Goal: Transaction & Acquisition: Purchase product/service

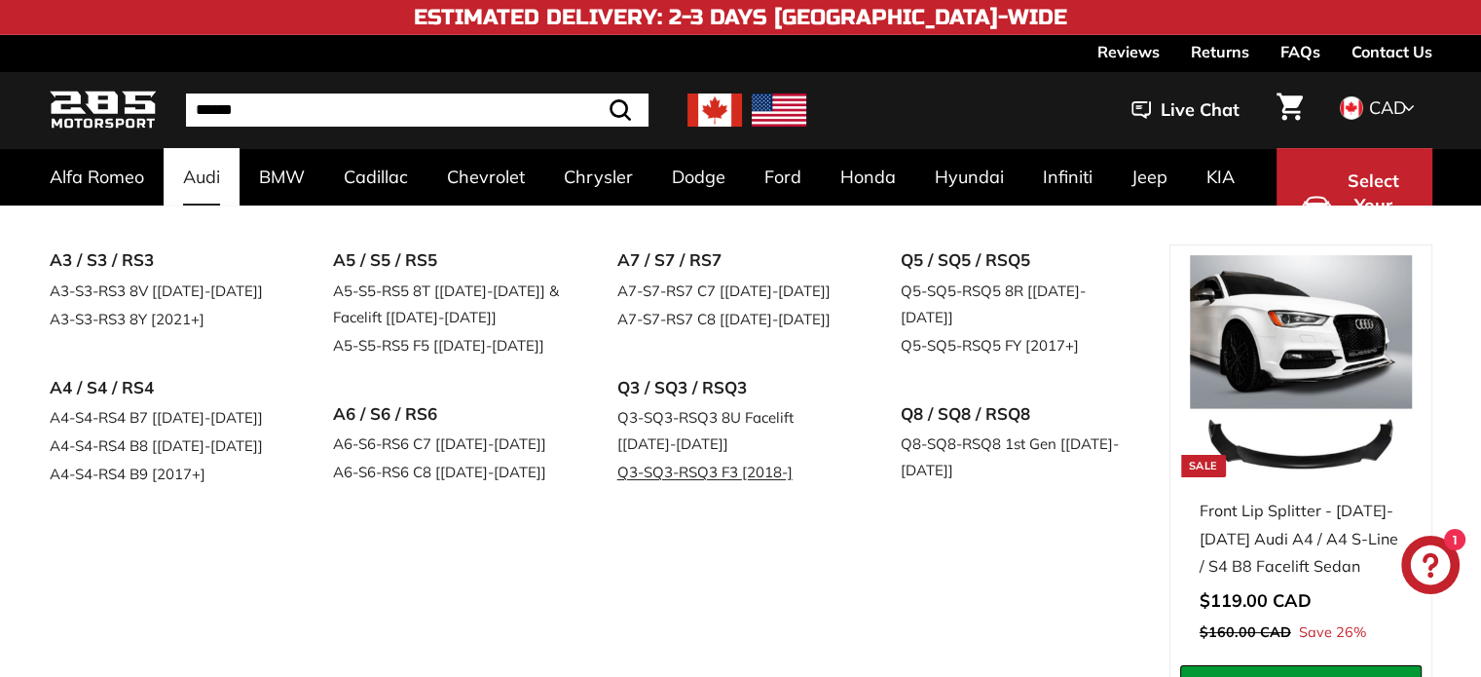
click at [700, 472] on link "Q3-SQ3-RSQ3 F3 [2018-]" at bounding box center [732, 472] width 230 height 28
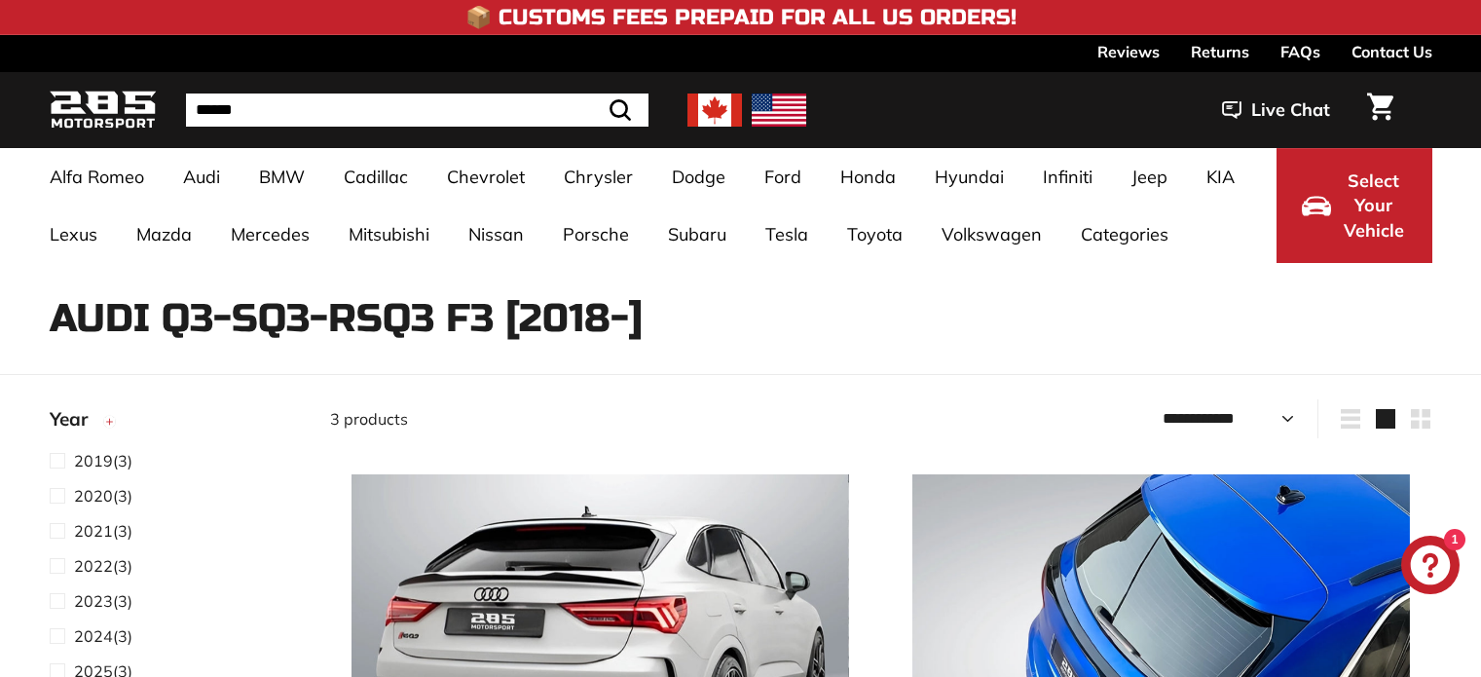
select select "**********"
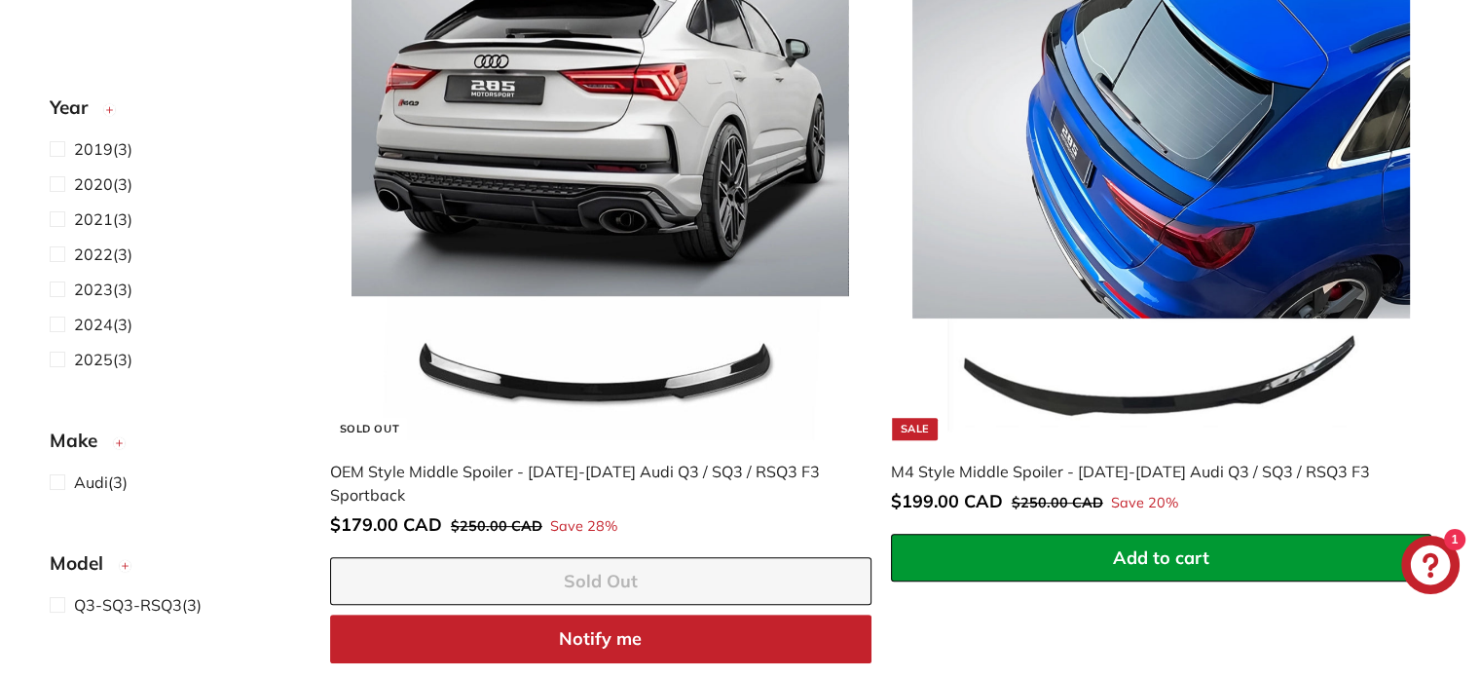
scroll to position [487, 0]
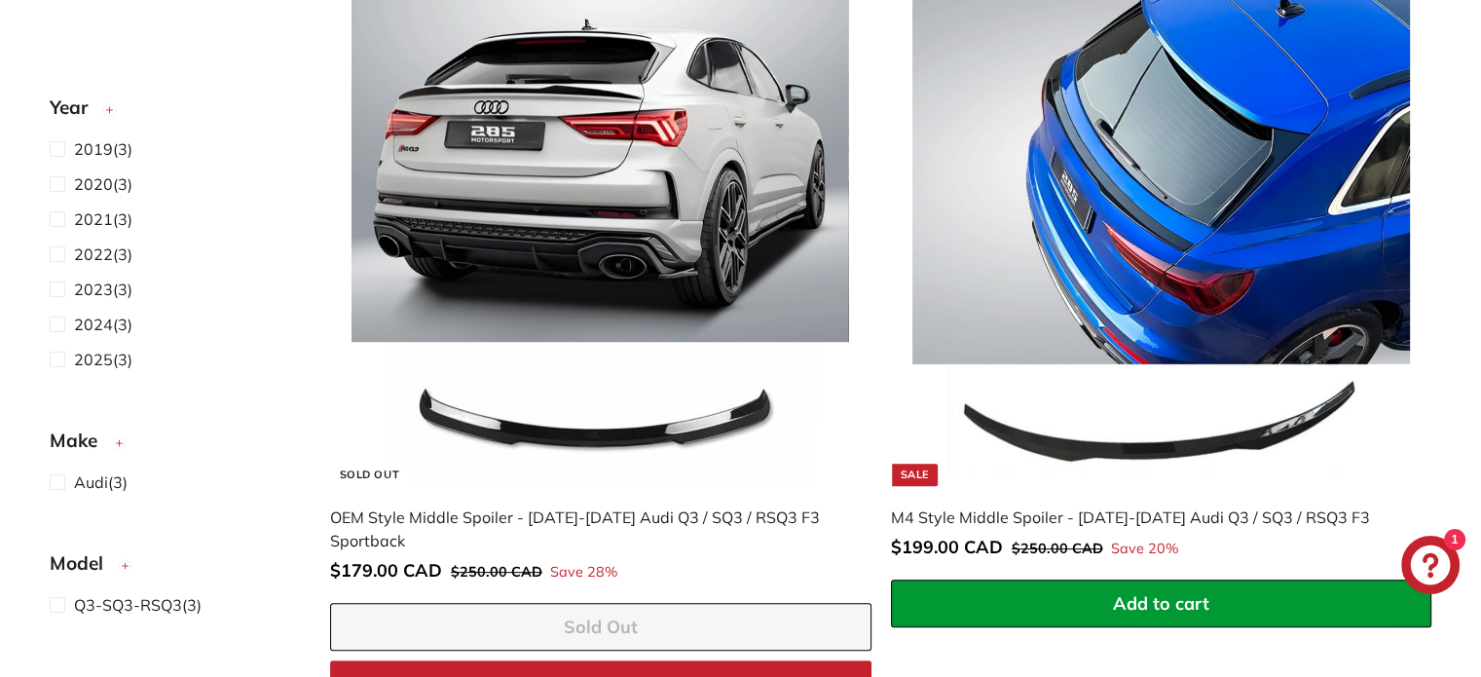
click at [602, 513] on div "OEM Style Middle Spoiler - 2019-2025 Audi Q3 / SQ3 / RSQ3 F3 Sportback" at bounding box center [591, 528] width 522 height 47
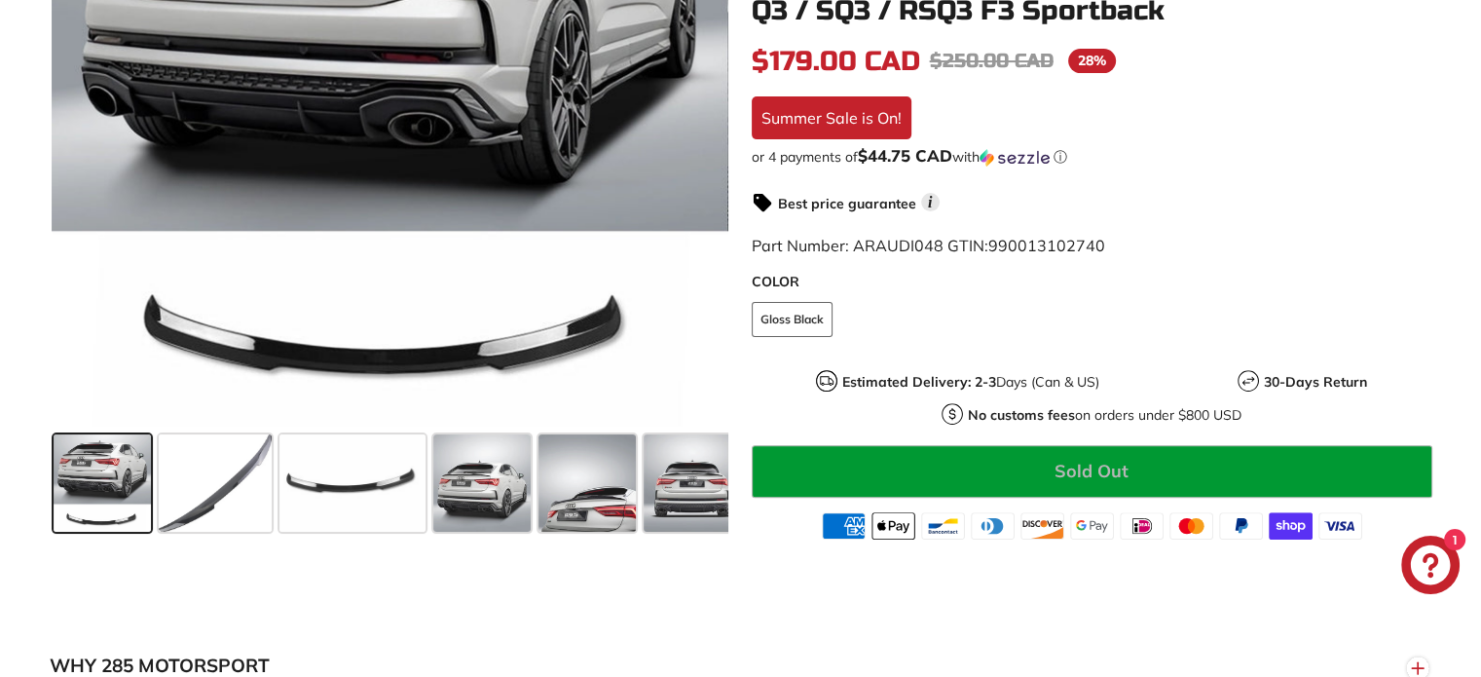
scroll to position [584, 0]
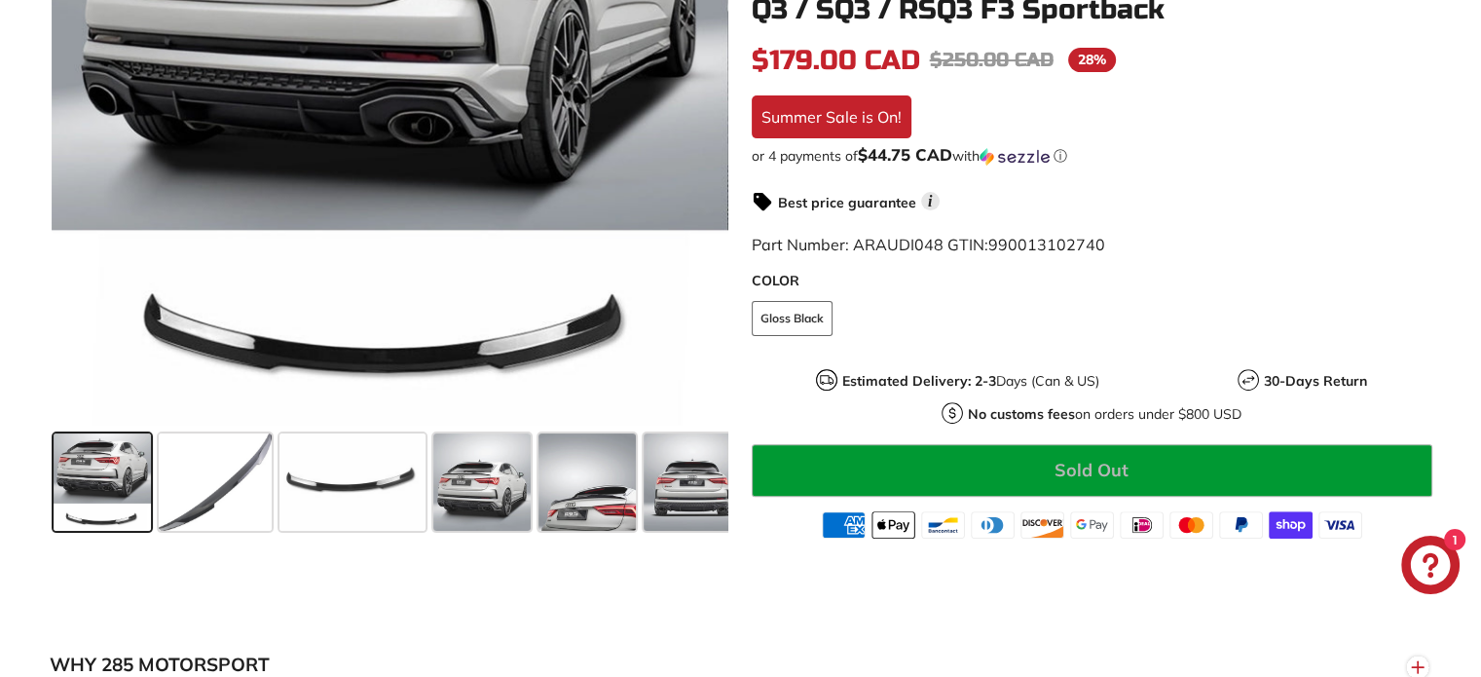
click at [73, 482] on span at bounding box center [102, 481] width 97 height 97
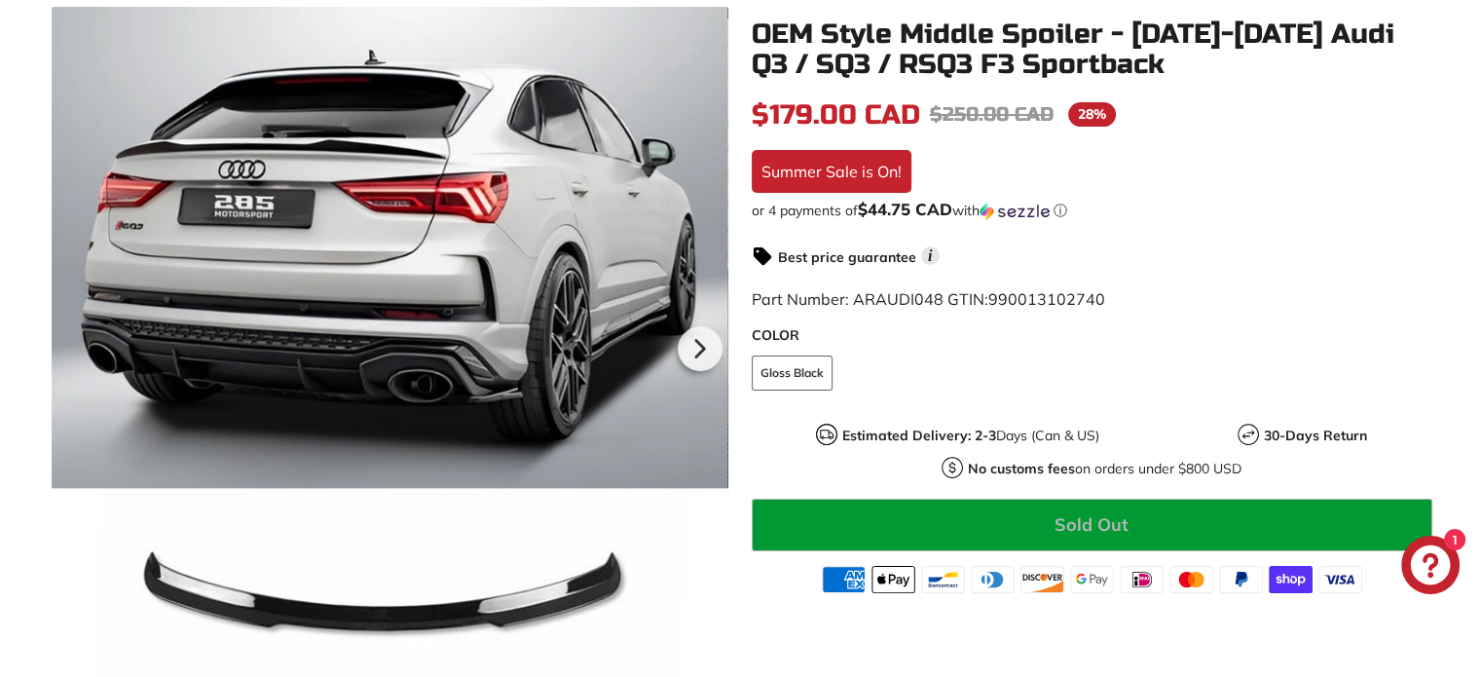
scroll to position [292, 0]
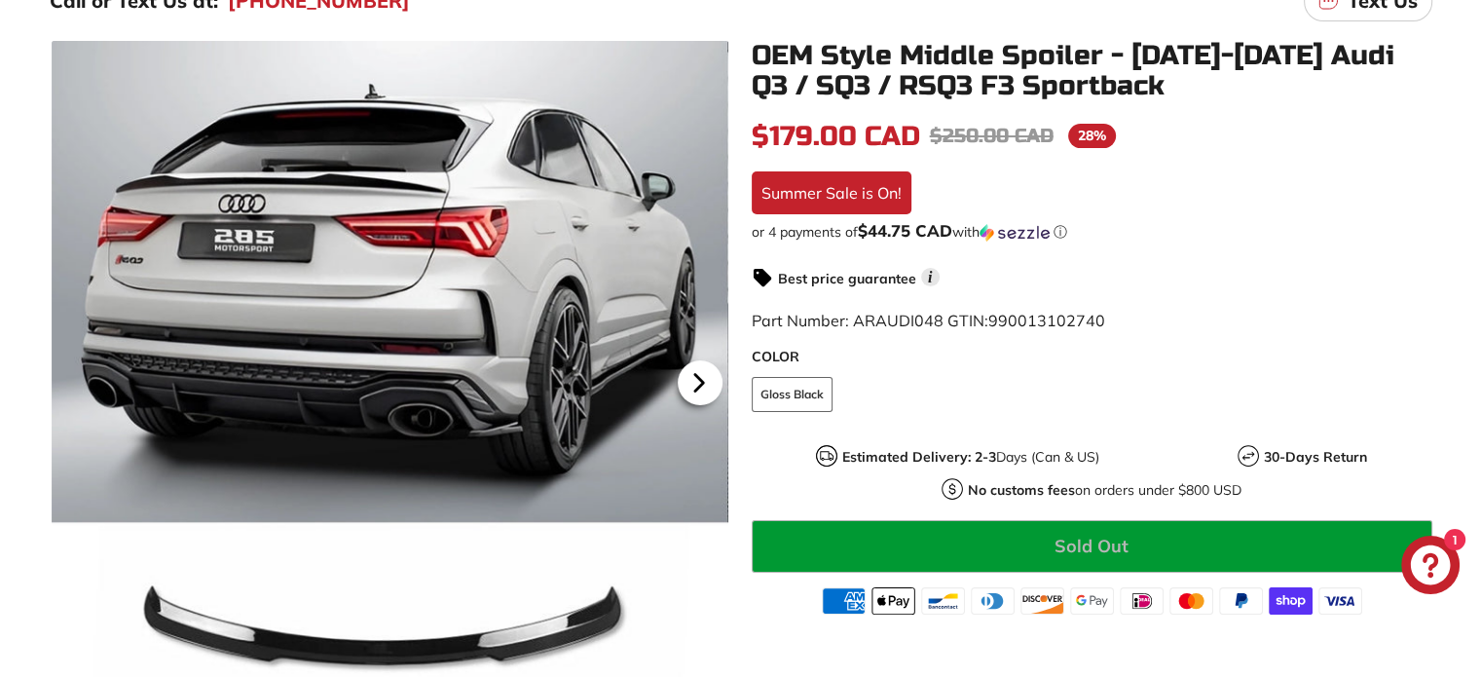
click at [701, 371] on icon at bounding box center [699, 382] width 45 height 45
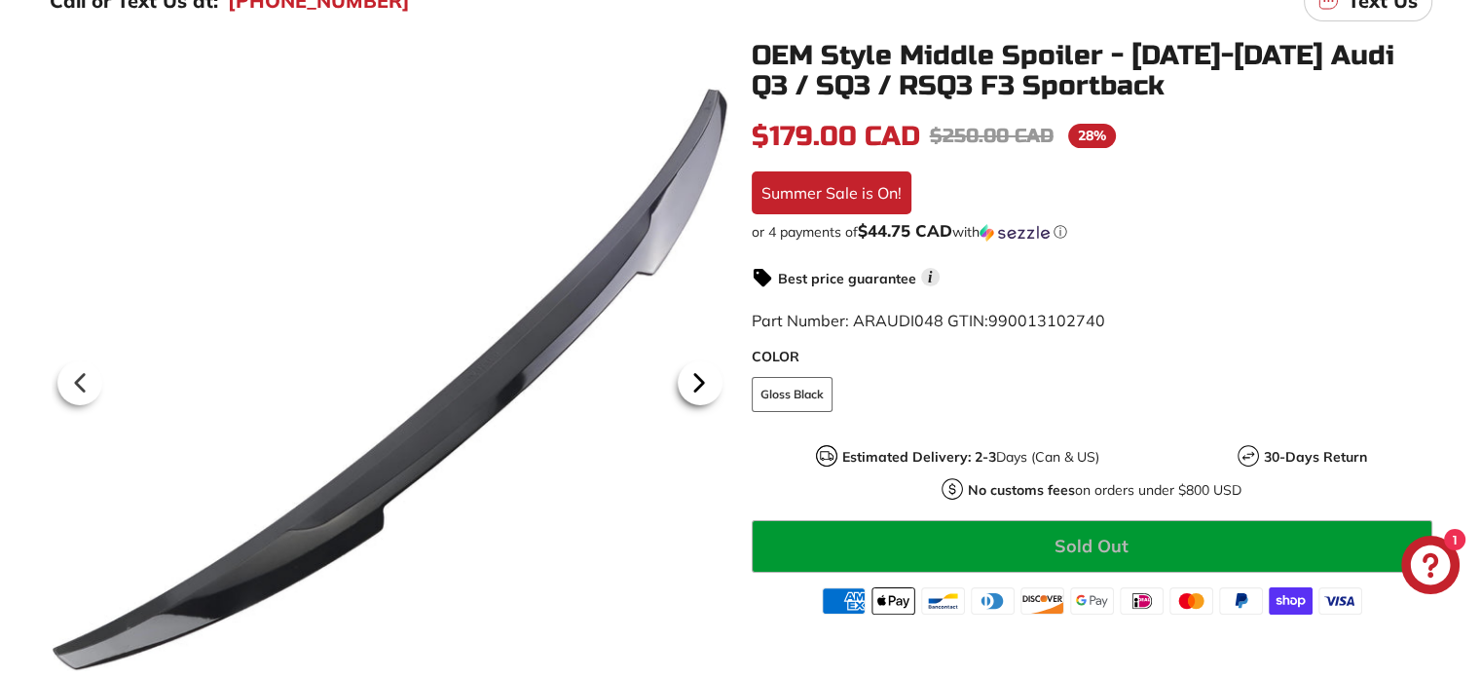
click at [701, 371] on icon at bounding box center [699, 382] width 45 height 45
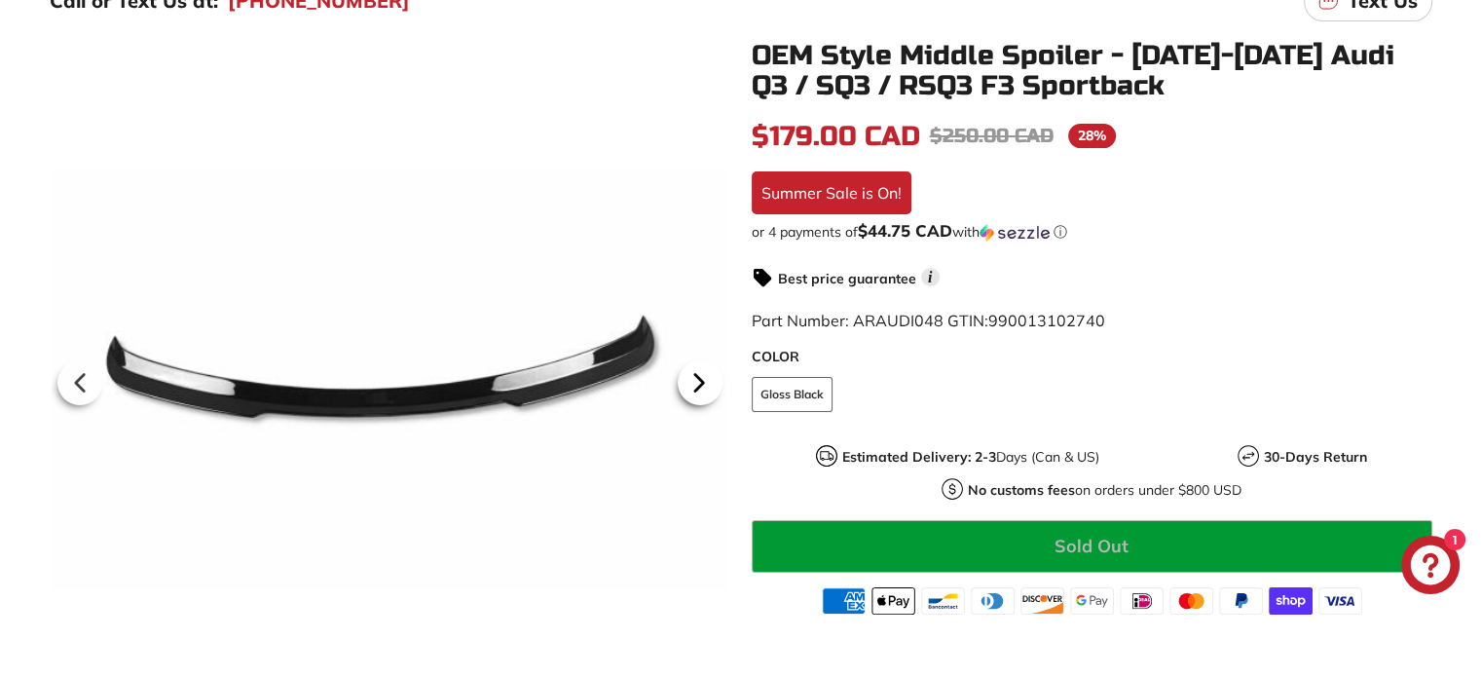
click at [701, 371] on icon at bounding box center [699, 382] width 45 height 45
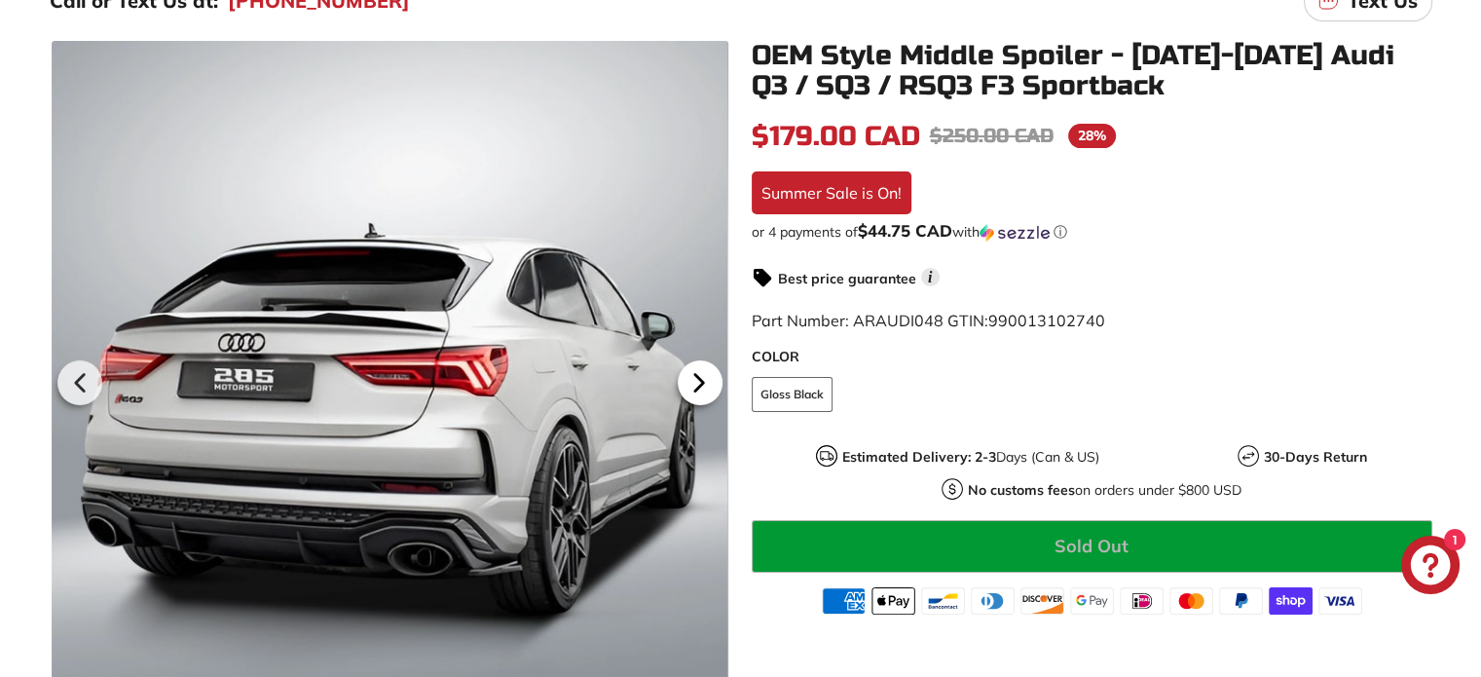
click at [695, 386] on icon at bounding box center [698, 382] width 8 height 17
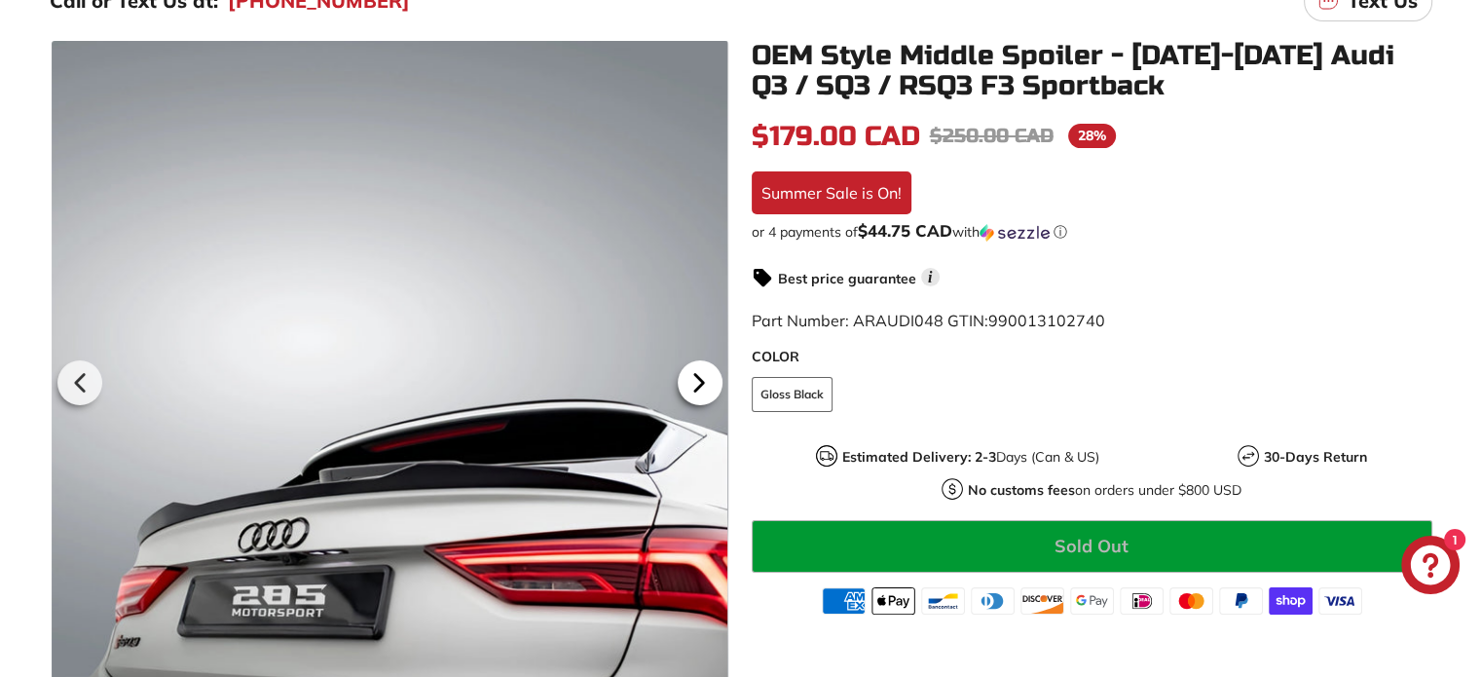
click at [695, 386] on icon at bounding box center [698, 382] width 8 height 17
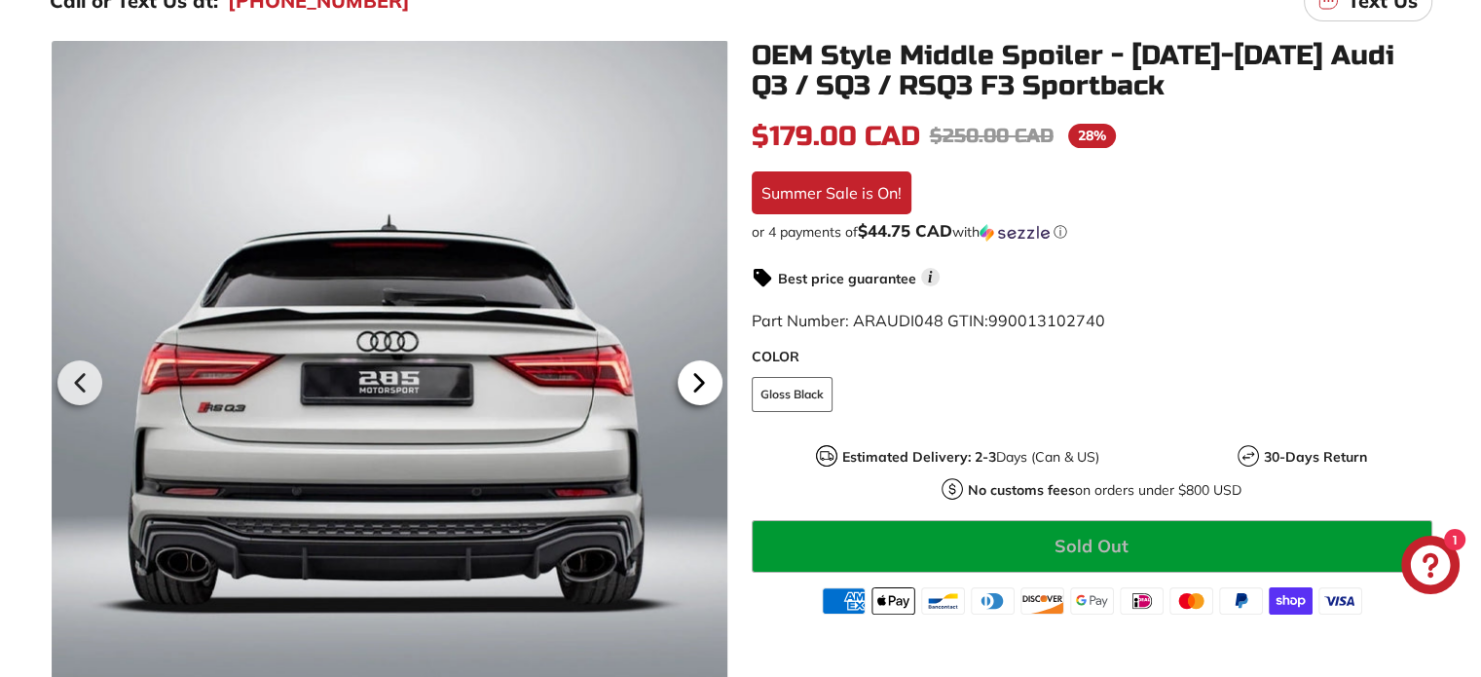
scroll to position [0, 121]
click at [695, 386] on icon at bounding box center [698, 382] width 8 height 17
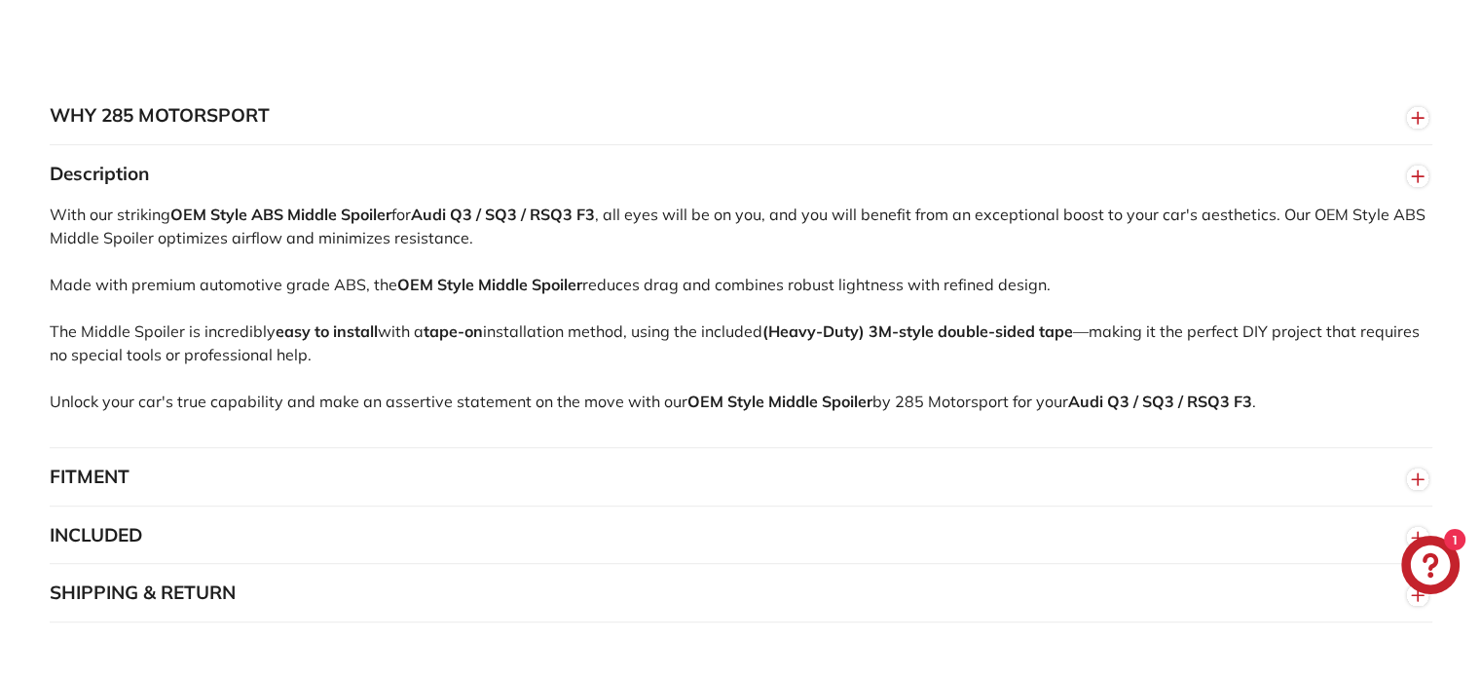
scroll to position [1168, 0]
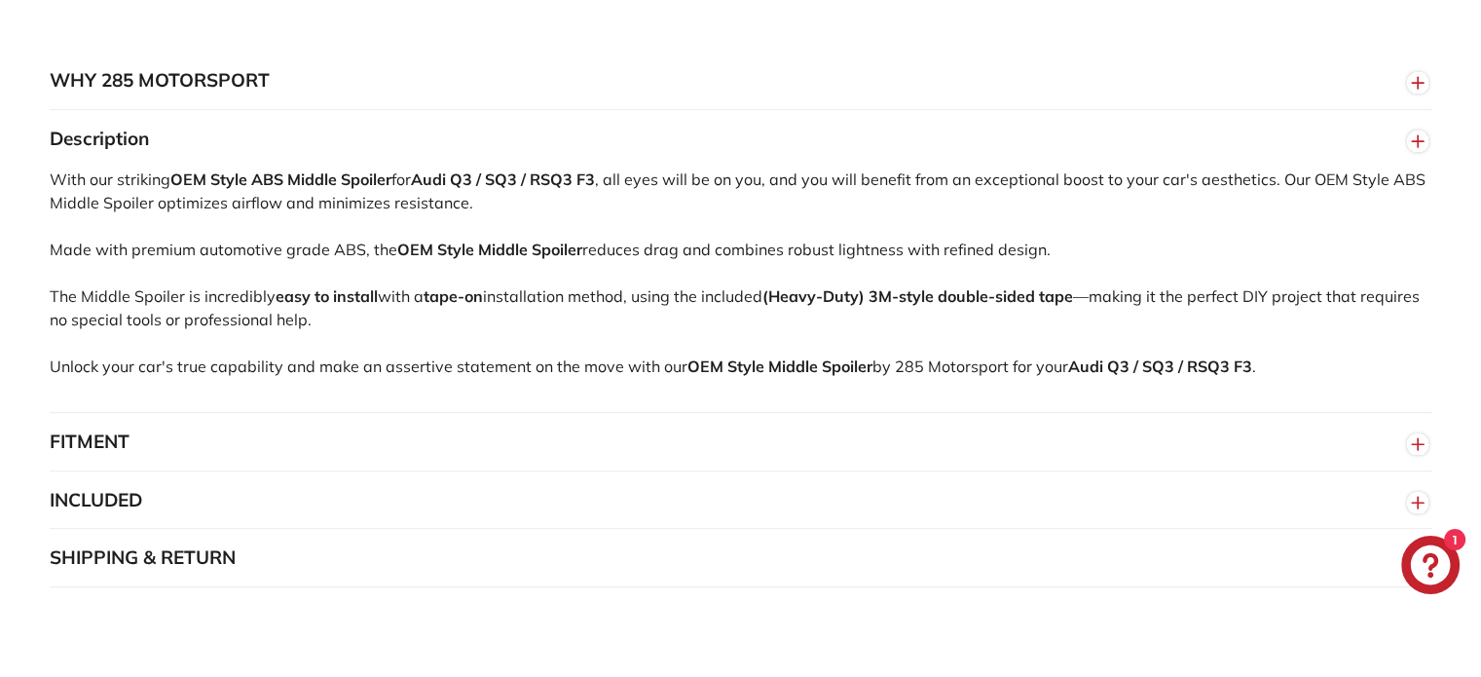
click at [228, 453] on button "FITMENT" at bounding box center [741, 442] width 1382 height 58
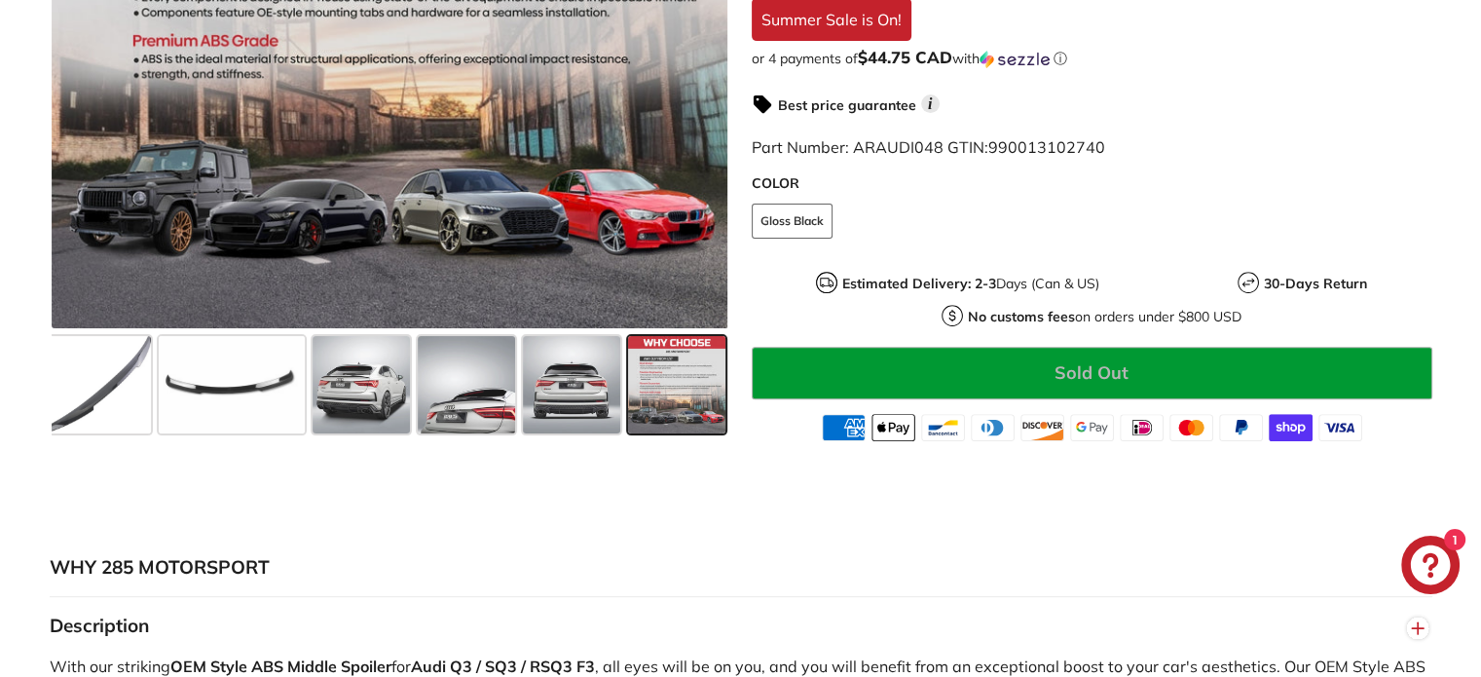
scroll to position [389, 0]
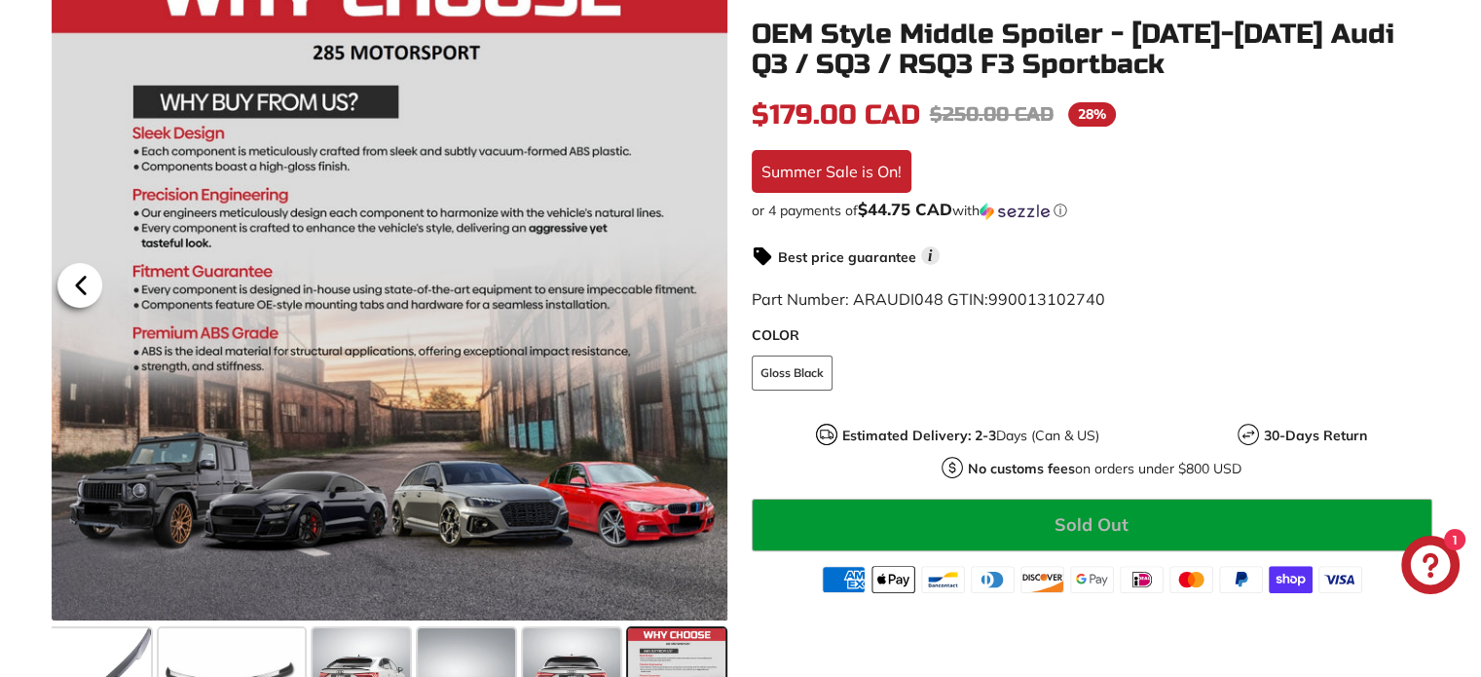
click at [80, 279] on icon at bounding box center [80, 284] width 8 height 17
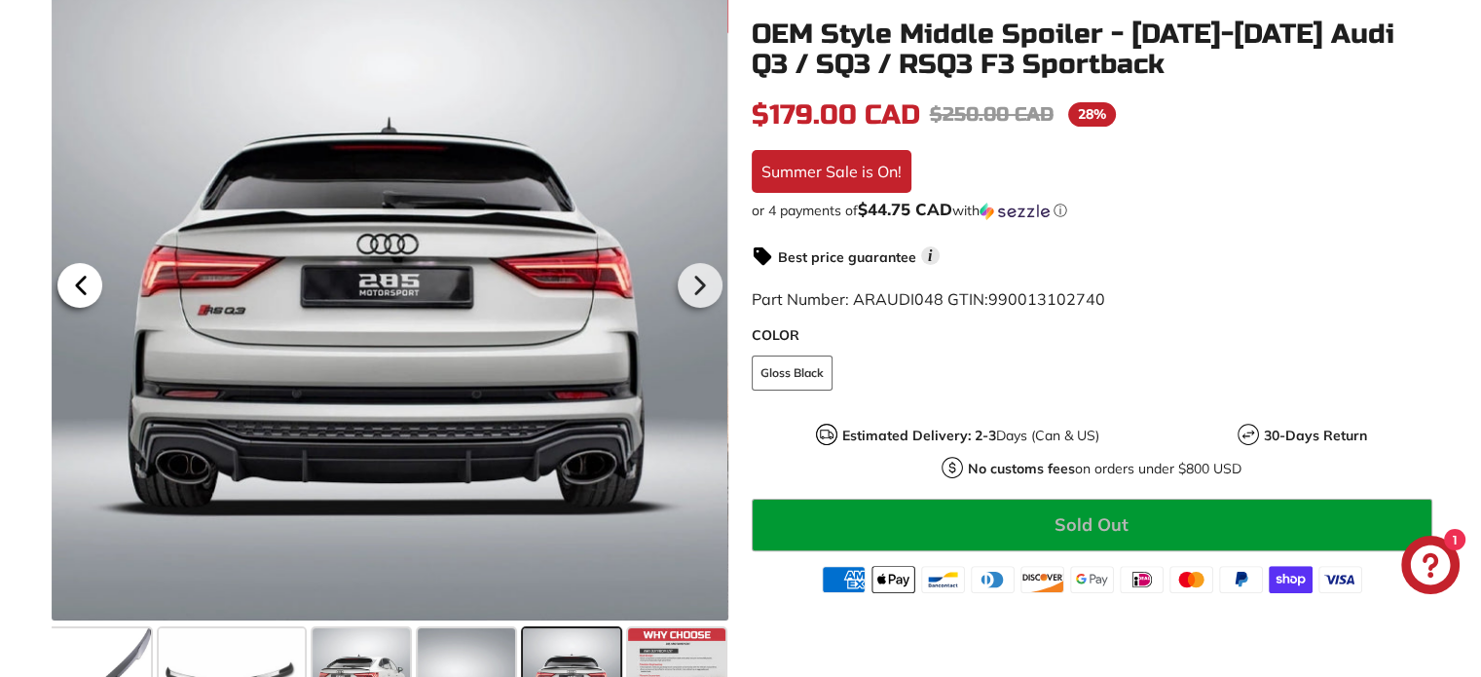
click at [80, 279] on icon at bounding box center [80, 284] width 8 height 17
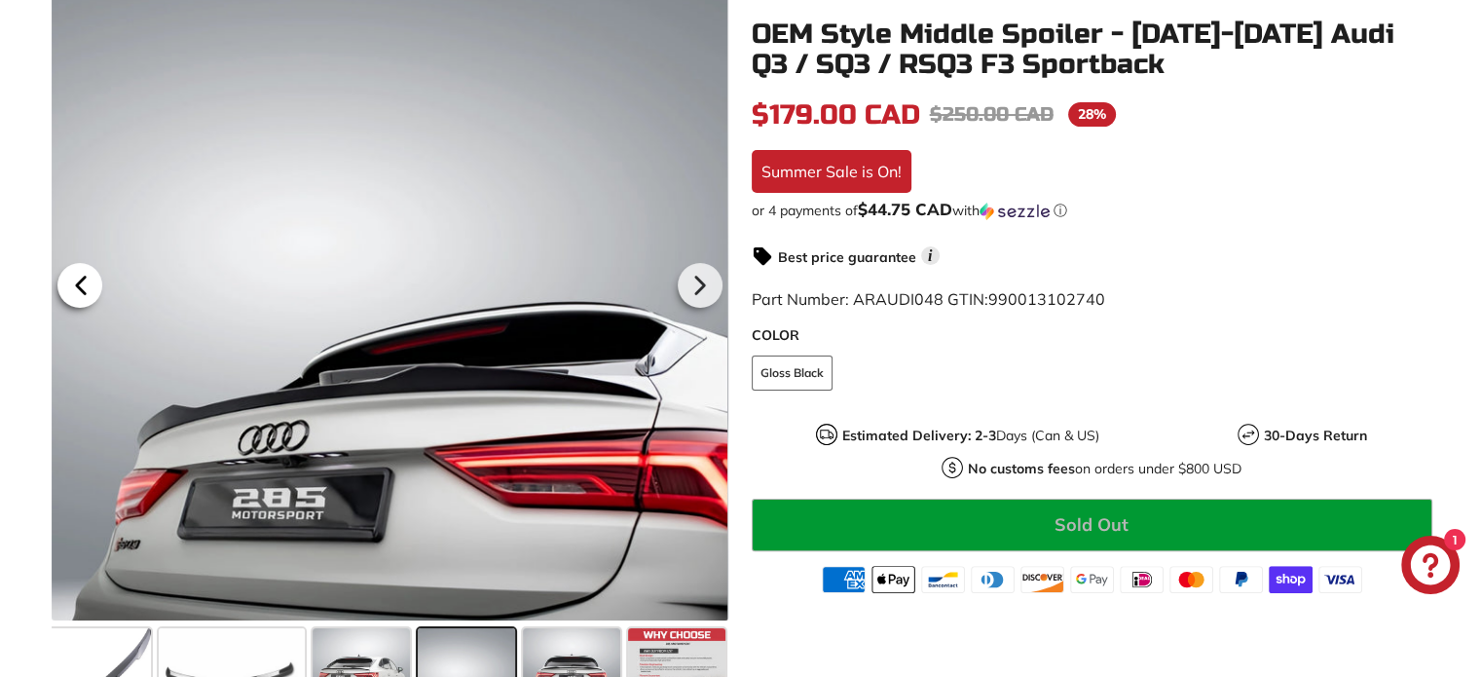
click at [80, 279] on icon at bounding box center [80, 284] width 8 height 17
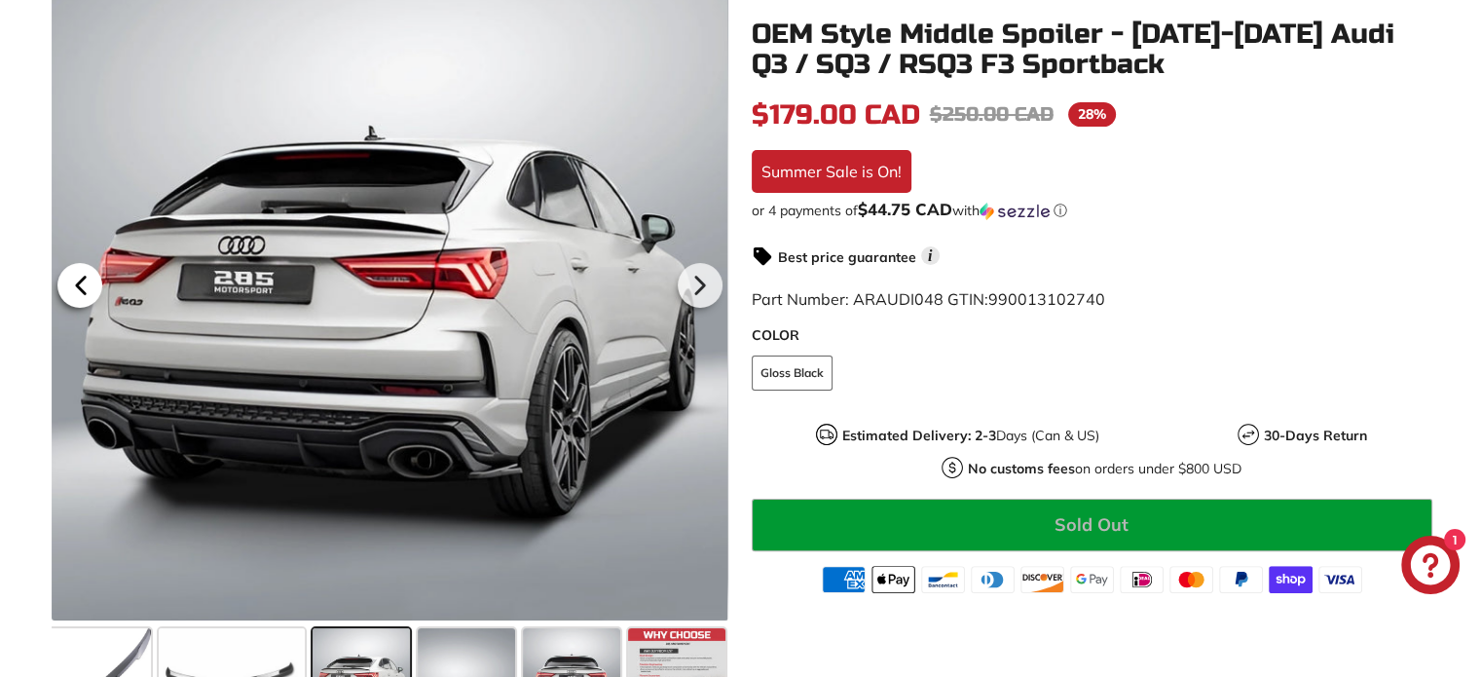
click at [80, 279] on icon at bounding box center [80, 284] width 8 height 17
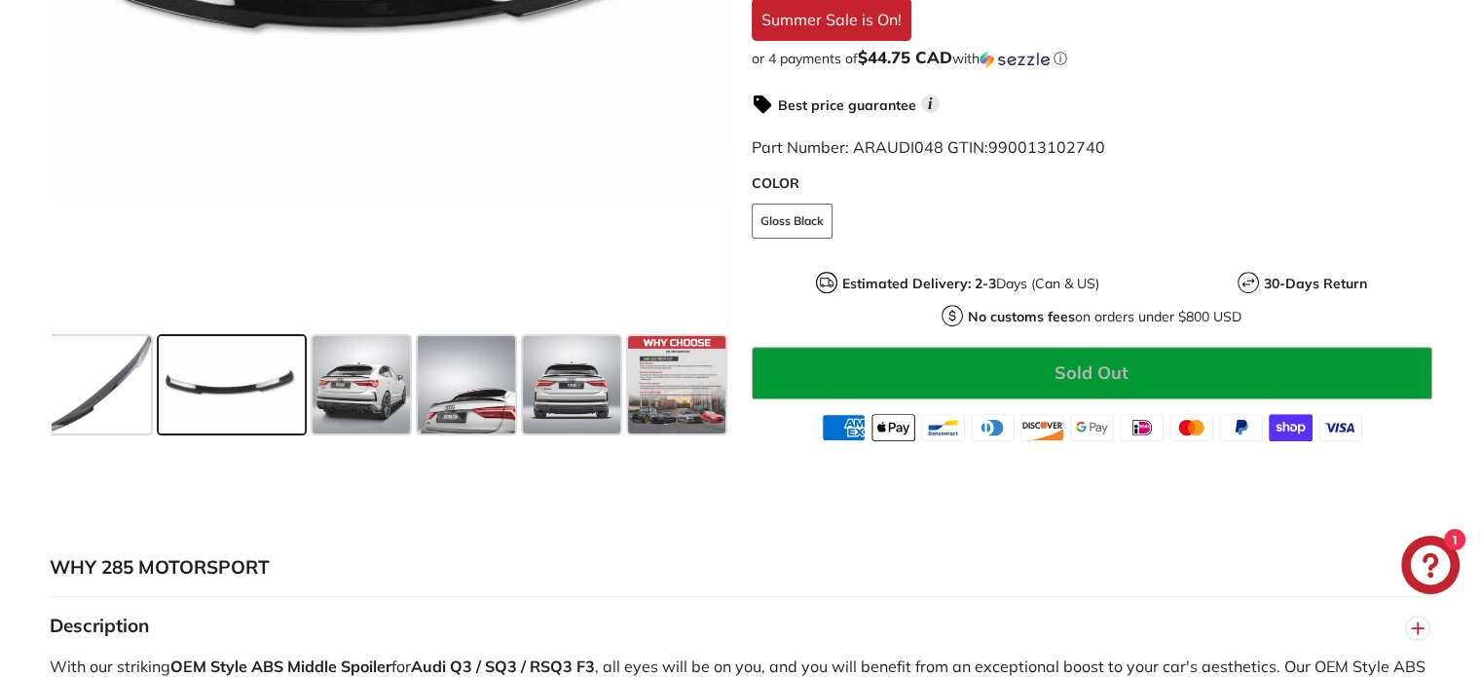
scroll to position [584, 0]
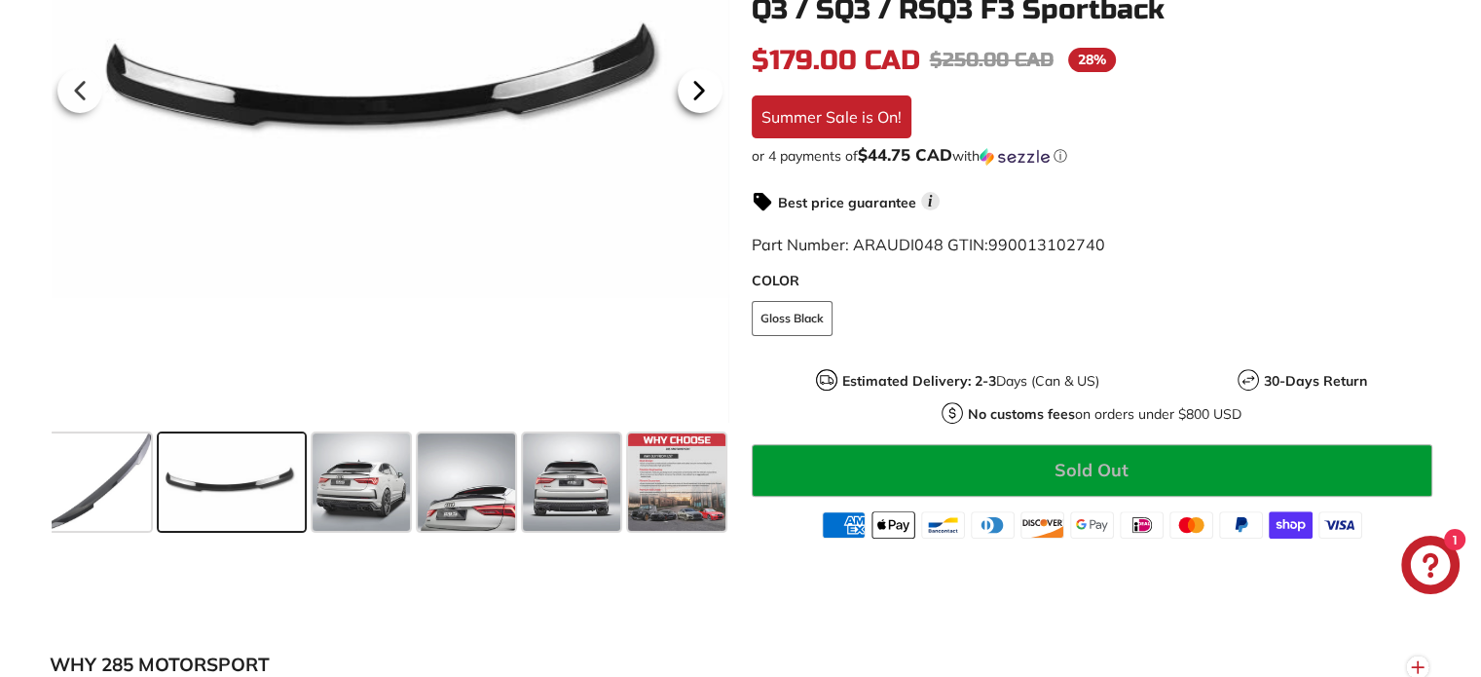
click at [686, 100] on icon at bounding box center [699, 90] width 45 height 45
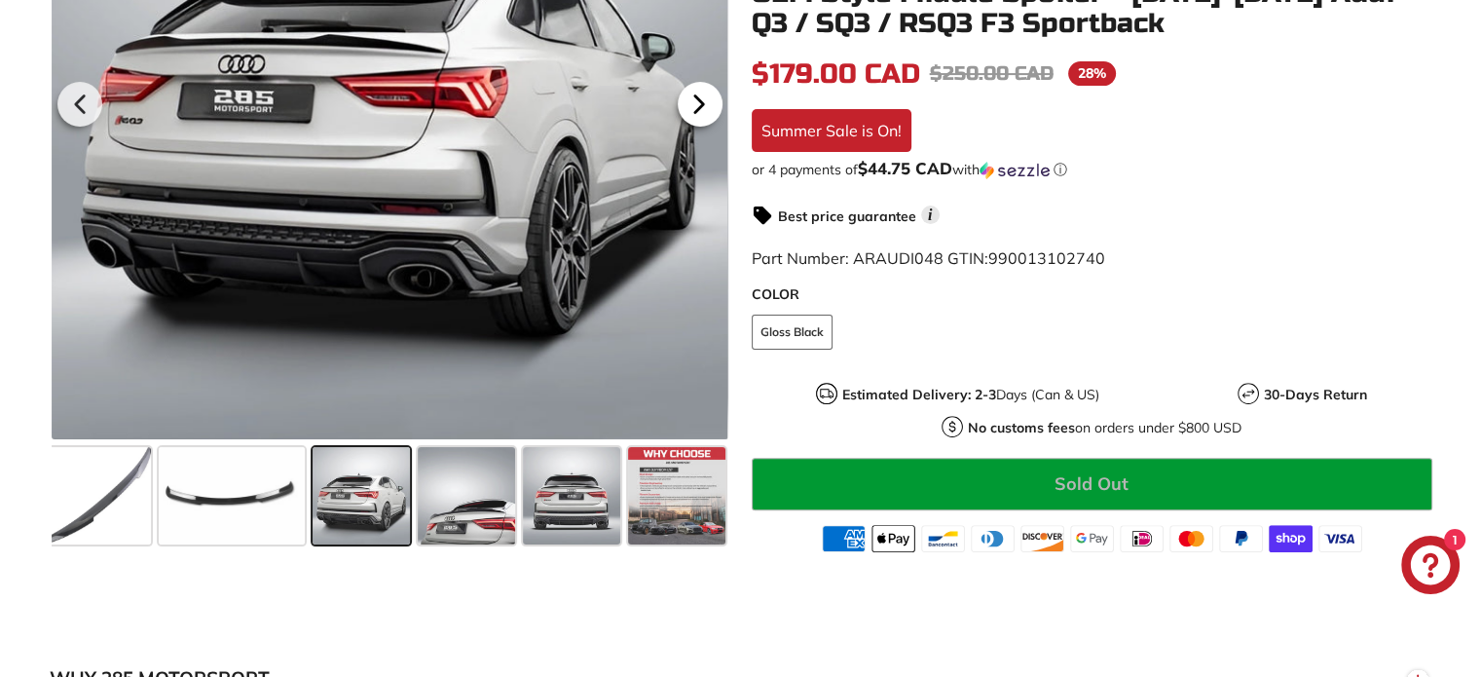
scroll to position [389, 0]
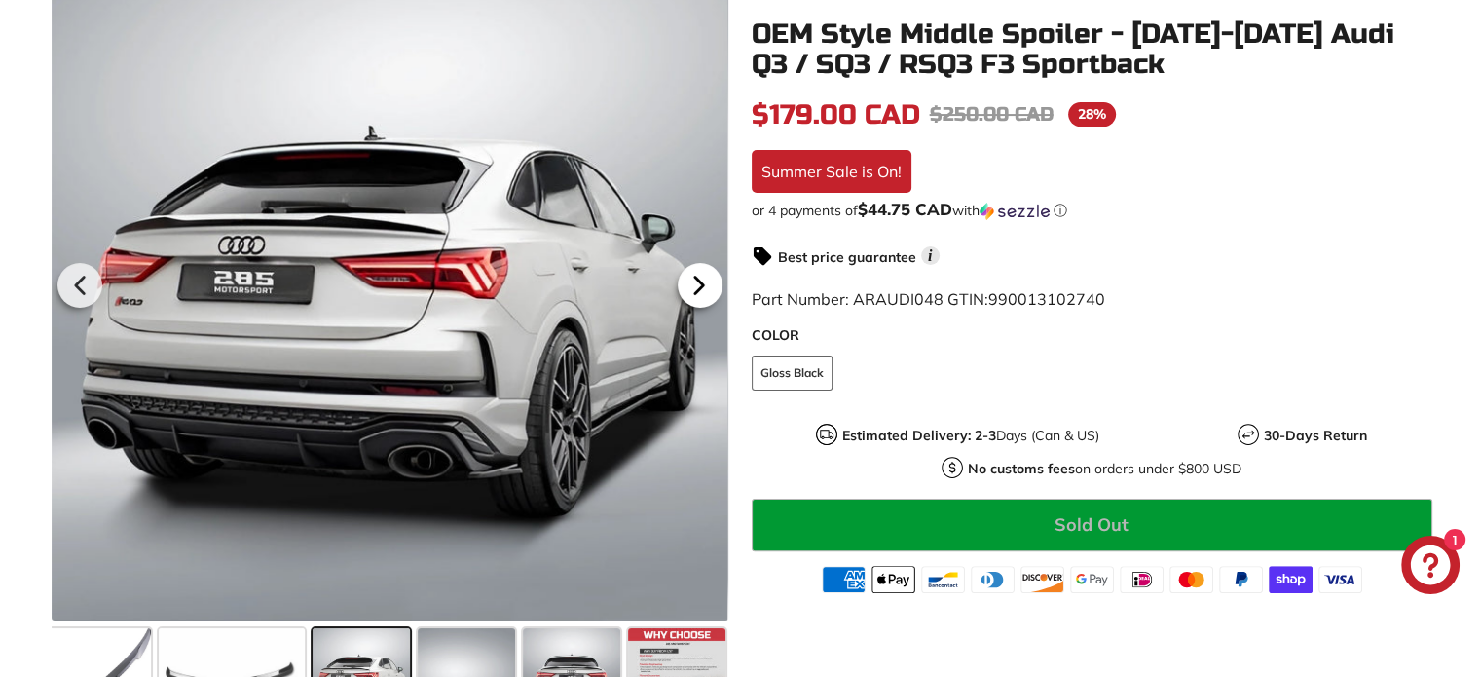
click at [697, 275] on icon at bounding box center [699, 285] width 45 height 45
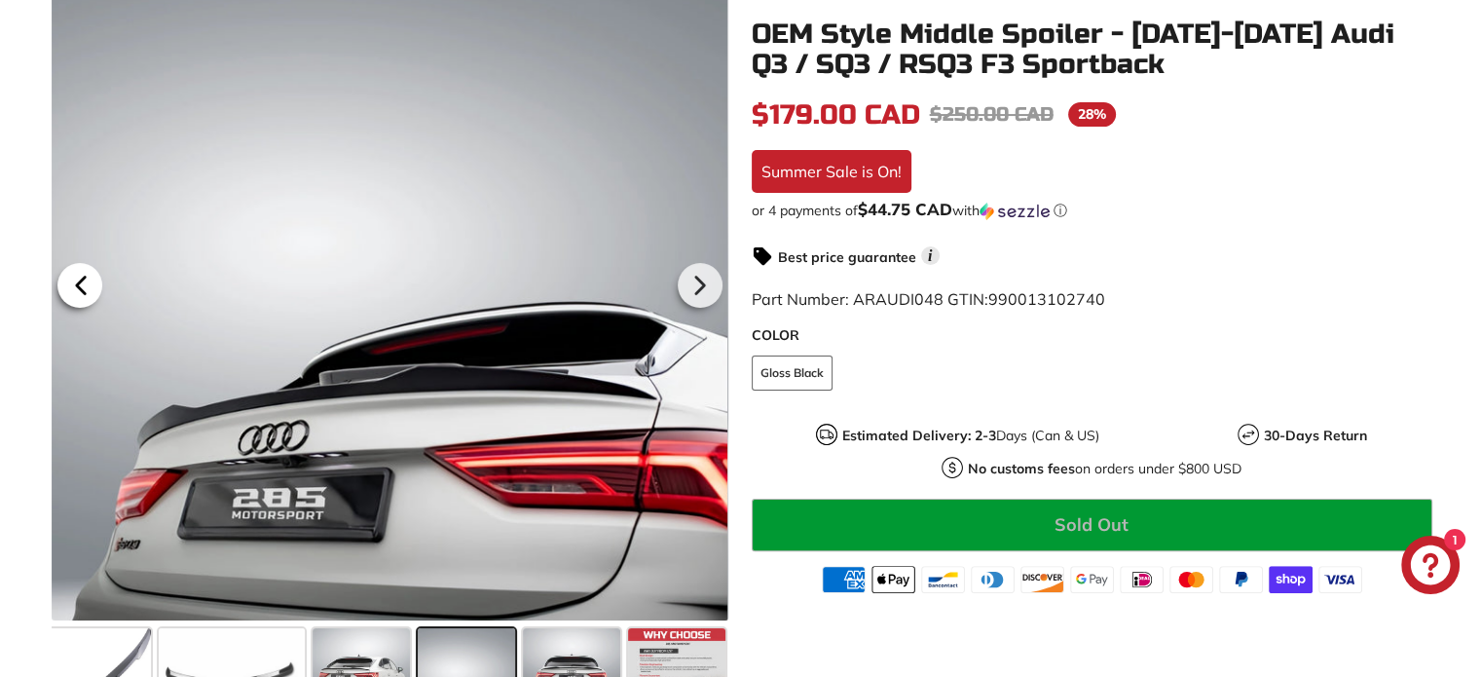
click at [82, 283] on icon at bounding box center [80, 284] width 8 height 17
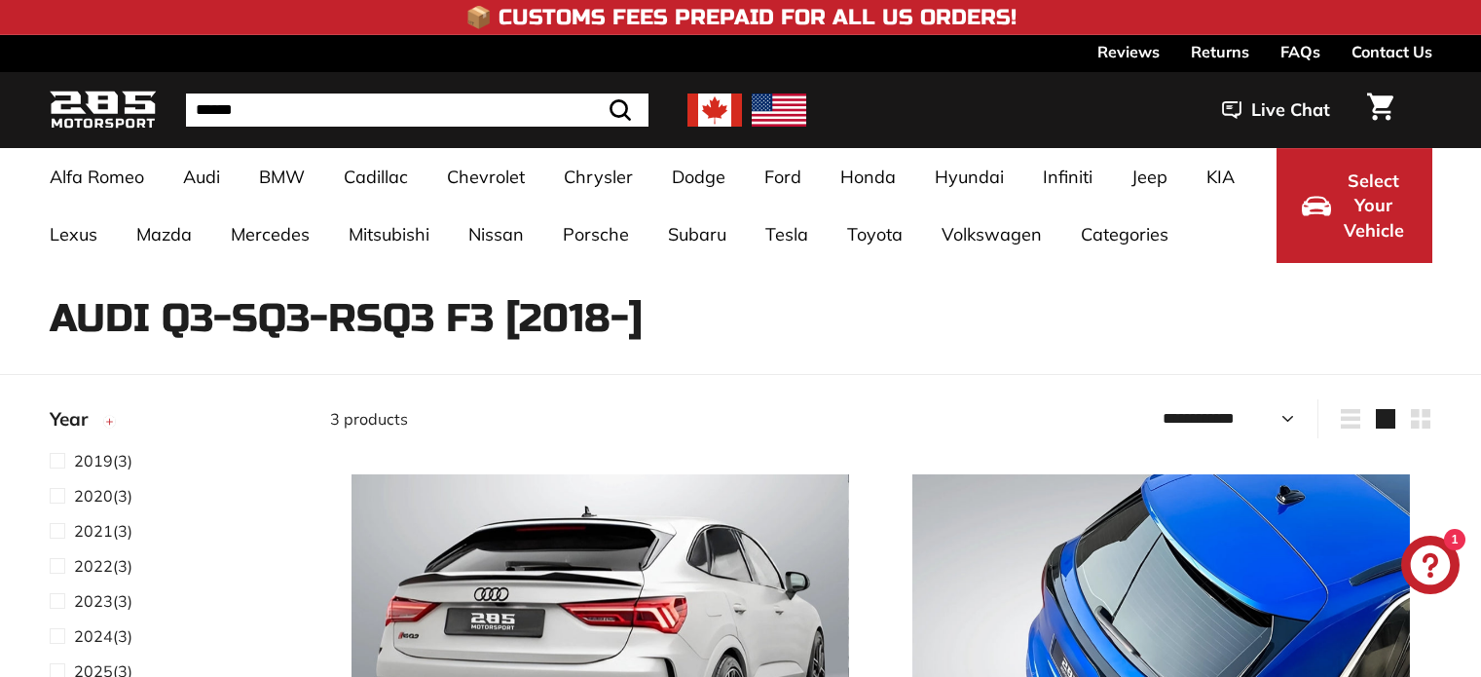
select select "**********"
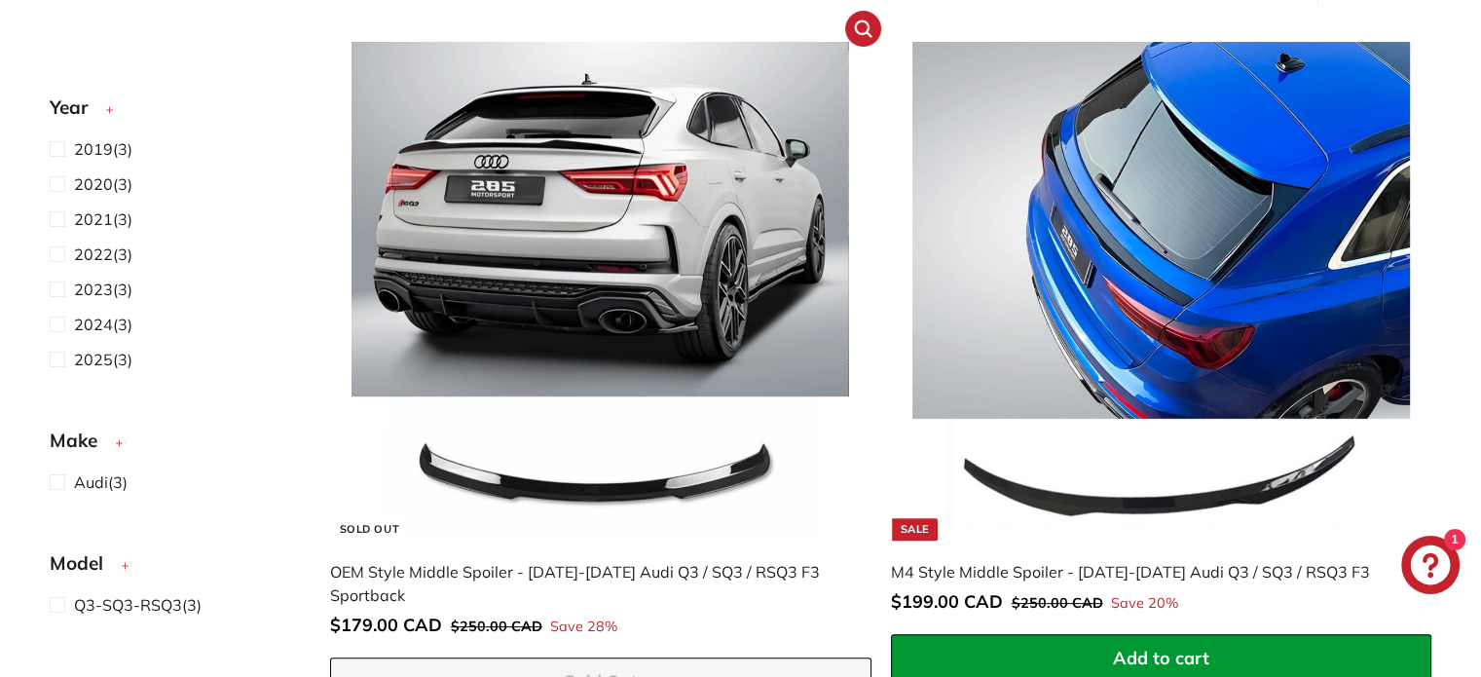
scroll to position [389, 0]
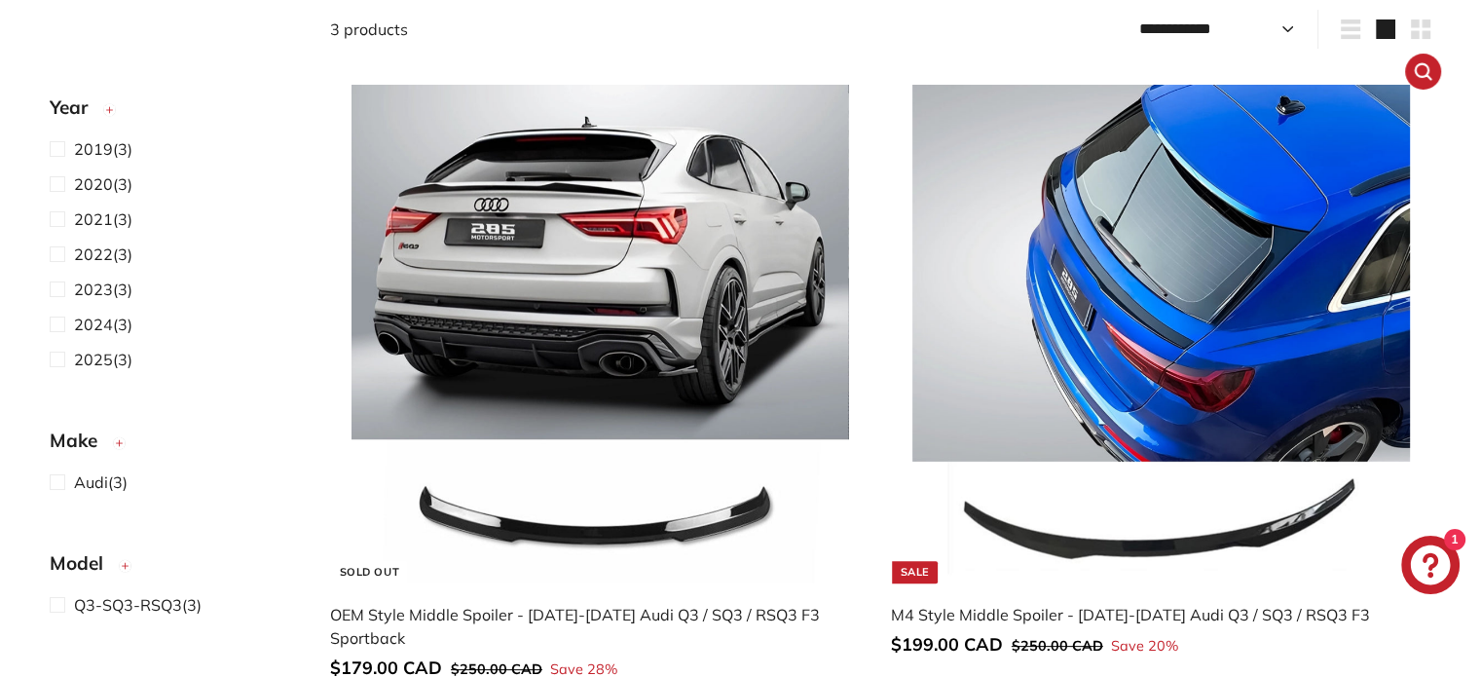
click at [1277, 357] on img at bounding box center [1160, 333] width 497 height 497
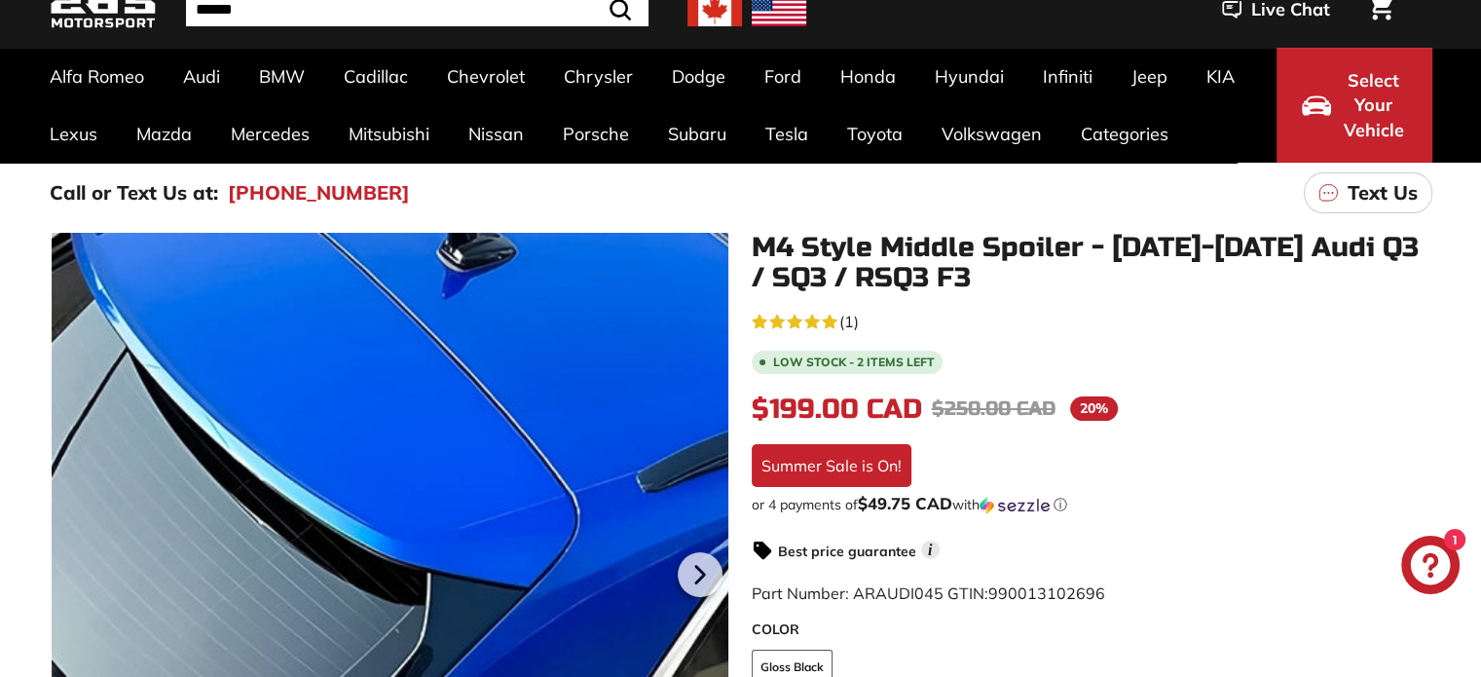
scroll to position [292, 0]
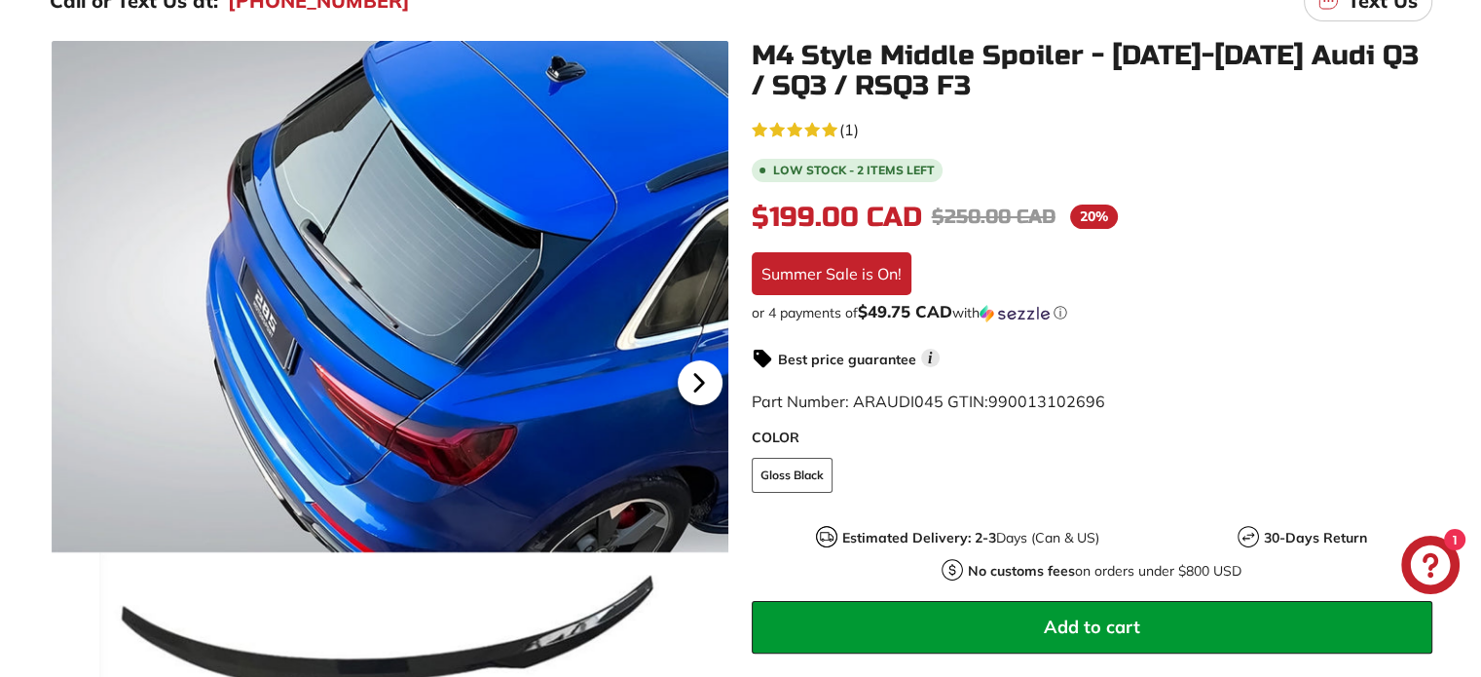
click at [692, 371] on icon at bounding box center [699, 382] width 45 height 45
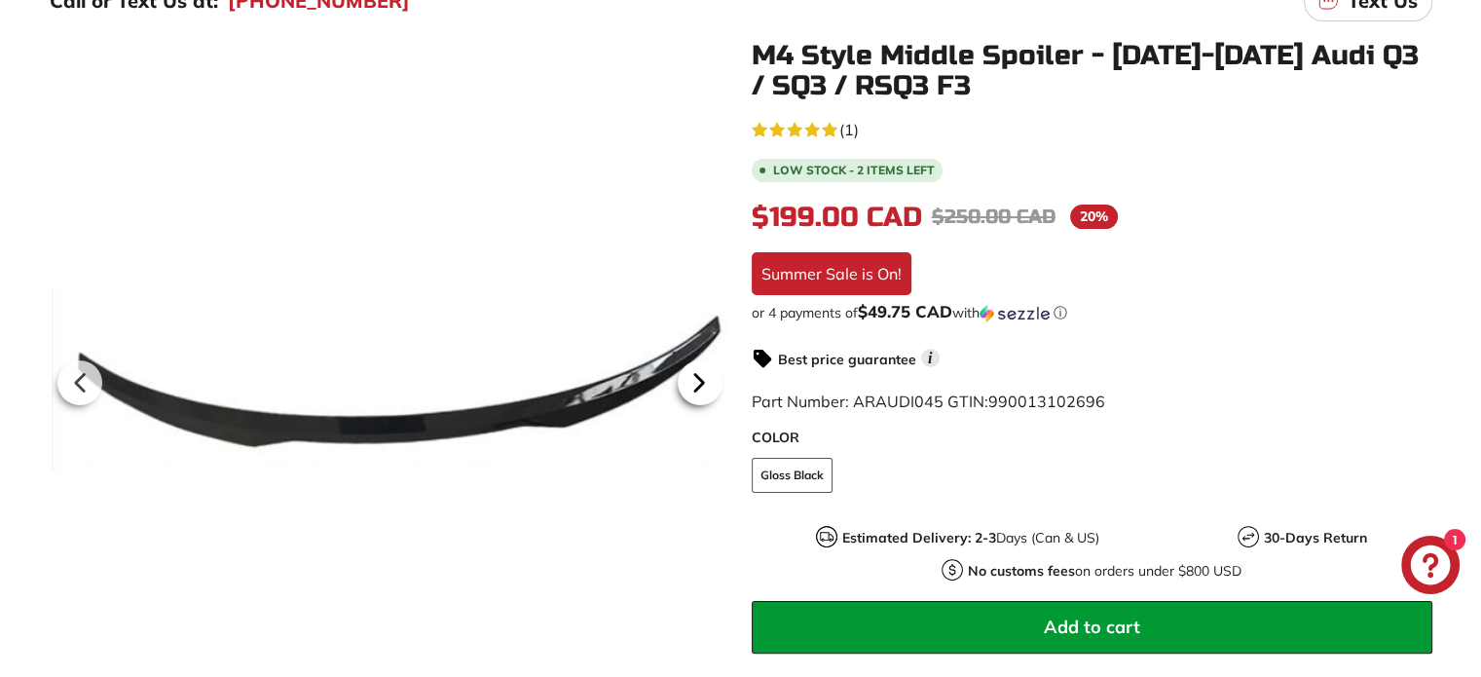
click at [692, 371] on icon at bounding box center [699, 382] width 45 height 45
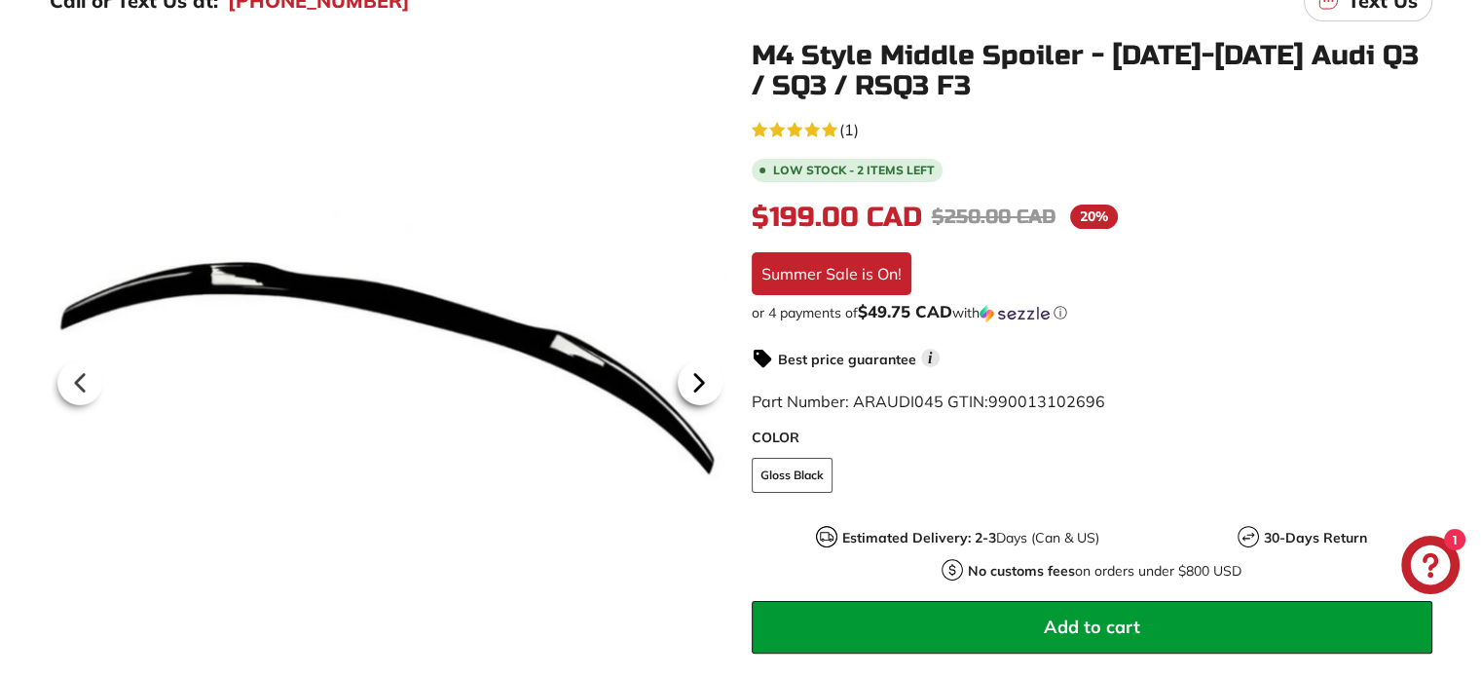
click at [692, 371] on icon at bounding box center [699, 382] width 45 height 45
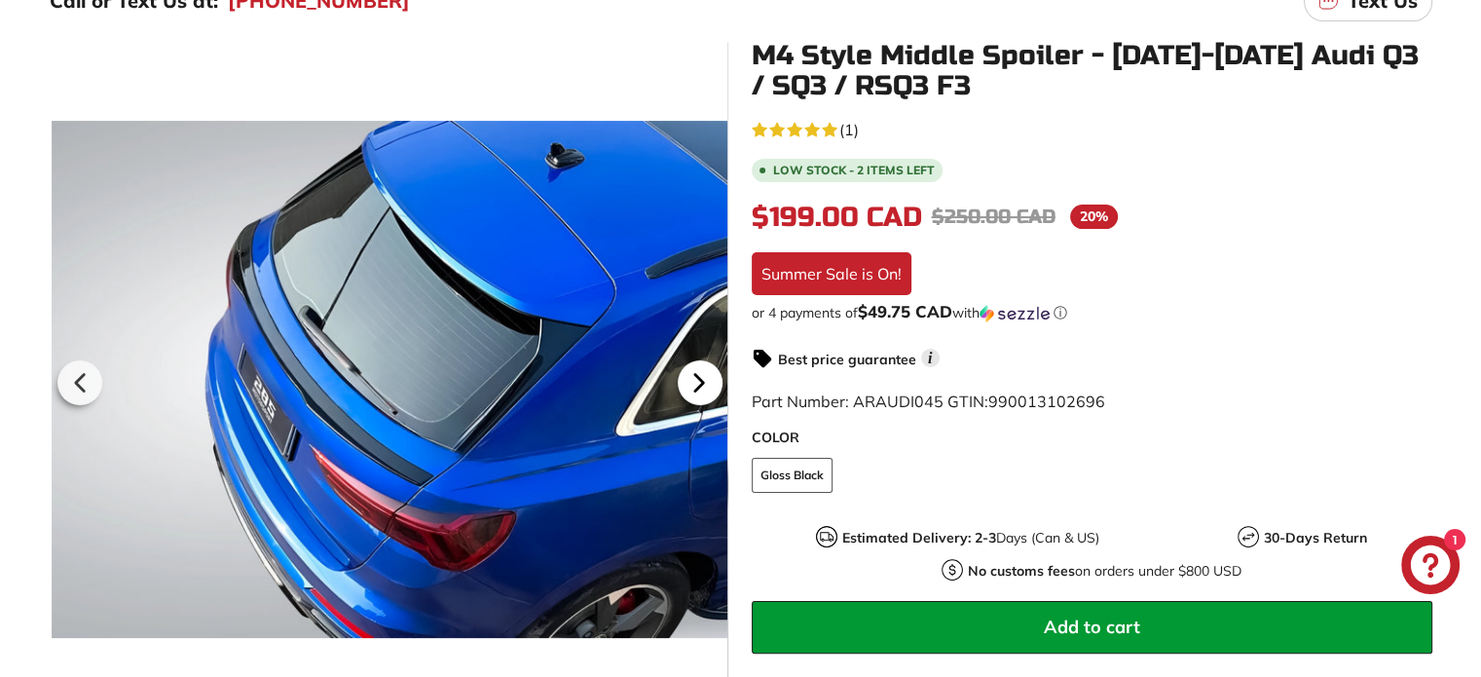
click at [692, 371] on icon at bounding box center [699, 382] width 45 height 45
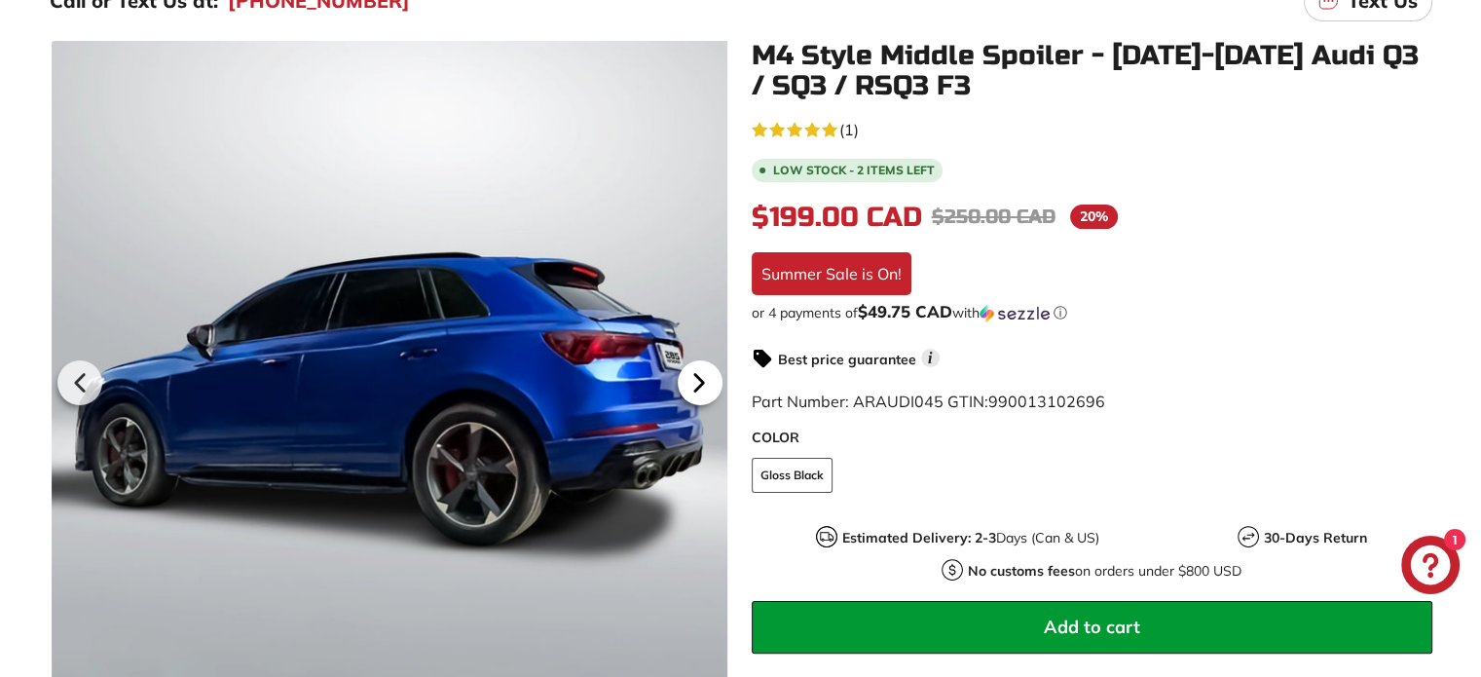
scroll to position [0, 184]
click at [690, 369] on icon at bounding box center [699, 382] width 45 height 45
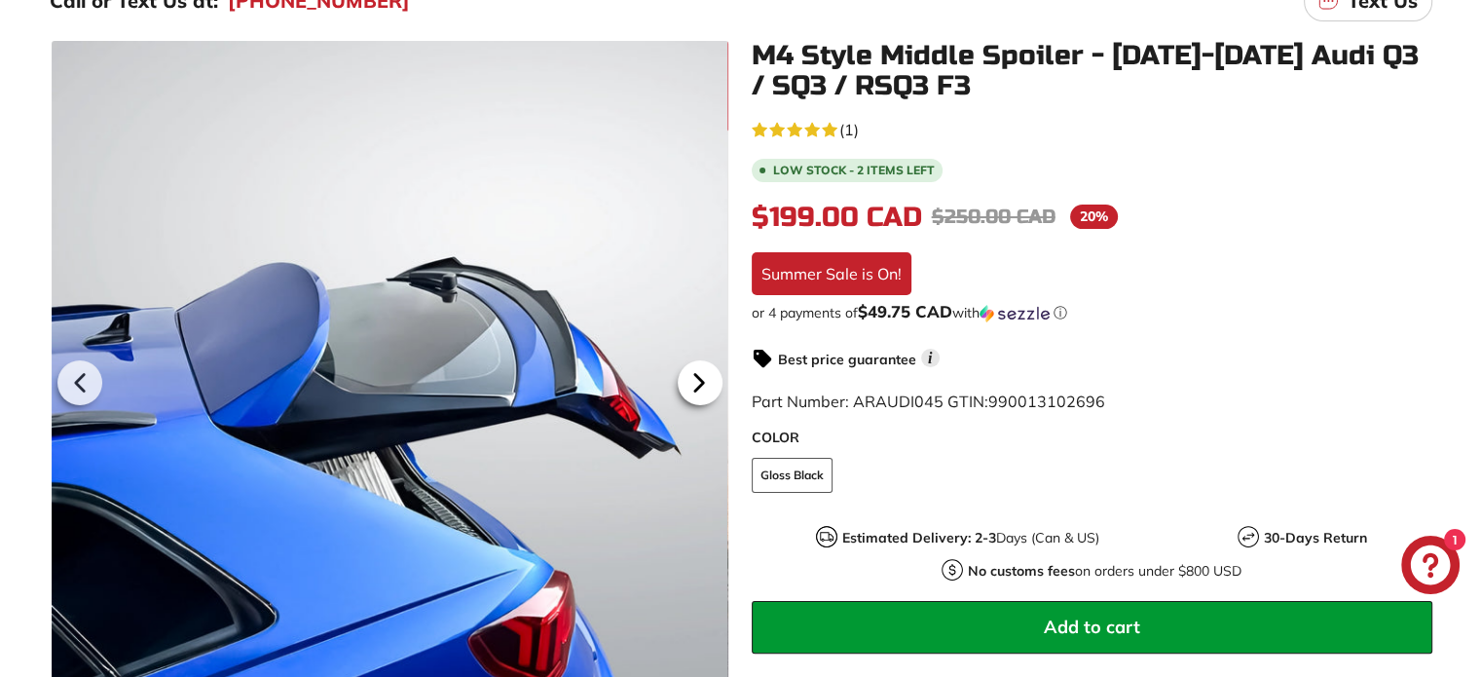
click at [692, 379] on icon at bounding box center [699, 382] width 45 height 45
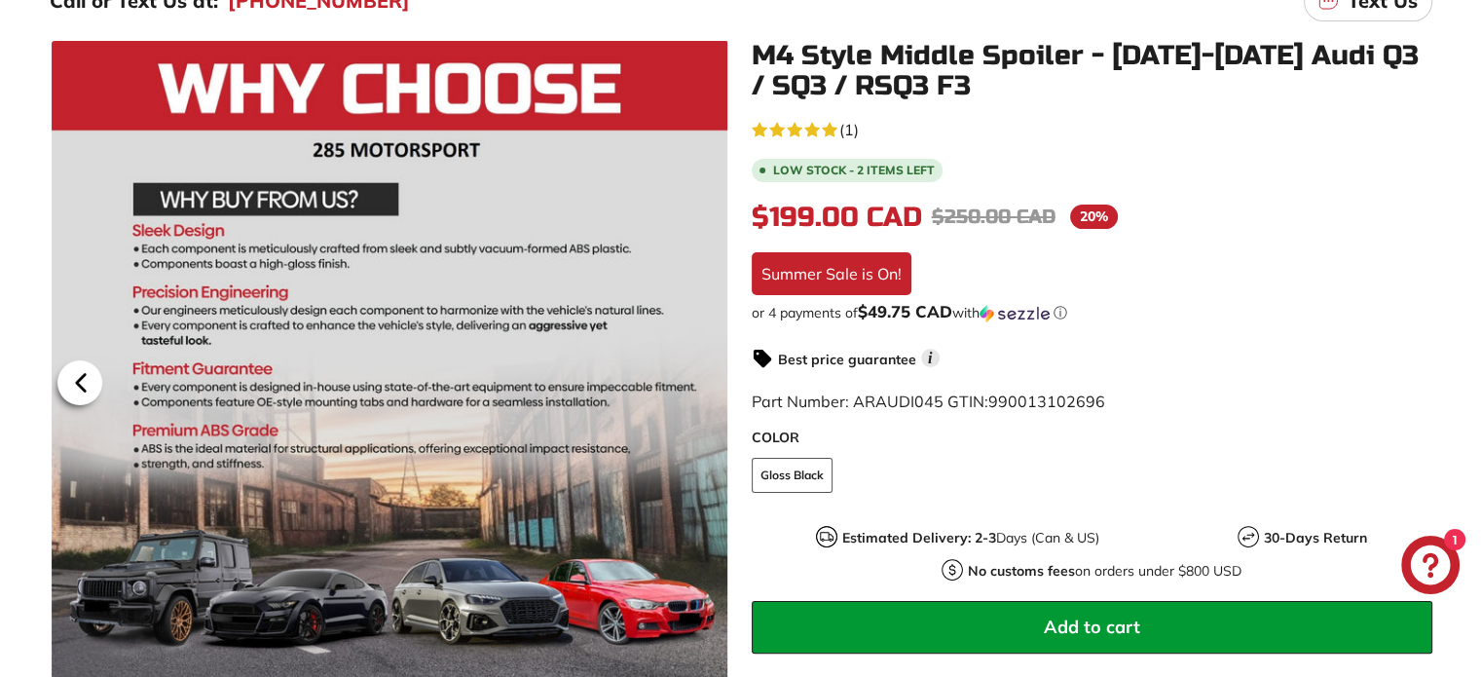
click at [72, 385] on icon at bounding box center [80, 382] width 45 height 45
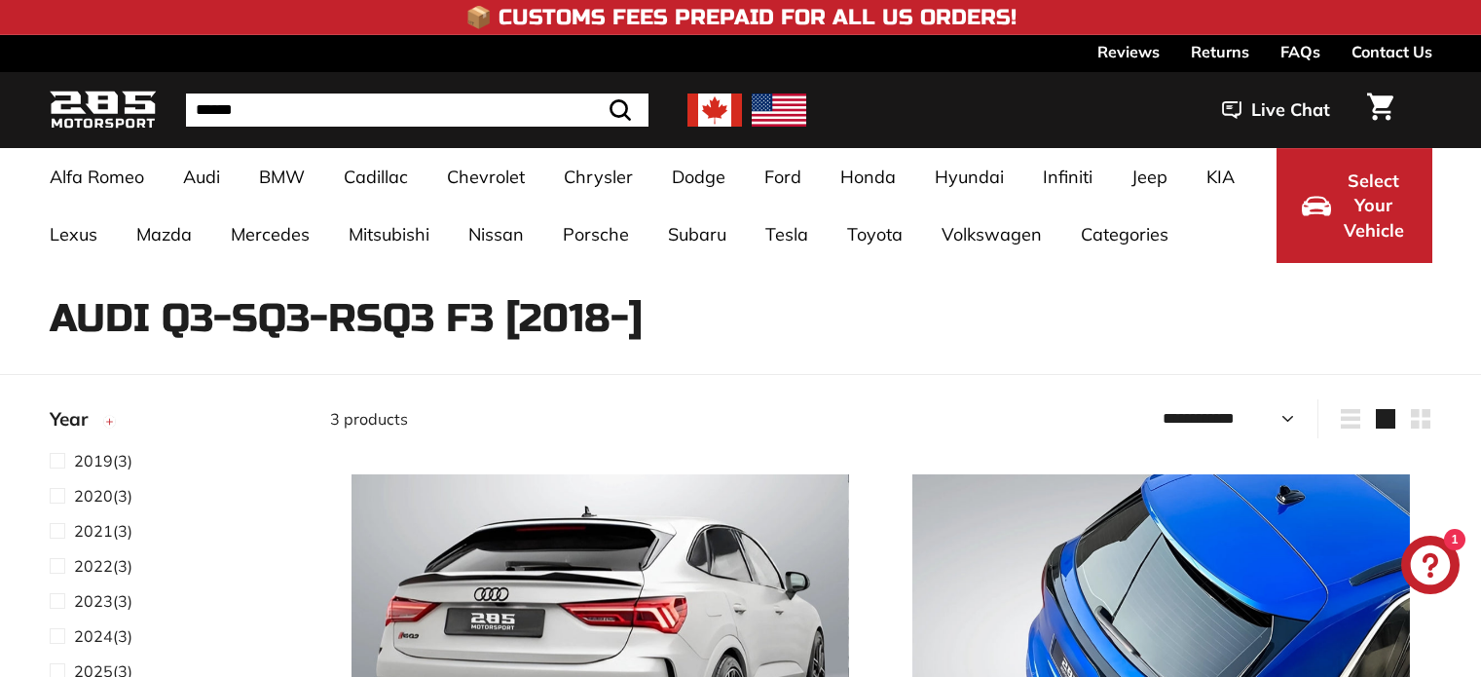
select select "**********"
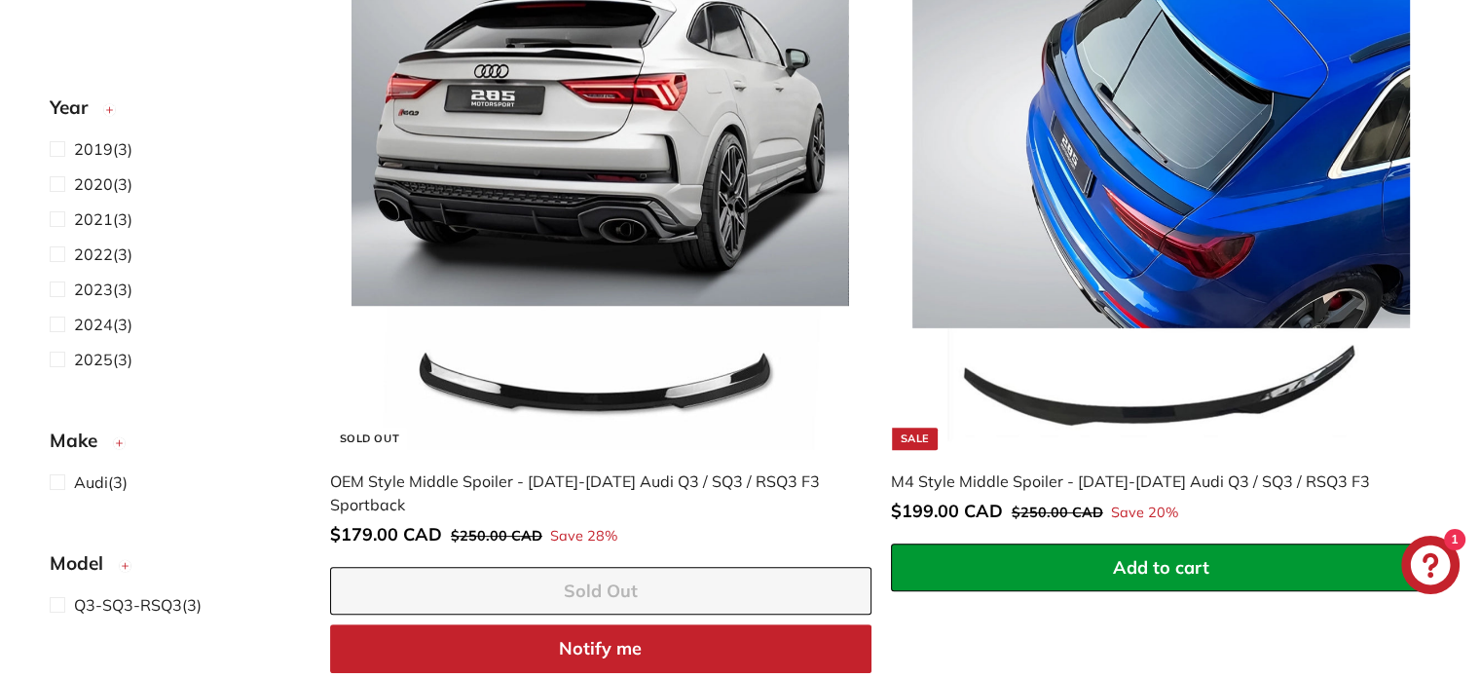
scroll to position [476, 0]
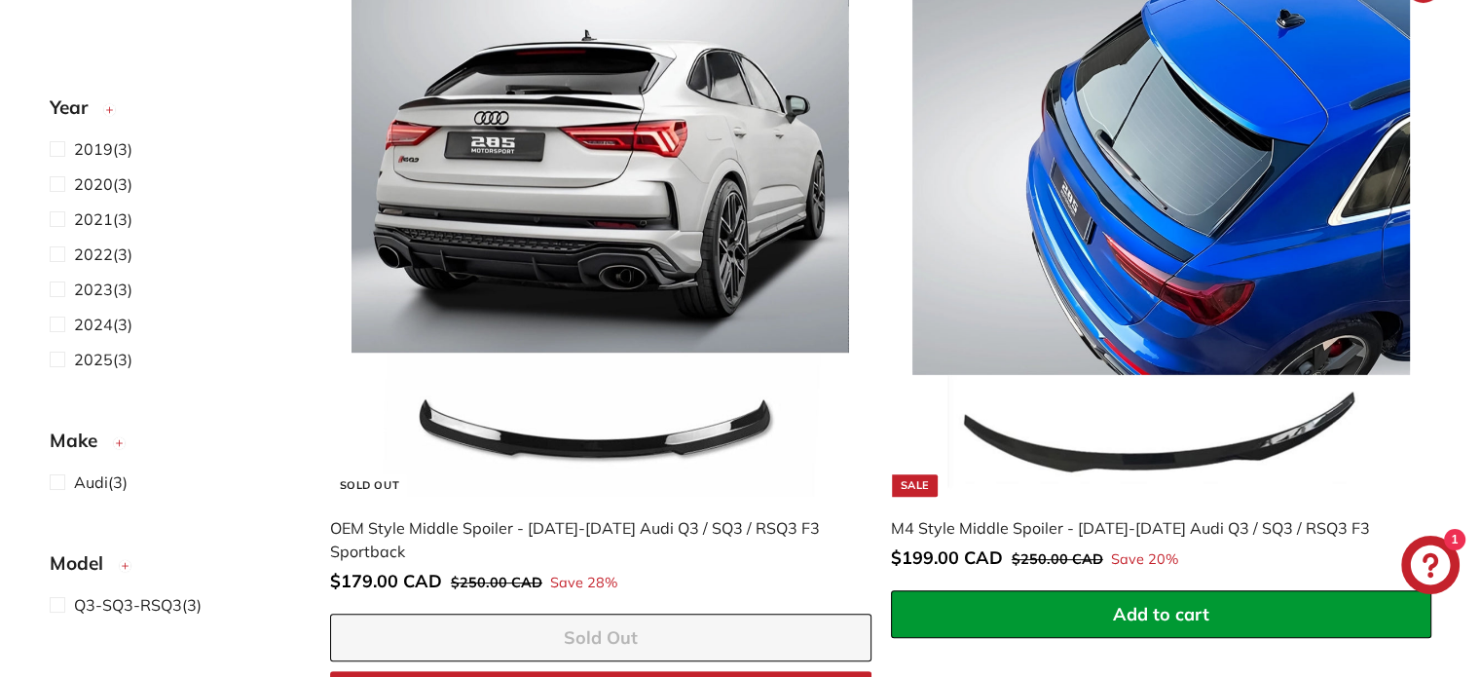
click at [1055, 258] on img at bounding box center [1160, 246] width 497 height 497
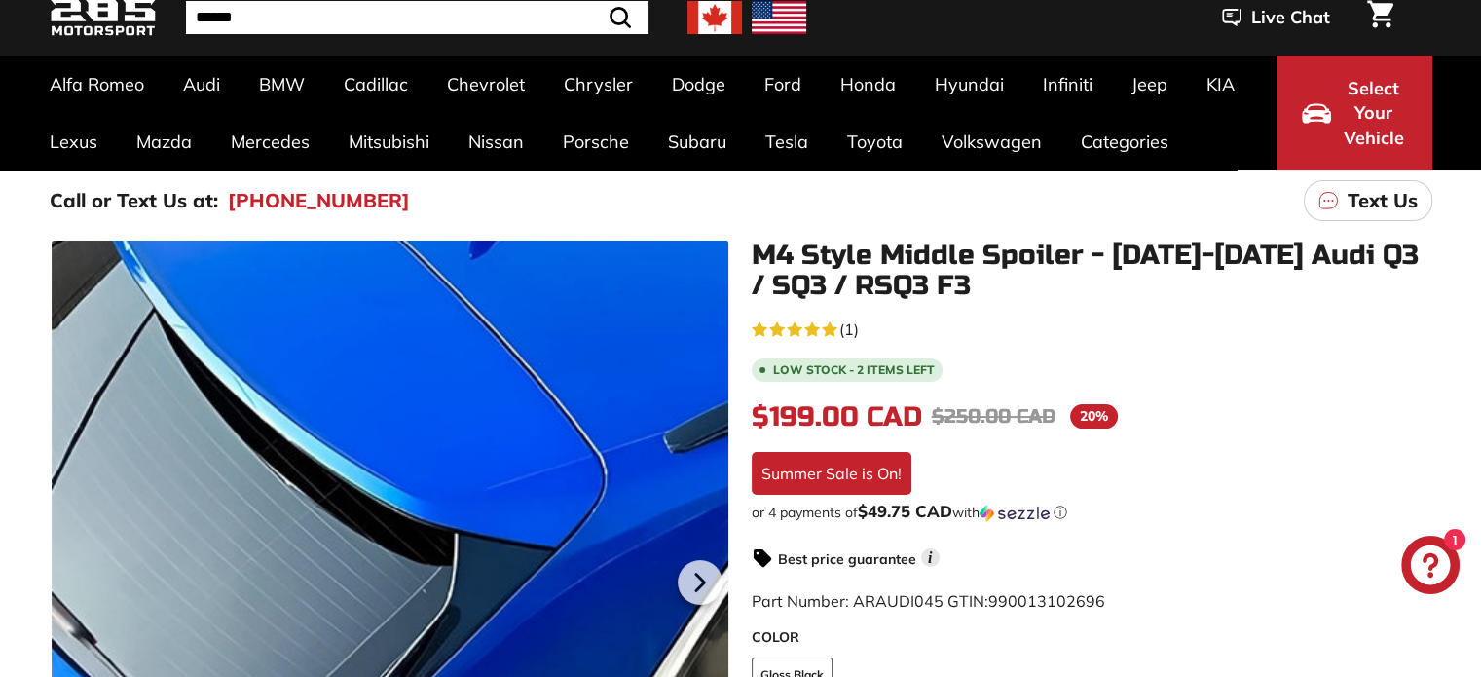
scroll to position [97, 0]
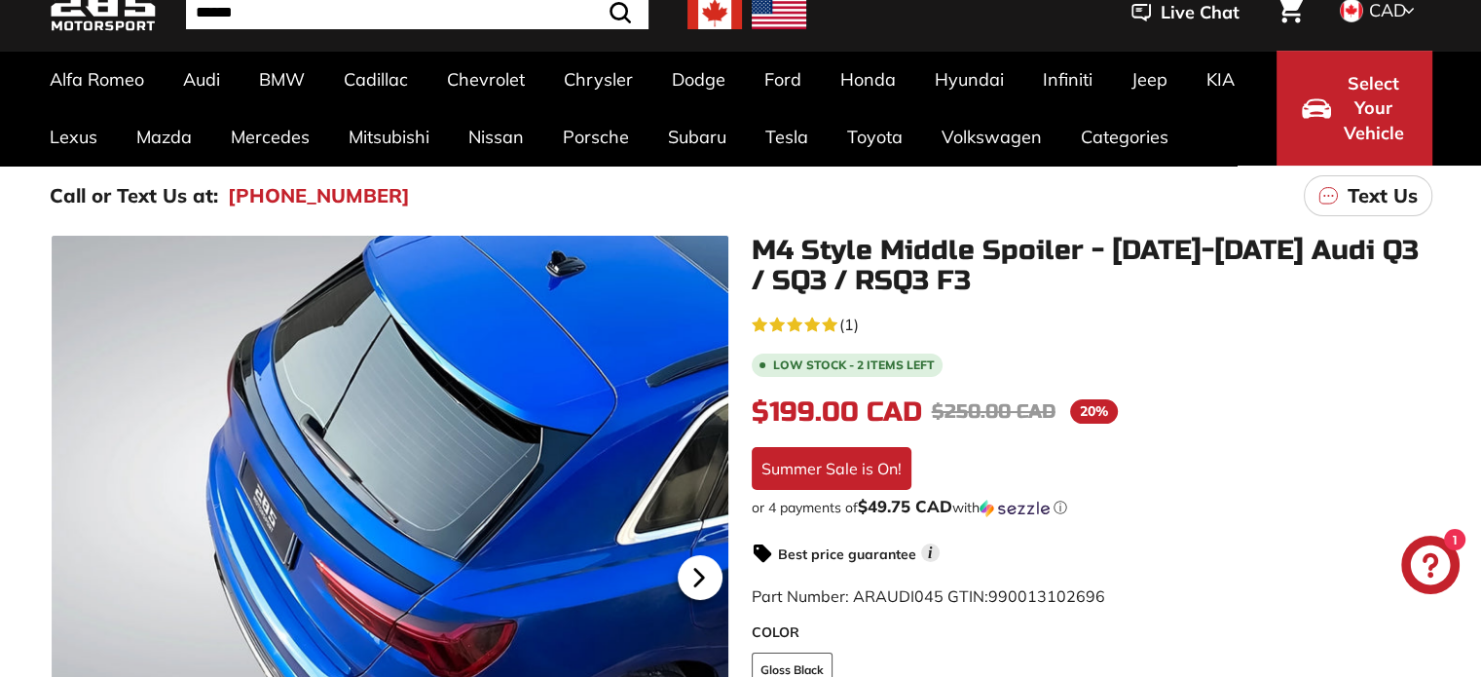
click at [709, 564] on icon at bounding box center [699, 577] width 45 height 45
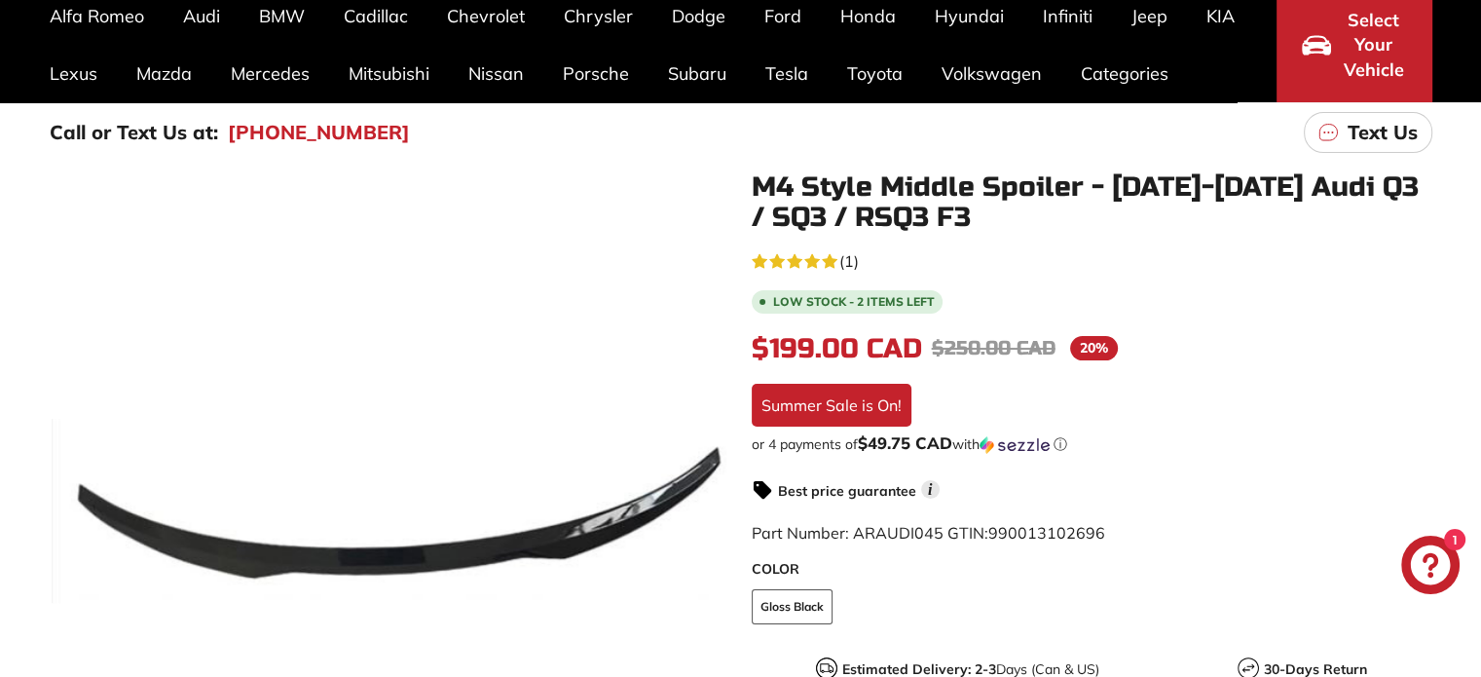
scroll to position [195, 0]
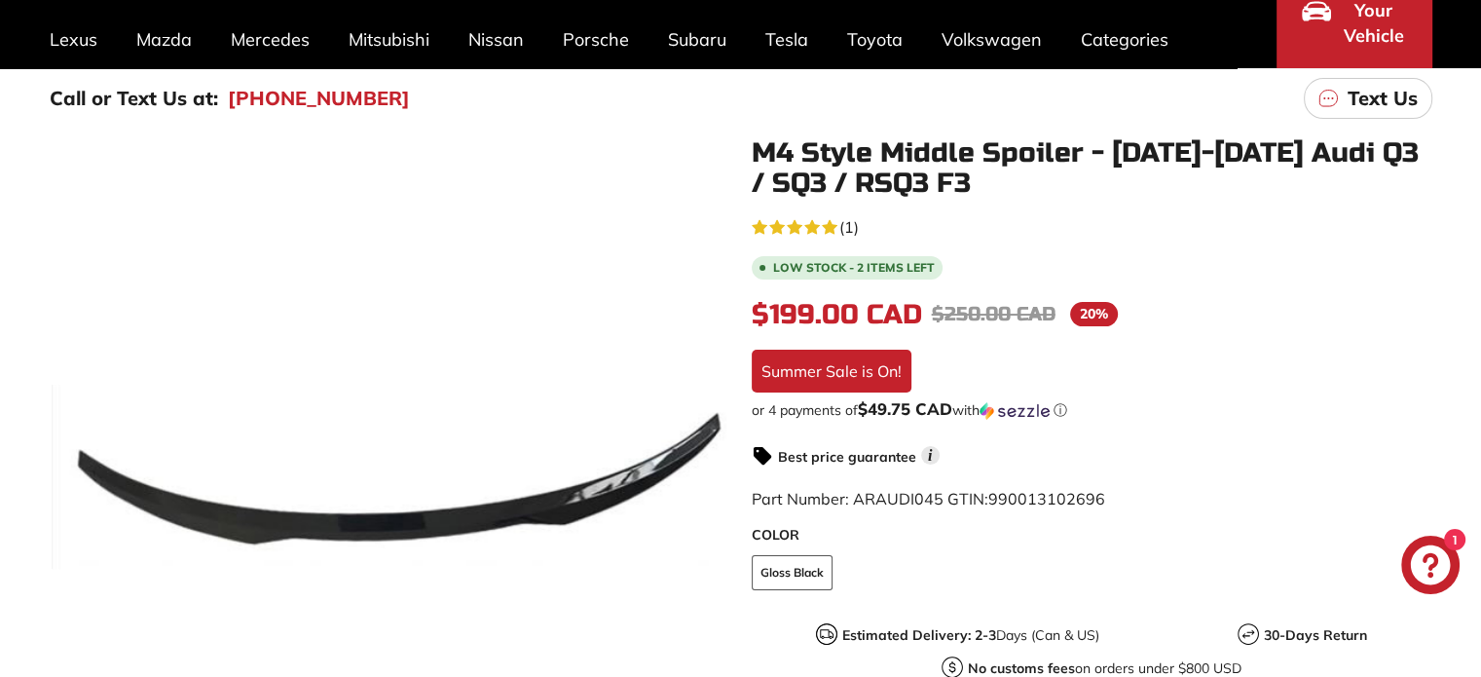
click at [709, 482] on icon at bounding box center [699, 480] width 45 height 45
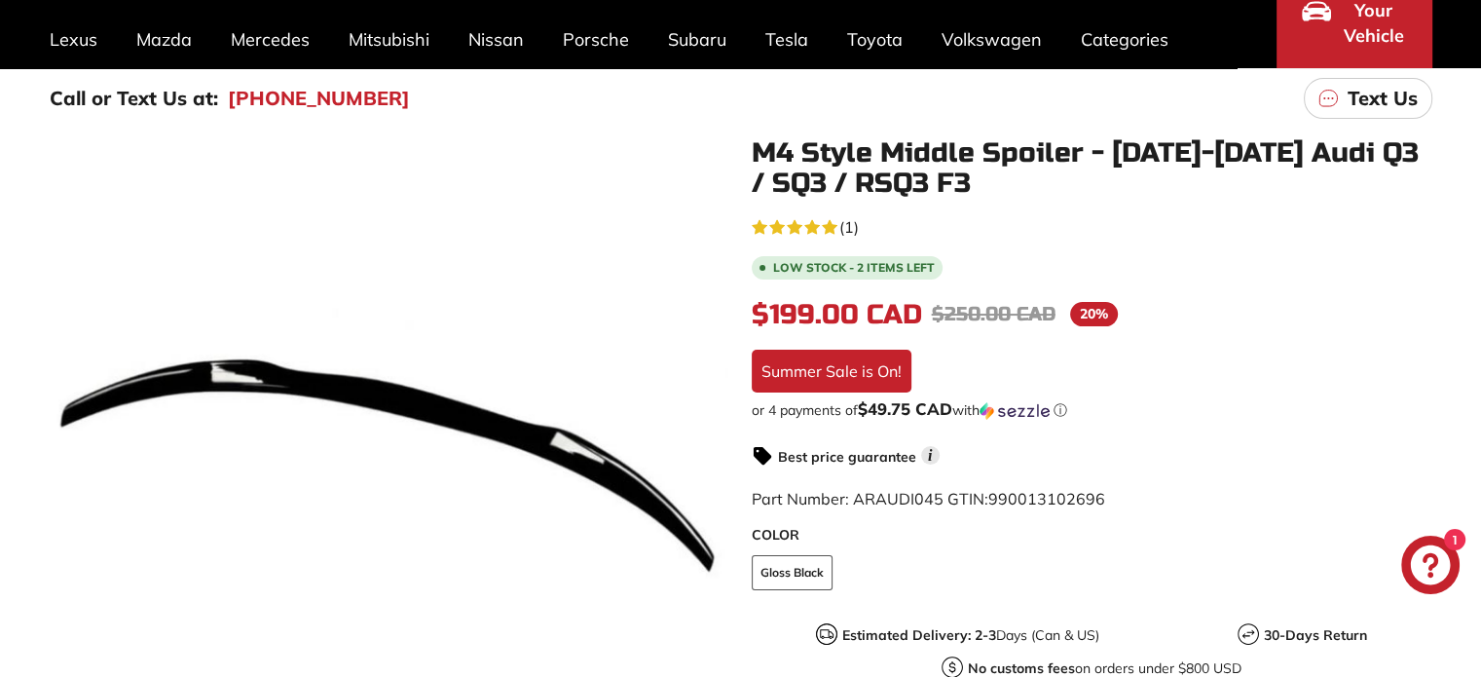
click at [702, 482] on icon at bounding box center [699, 480] width 45 height 45
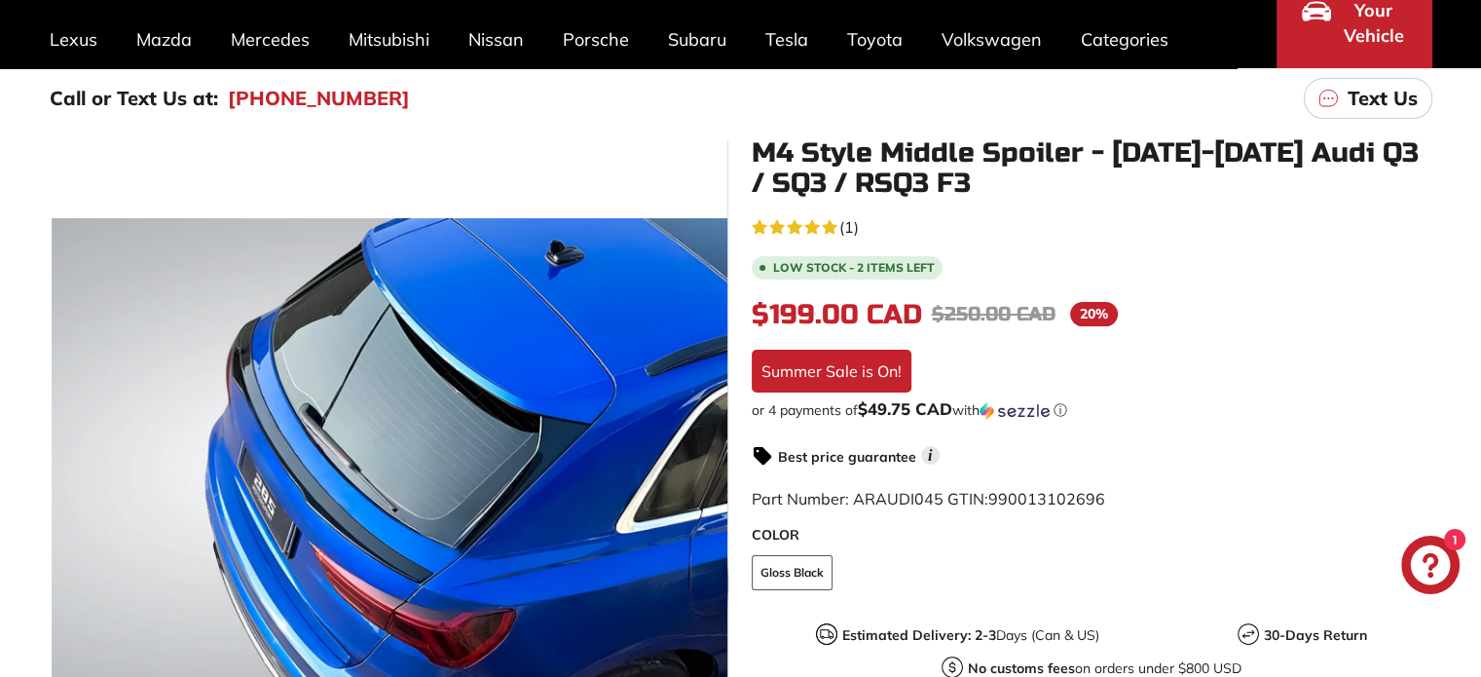
click at [702, 482] on icon at bounding box center [699, 480] width 45 height 45
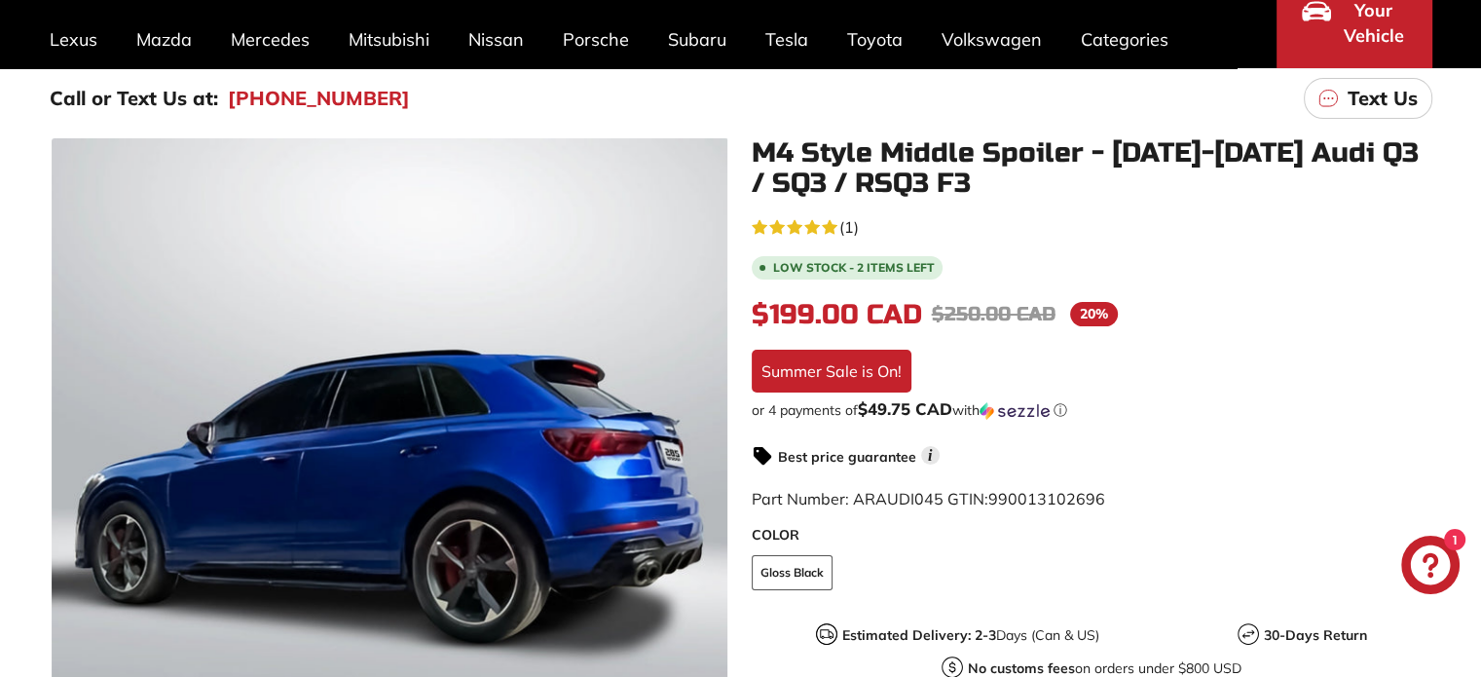
scroll to position [0, 184]
click at [705, 470] on icon at bounding box center [699, 480] width 45 height 45
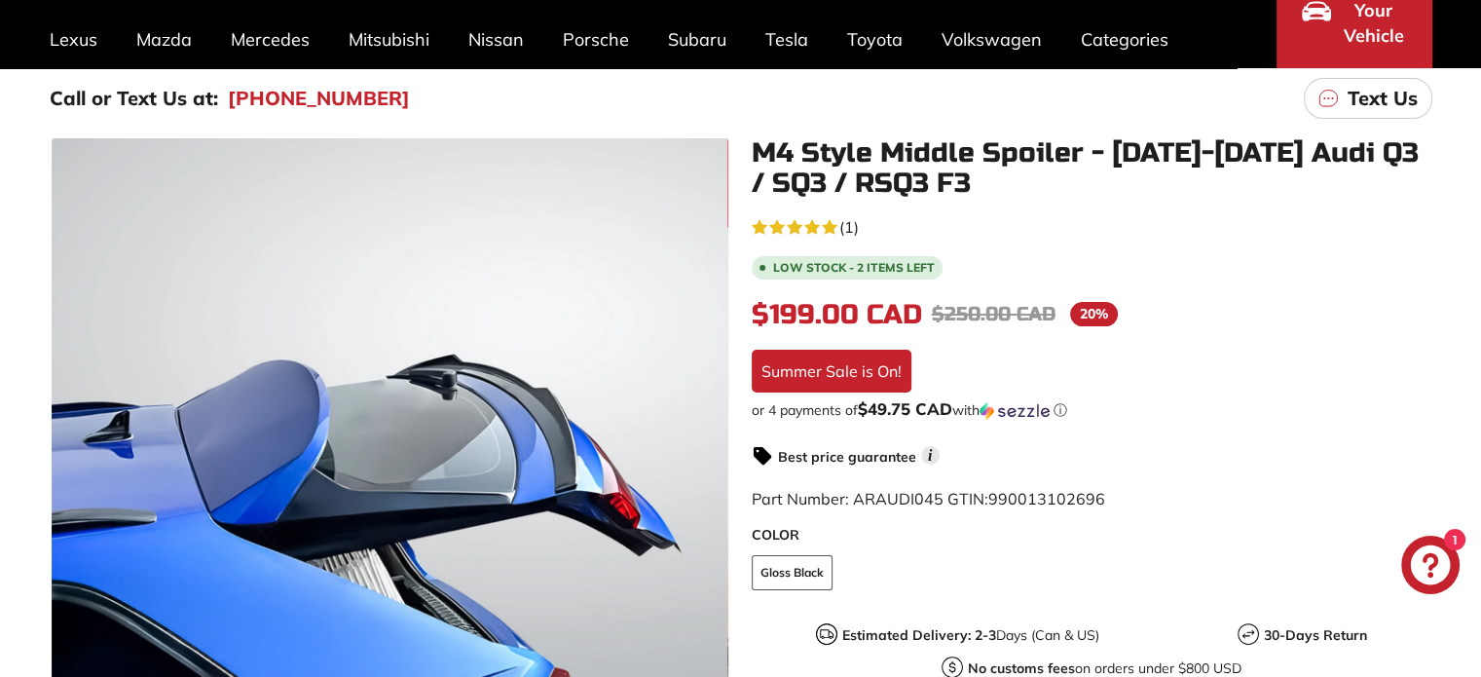
click at [705, 470] on icon at bounding box center [699, 480] width 45 height 45
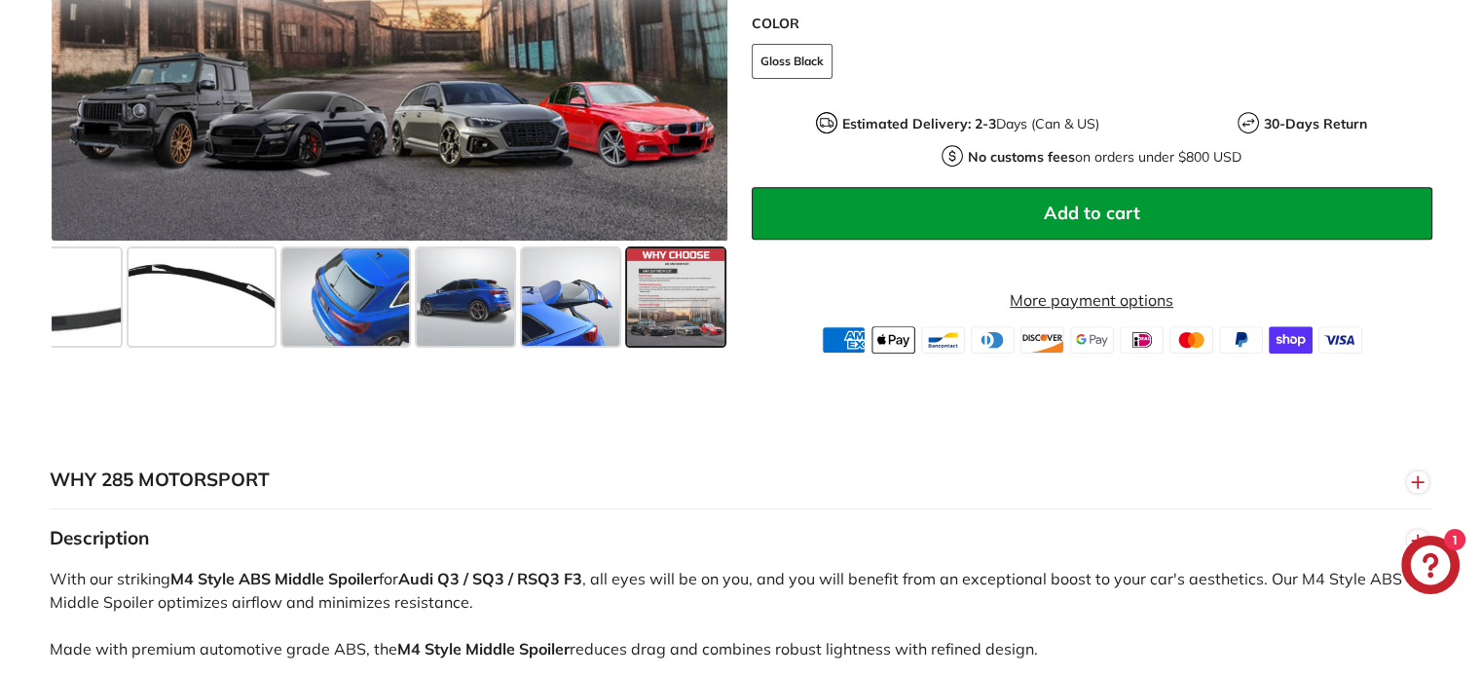
scroll to position [779, 0]
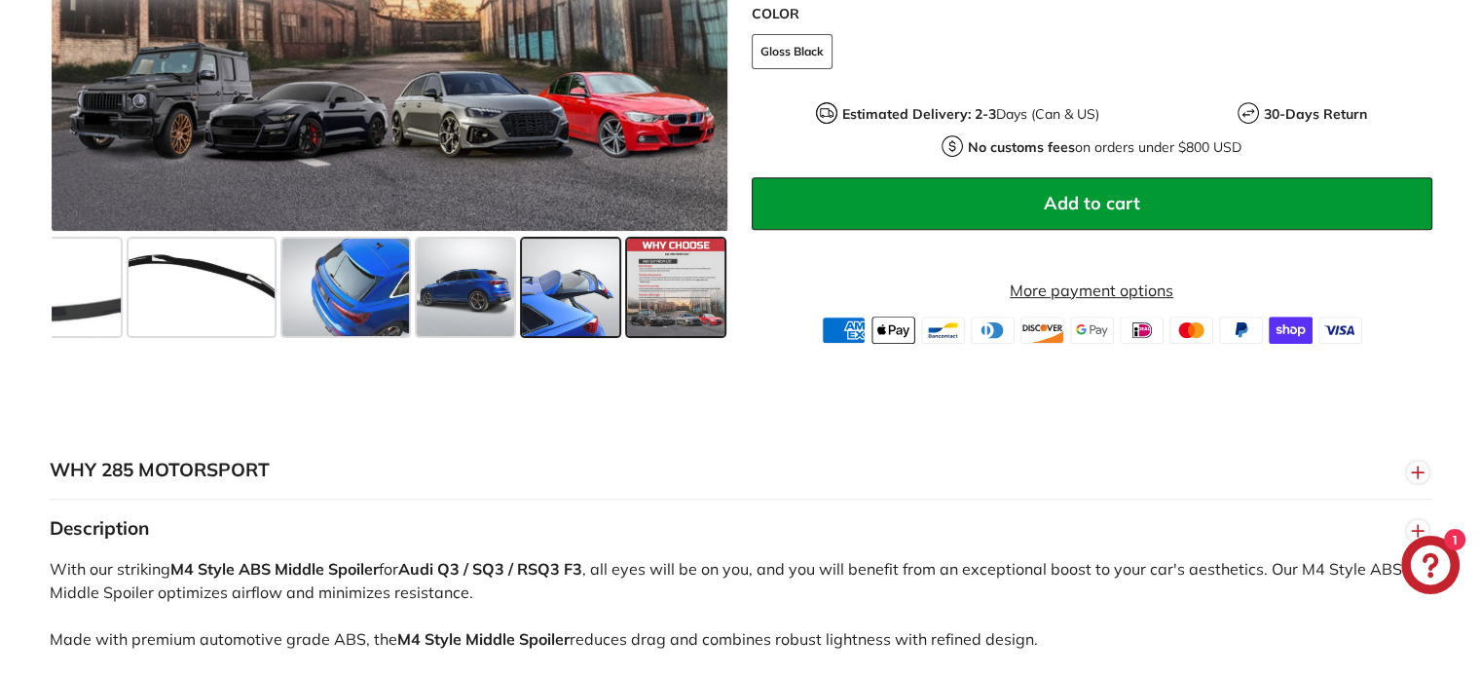
click at [583, 314] on span at bounding box center [570, 287] width 97 height 97
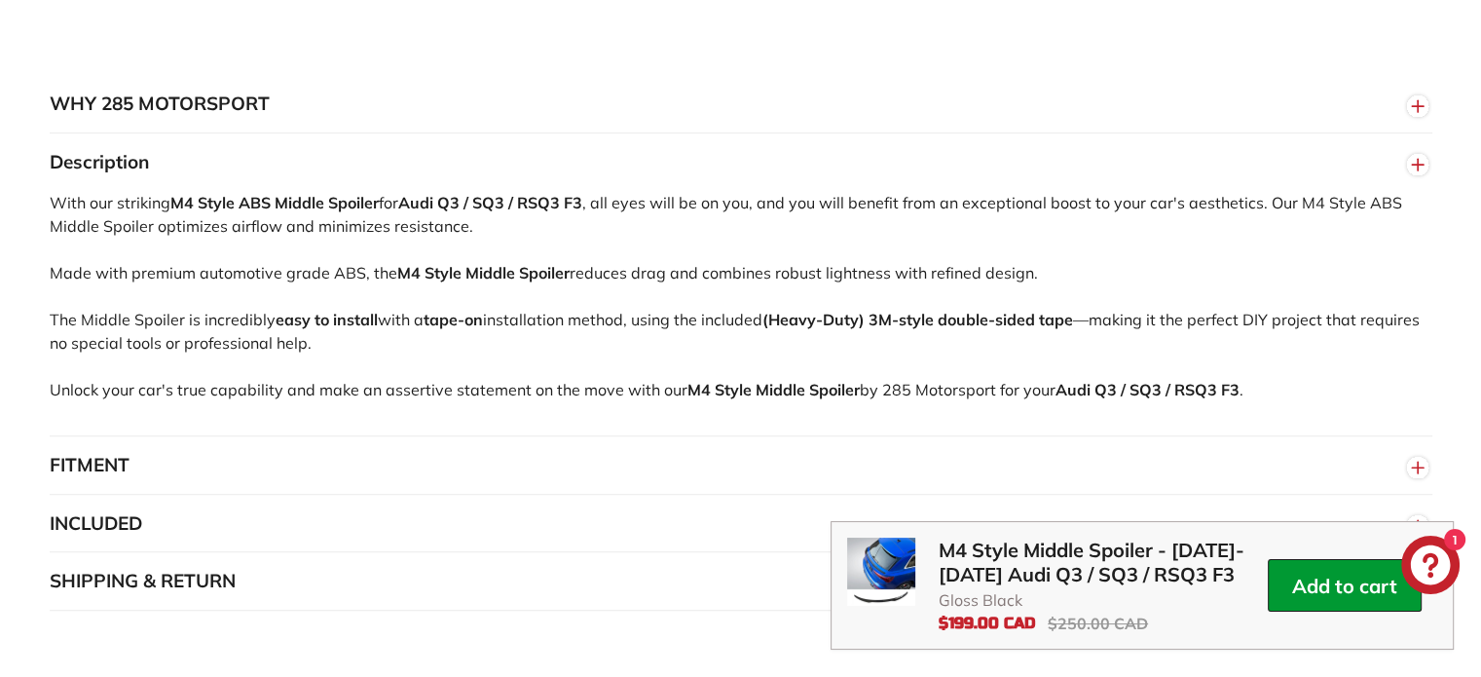
scroll to position [1266, 0]
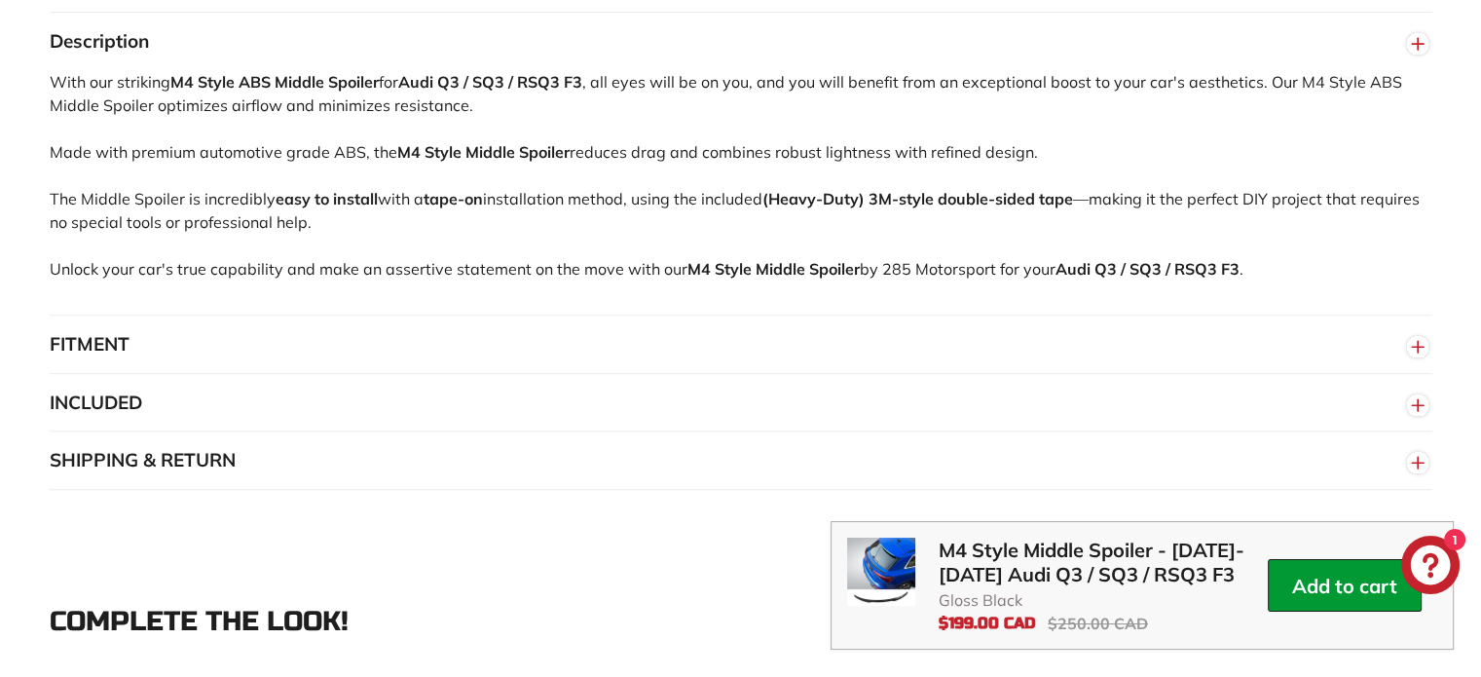
click at [576, 330] on button "FITMENT" at bounding box center [741, 344] width 1382 height 58
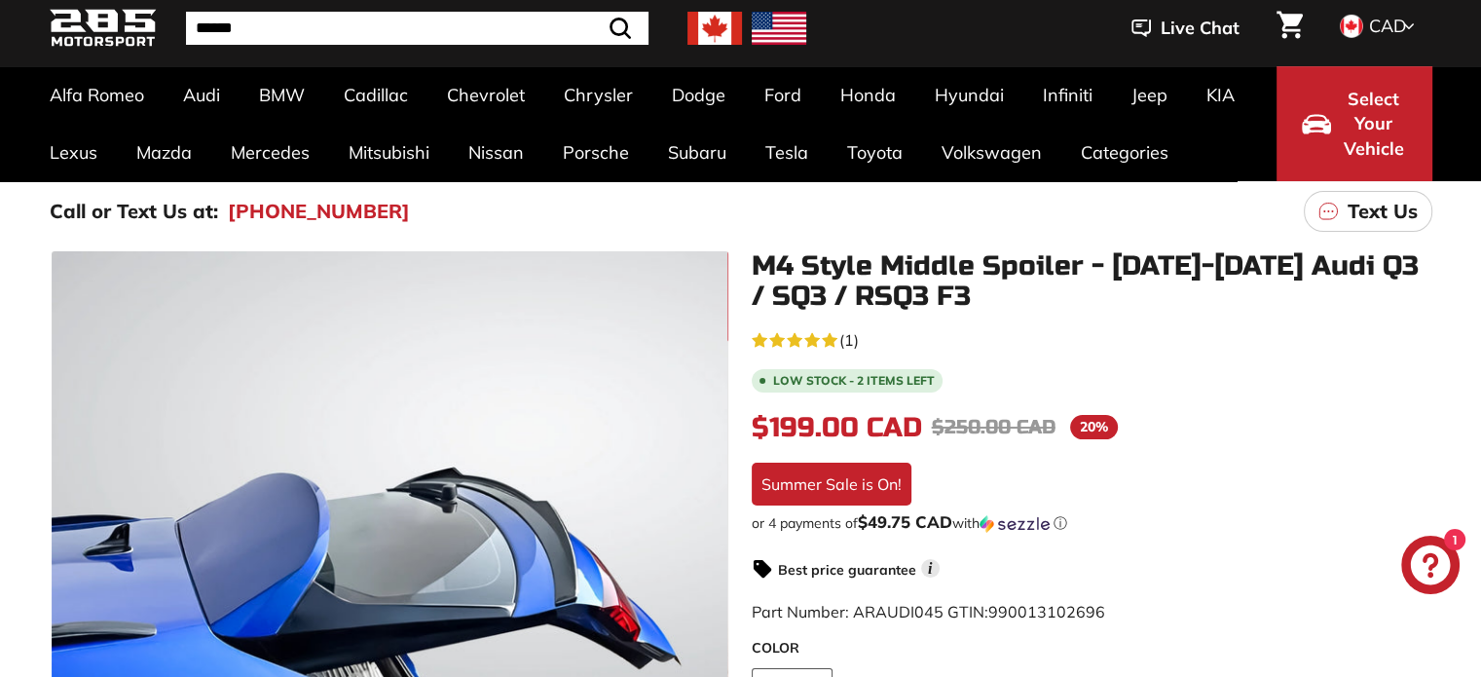
scroll to position [0, 0]
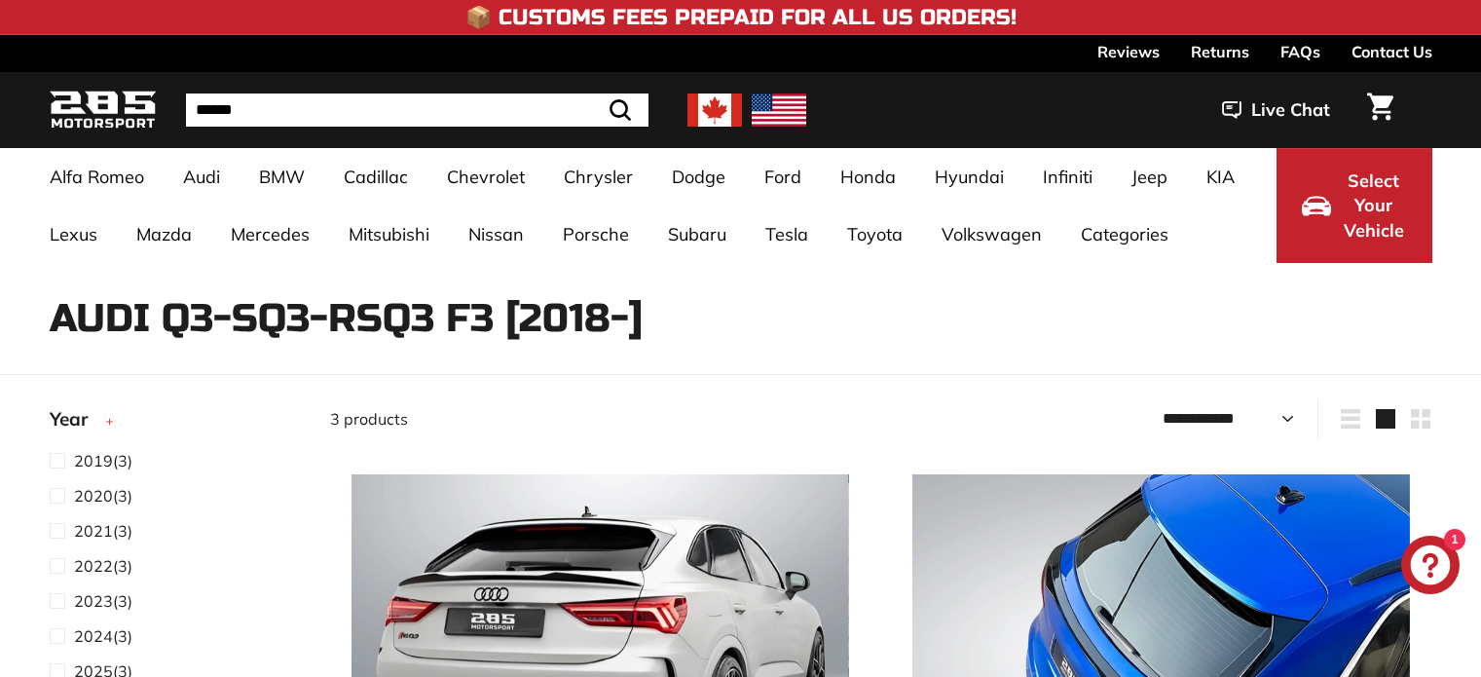
select select "**********"
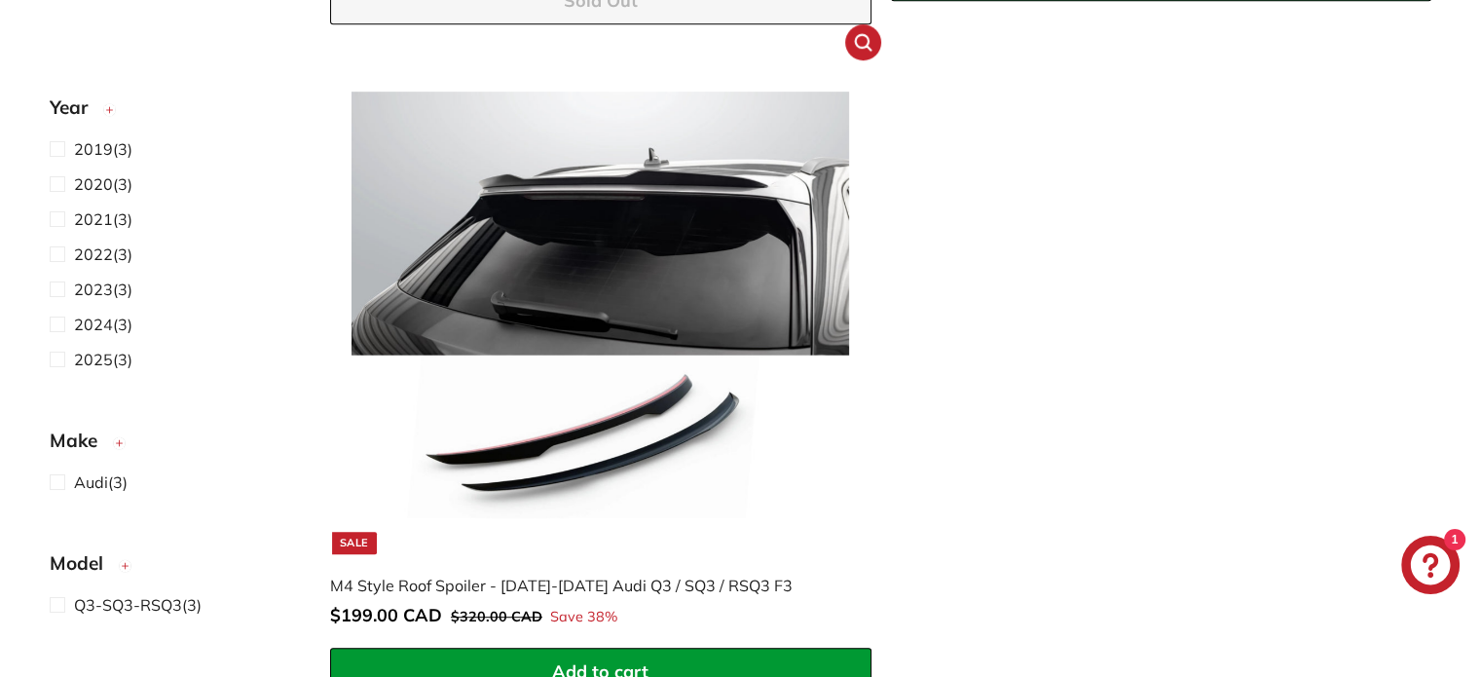
scroll to position [1158, 0]
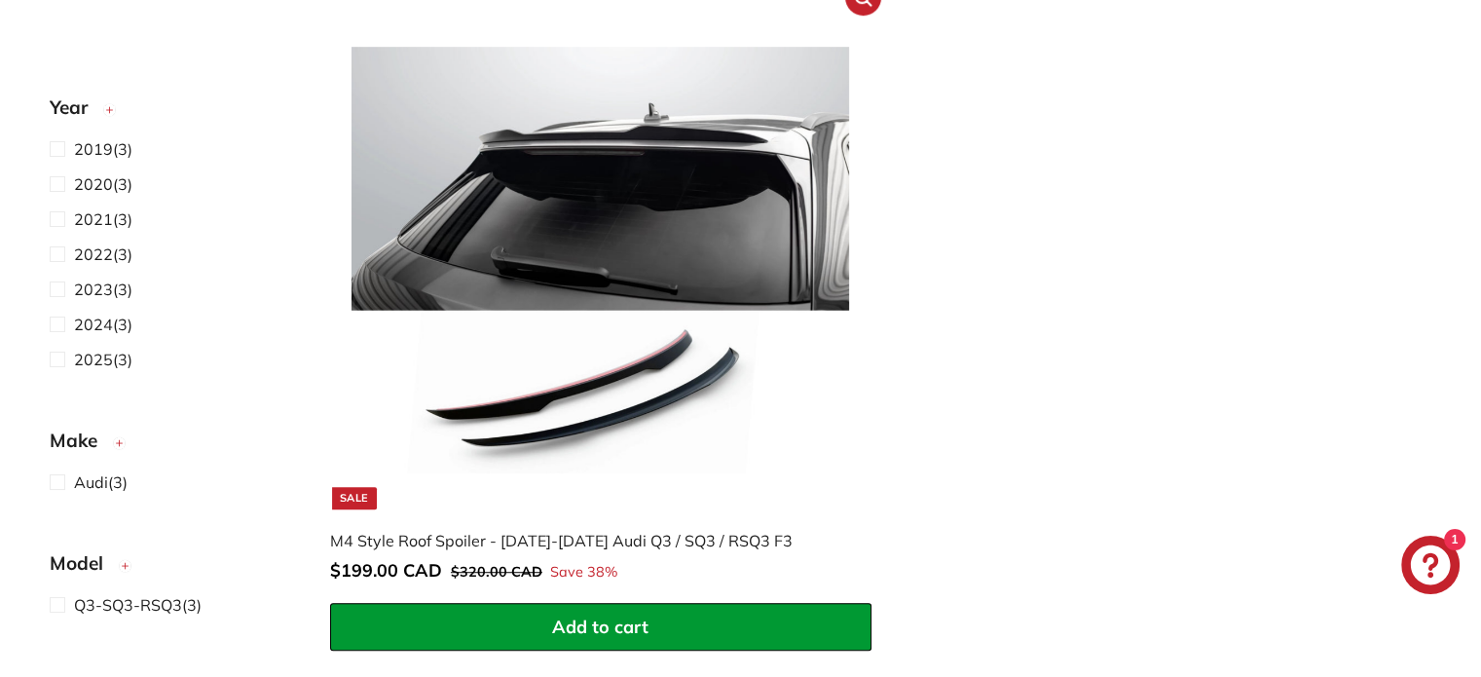
click at [667, 245] on img at bounding box center [599, 259] width 497 height 497
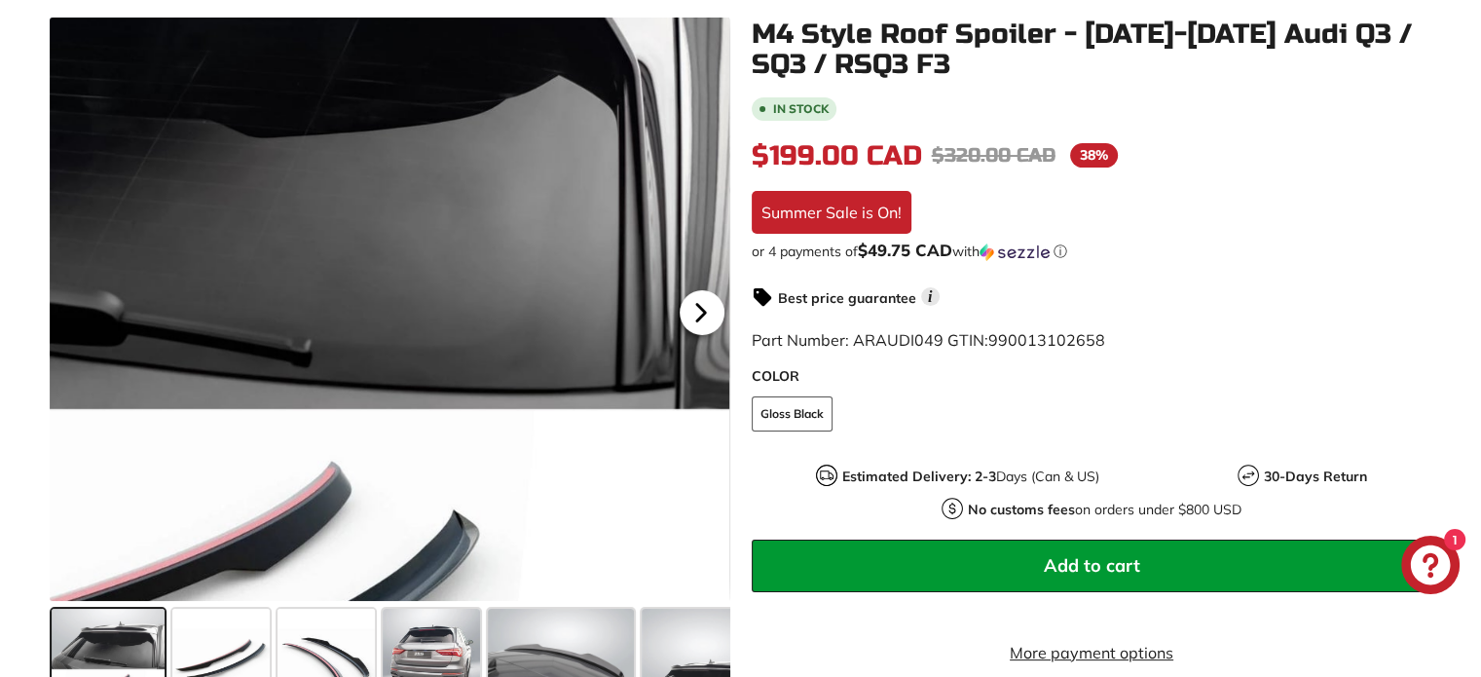
scroll to position [292, 0]
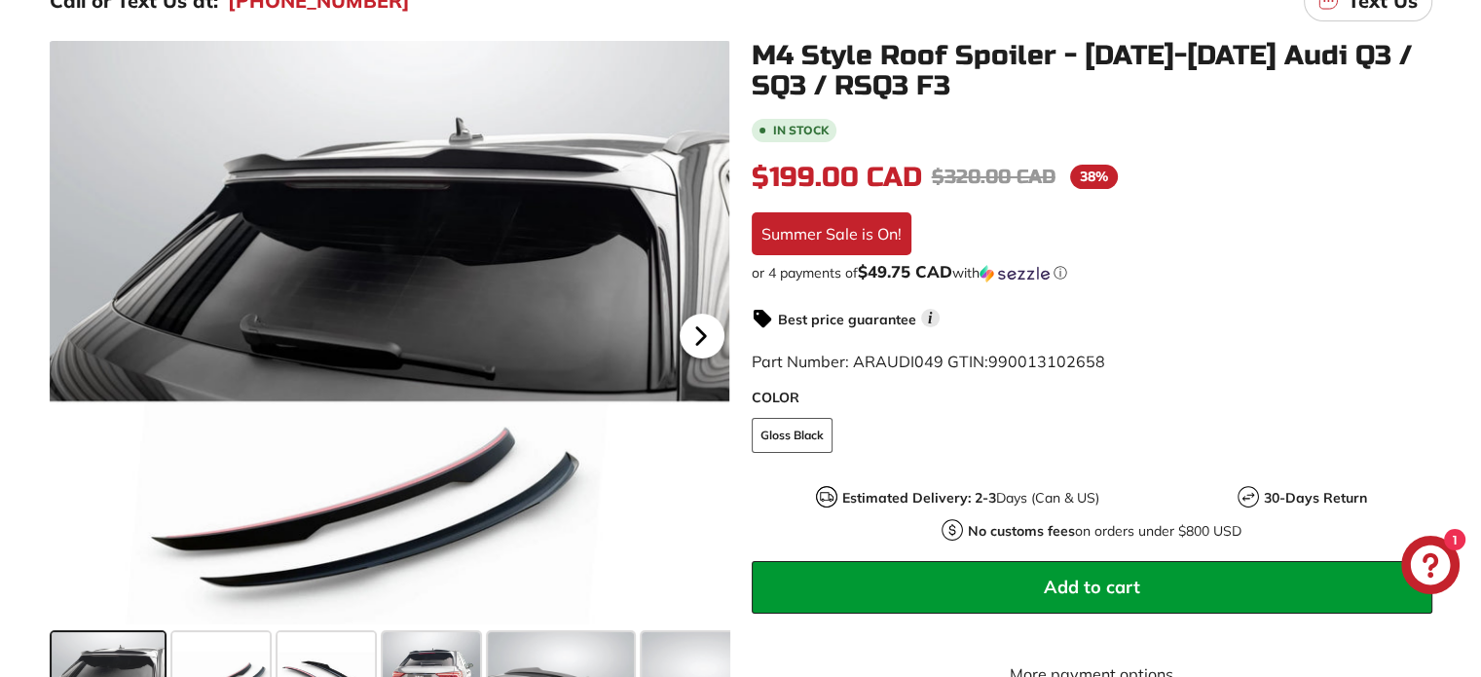
click at [697, 319] on icon at bounding box center [701, 335] width 45 height 45
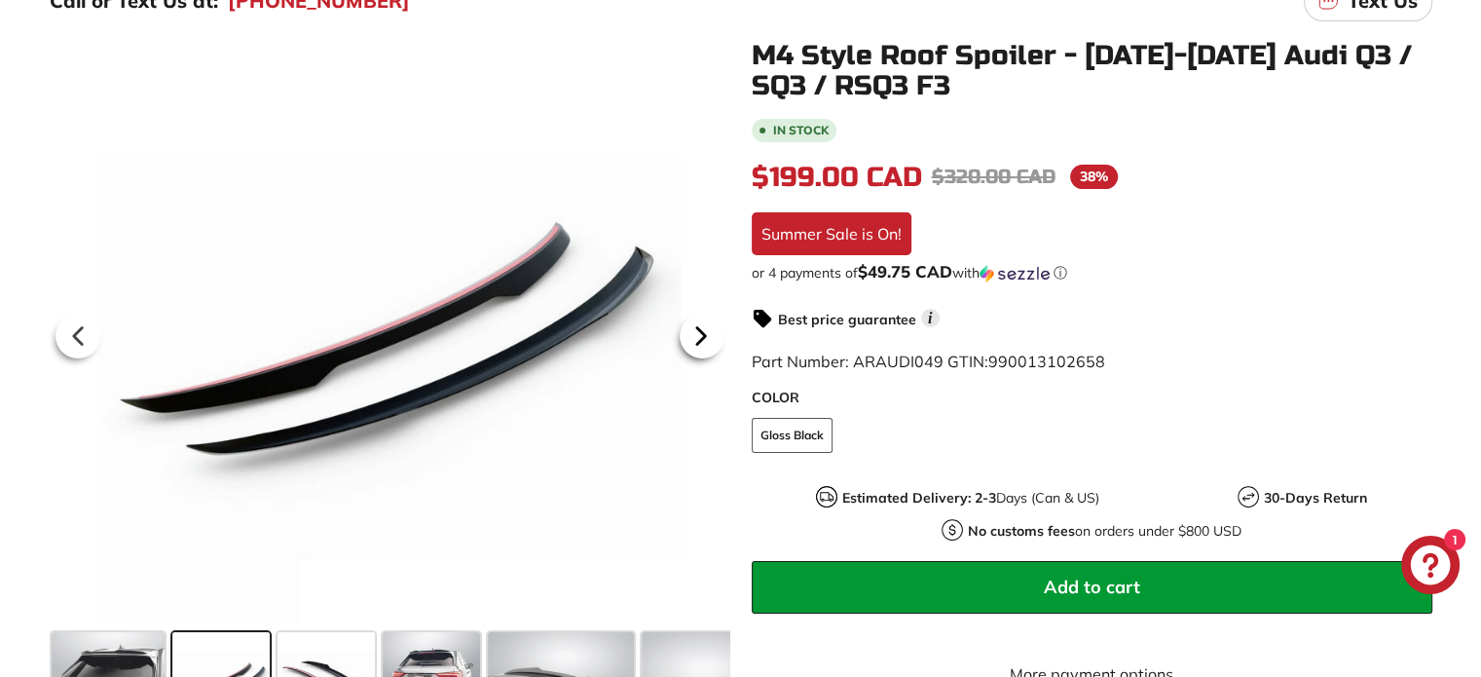
click at [699, 321] on icon at bounding box center [701, 335] width 45 height 45
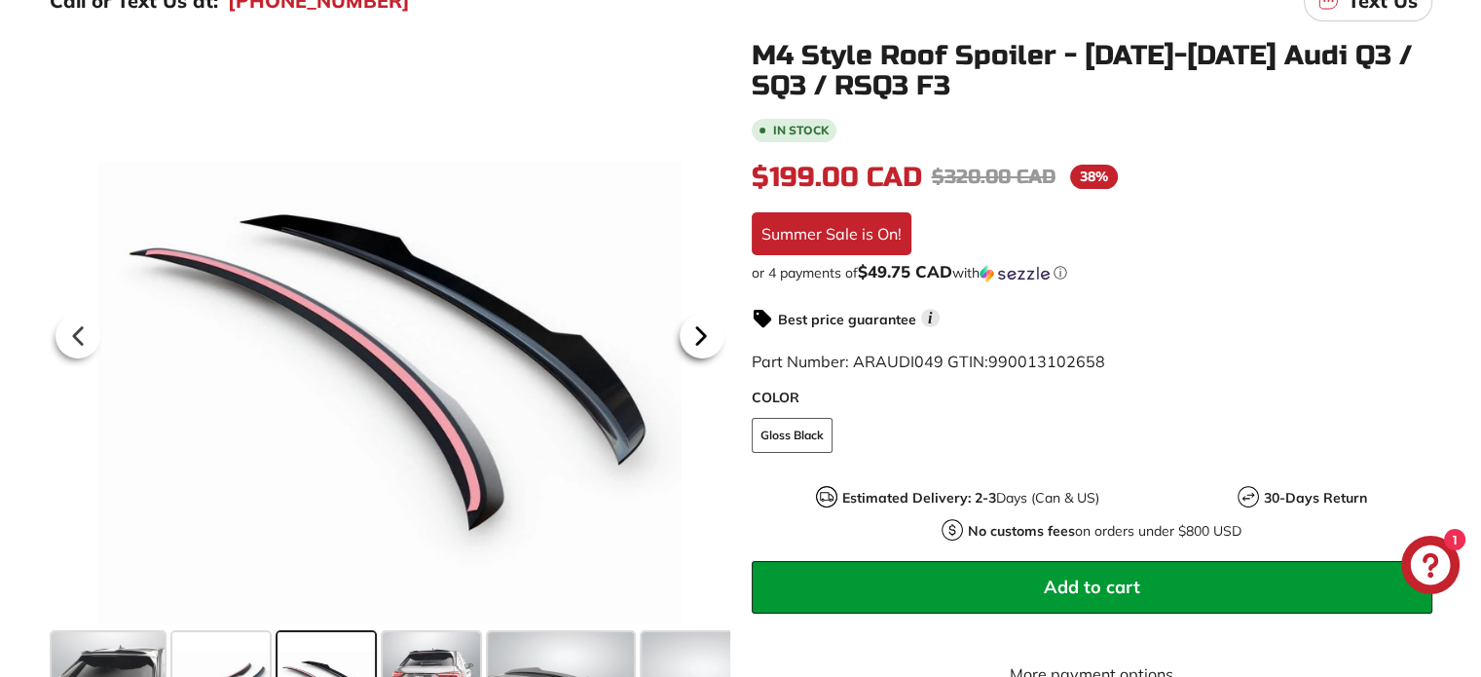
click at [701, 333] on icon at bounding box center [700, 335] width 8 height 17
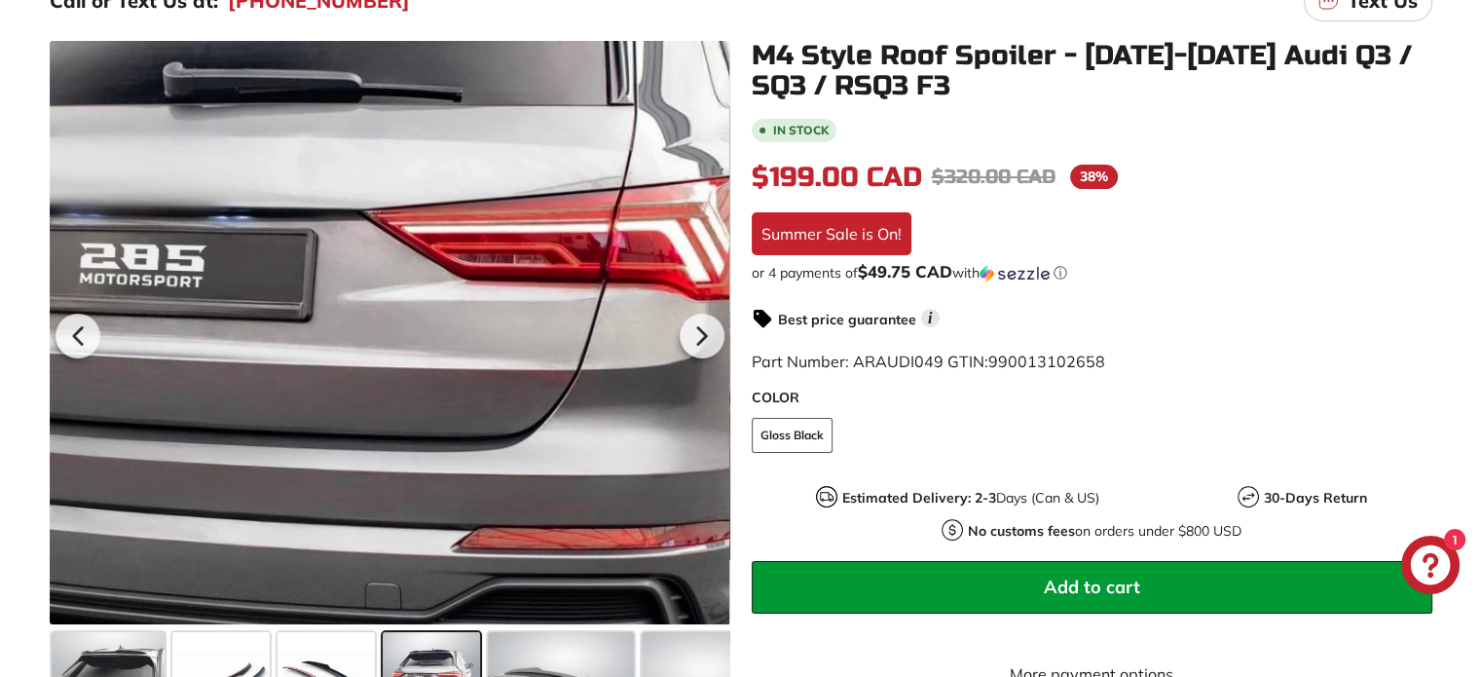
drag, startPoint x: 541, startPoint y: 353, endPoint x: 467, endPoint y: 349, distance: 74.1
click at [467, 349] on div at bounding box center [389, 332] width 680 height 583
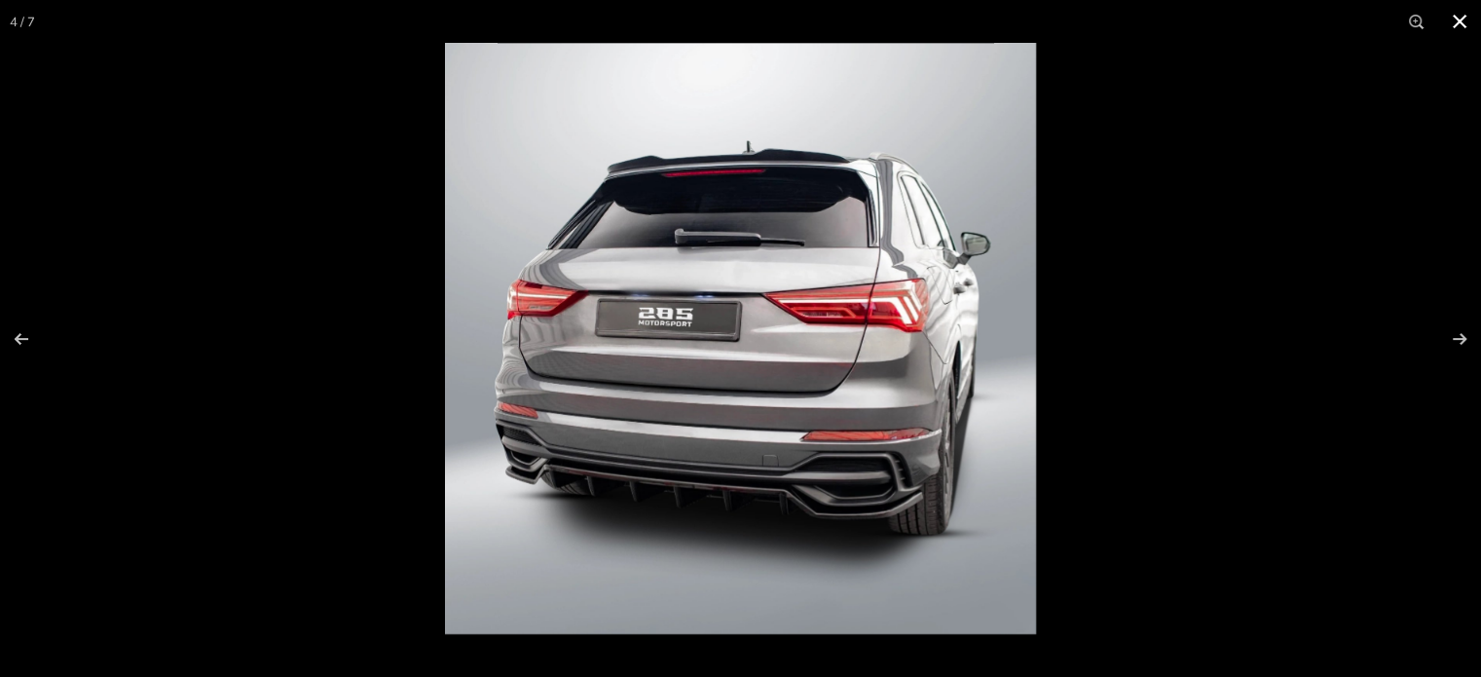
click at [1325, 237] on div at bounding box center [1185, 381] width 1481 height 677
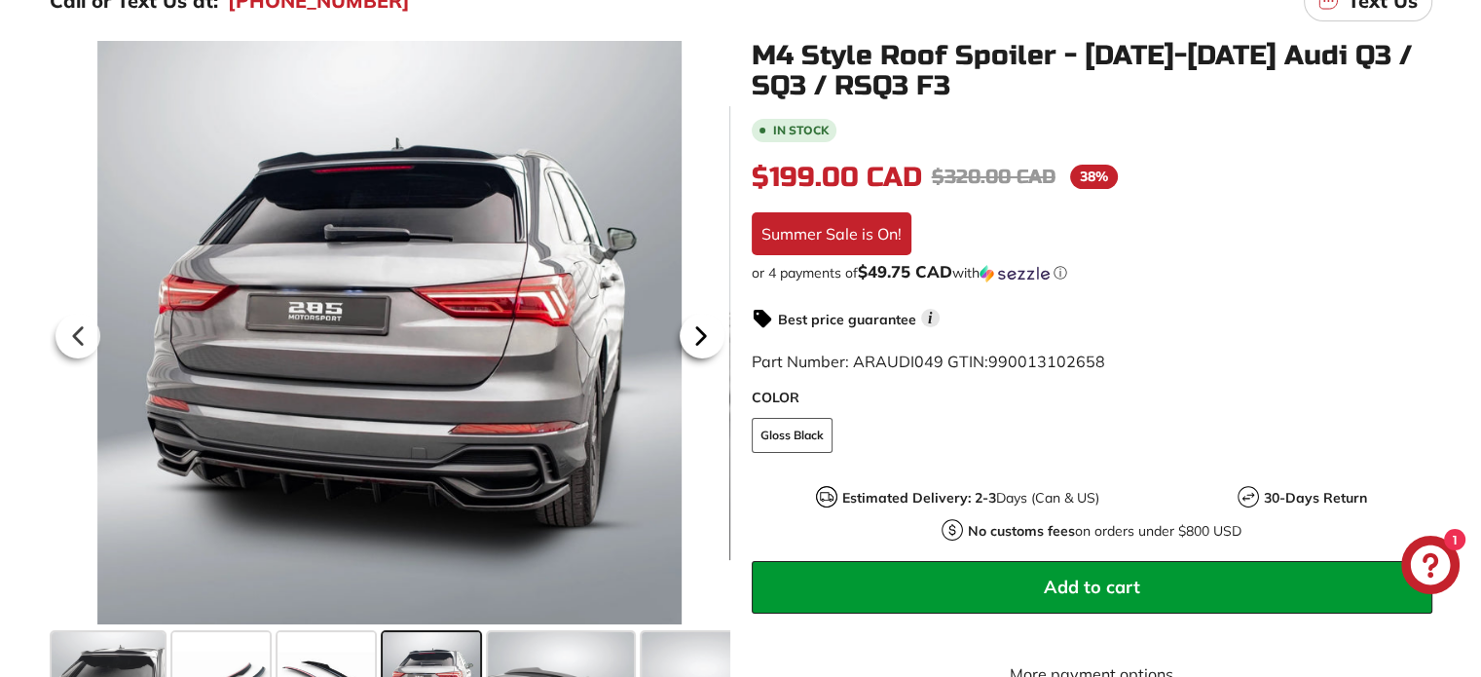
click at [696, 320] on icon at bounding box center [701, 335] width 45 height 45
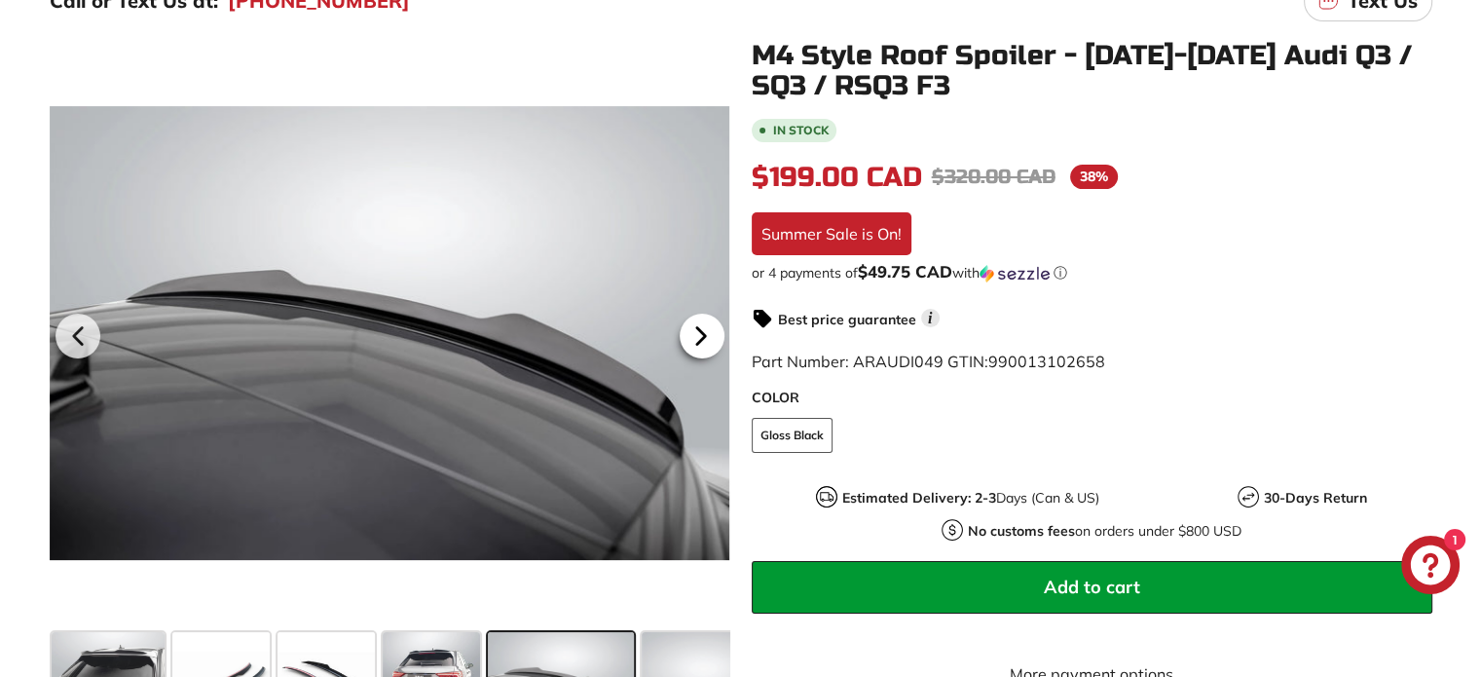
click at [697, 333] on icon at bounding box center [700, 335] width 8 height 17
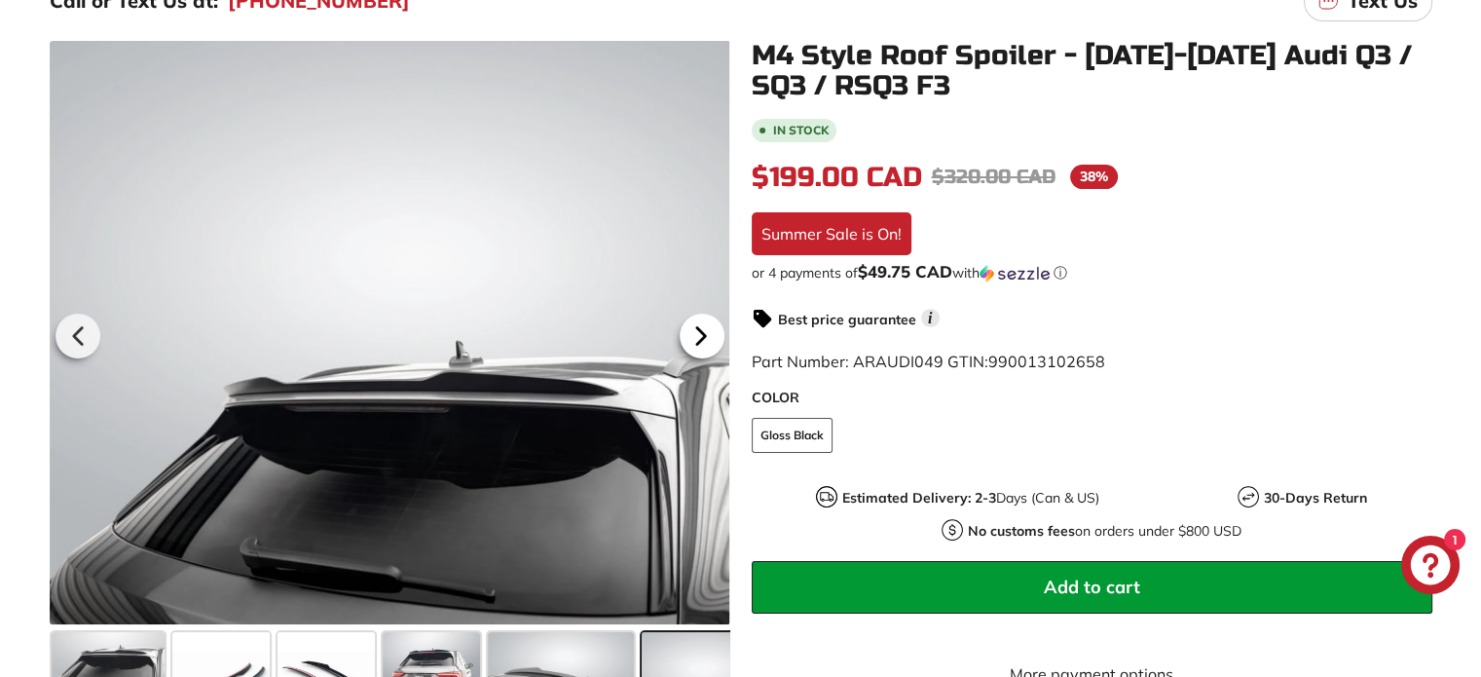
scroll to position [0, 134]
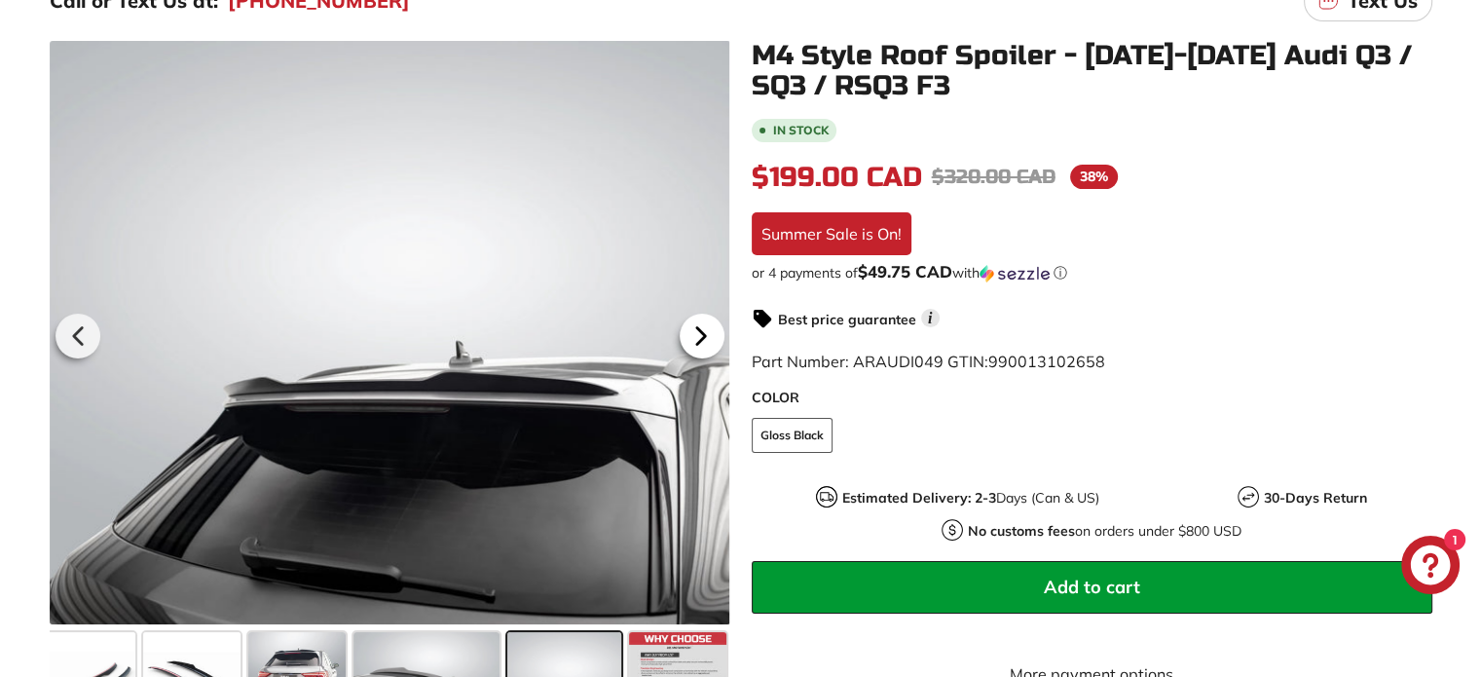
click at [702, 341] on icon at bounding box center [701, 335] width 45 height 45
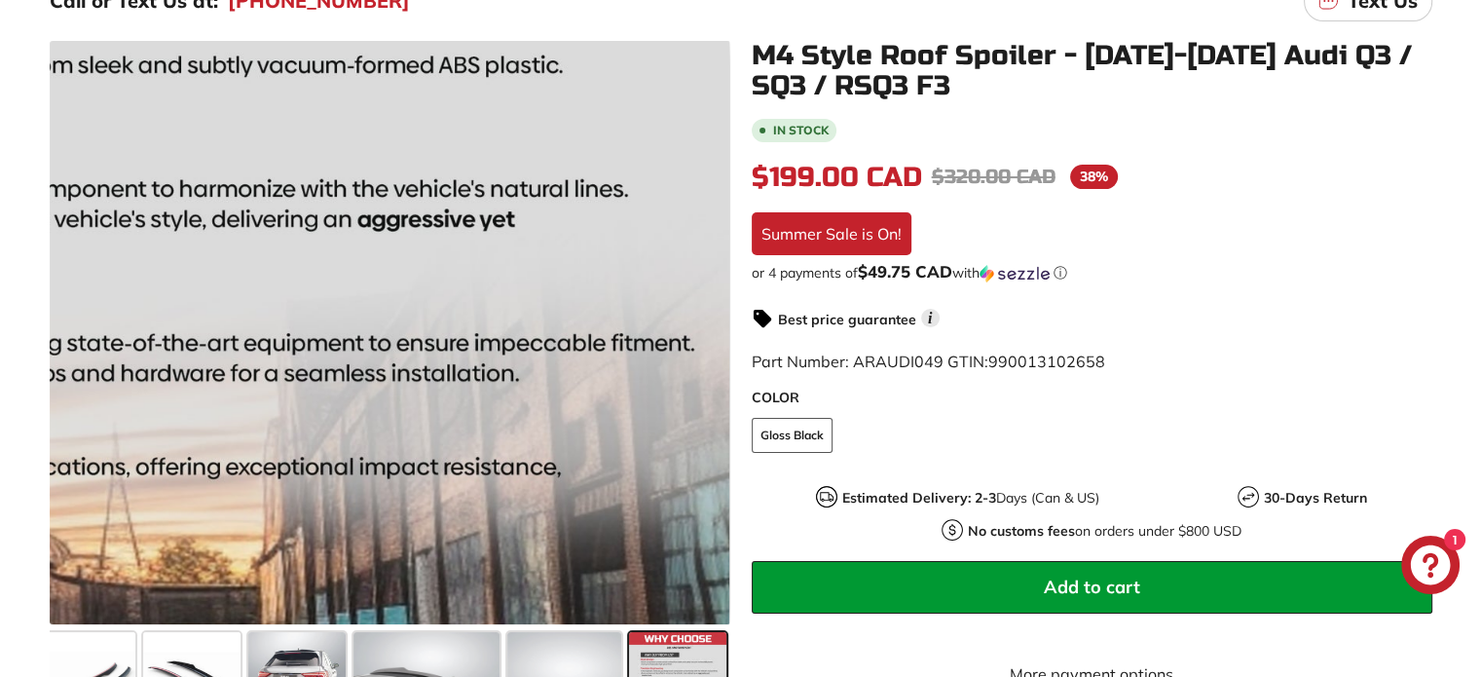
click at [702, 336] on div at bounding box center [389, 332] width 680 height 583
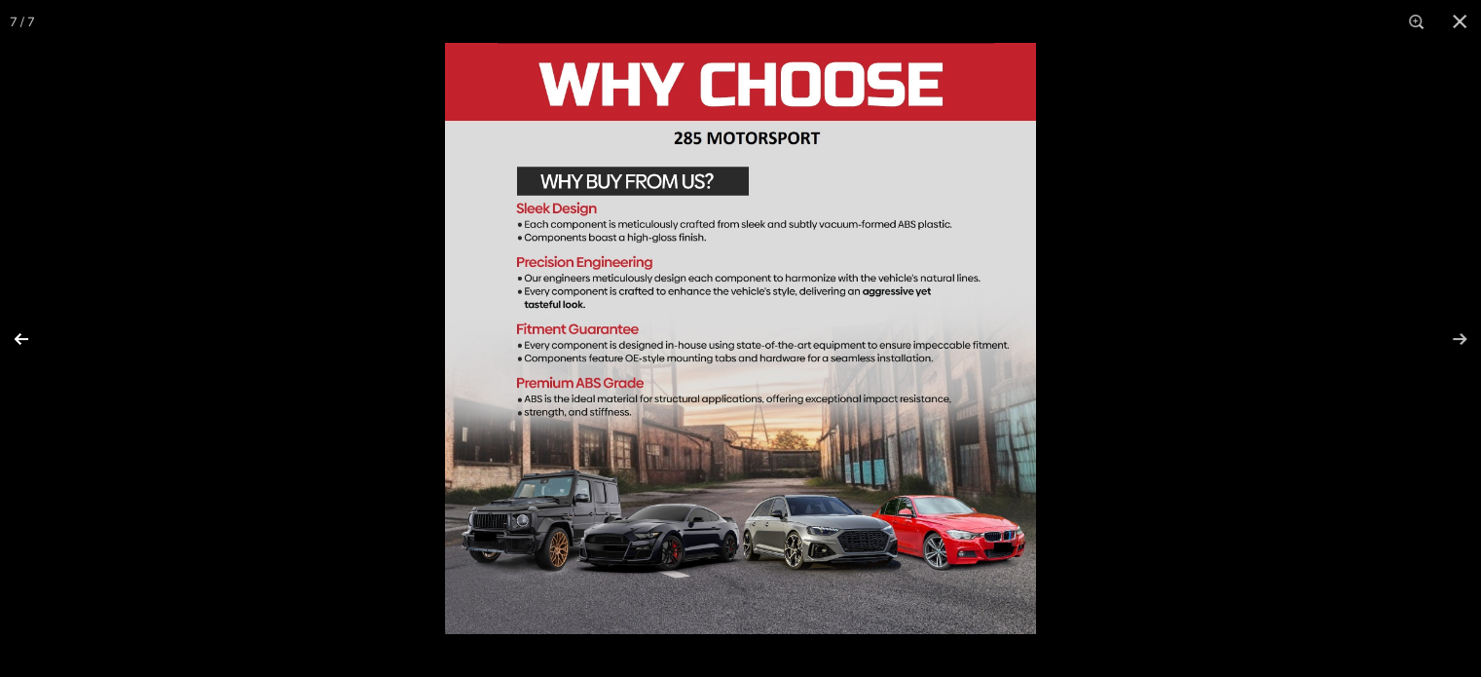
click at [12, 346] on button at bounding box center [34, 338] width 68 height 97
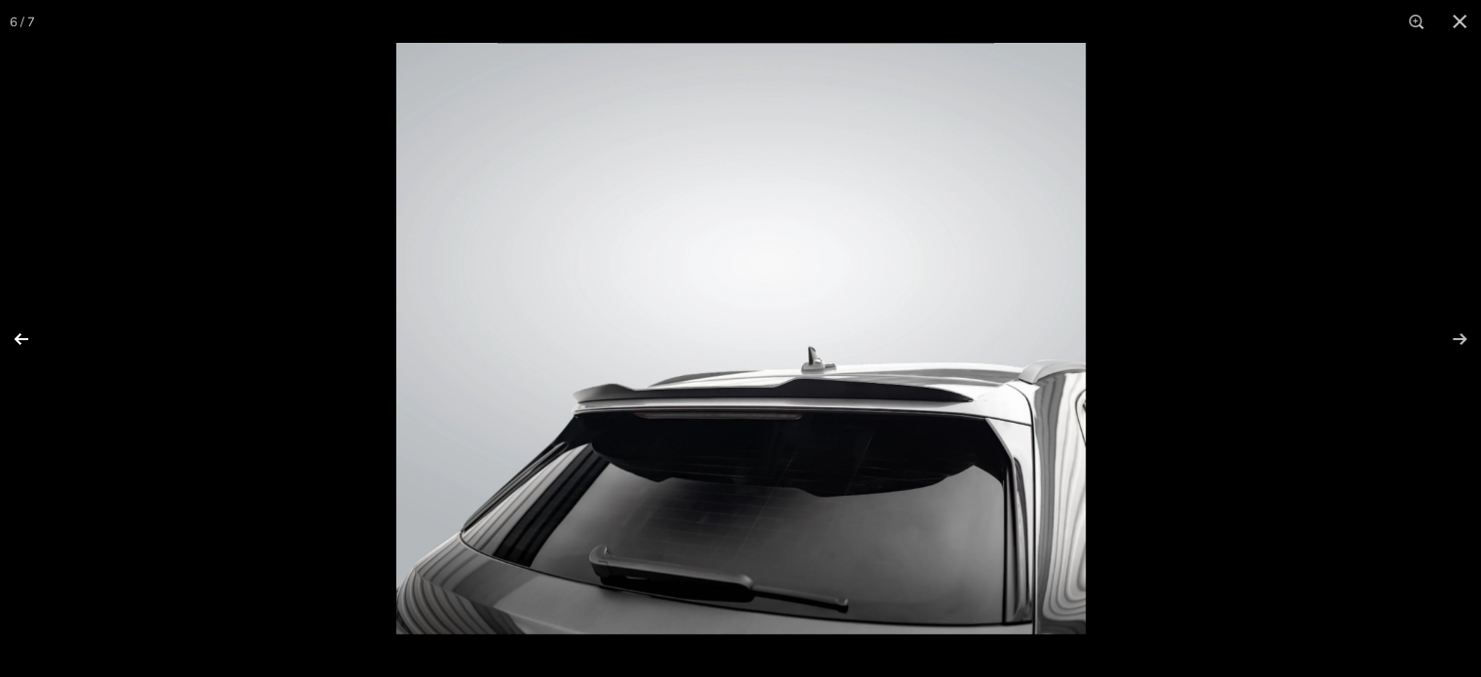
click at [19, 345] on button at bounding box center [34, 338] width 68 height 97
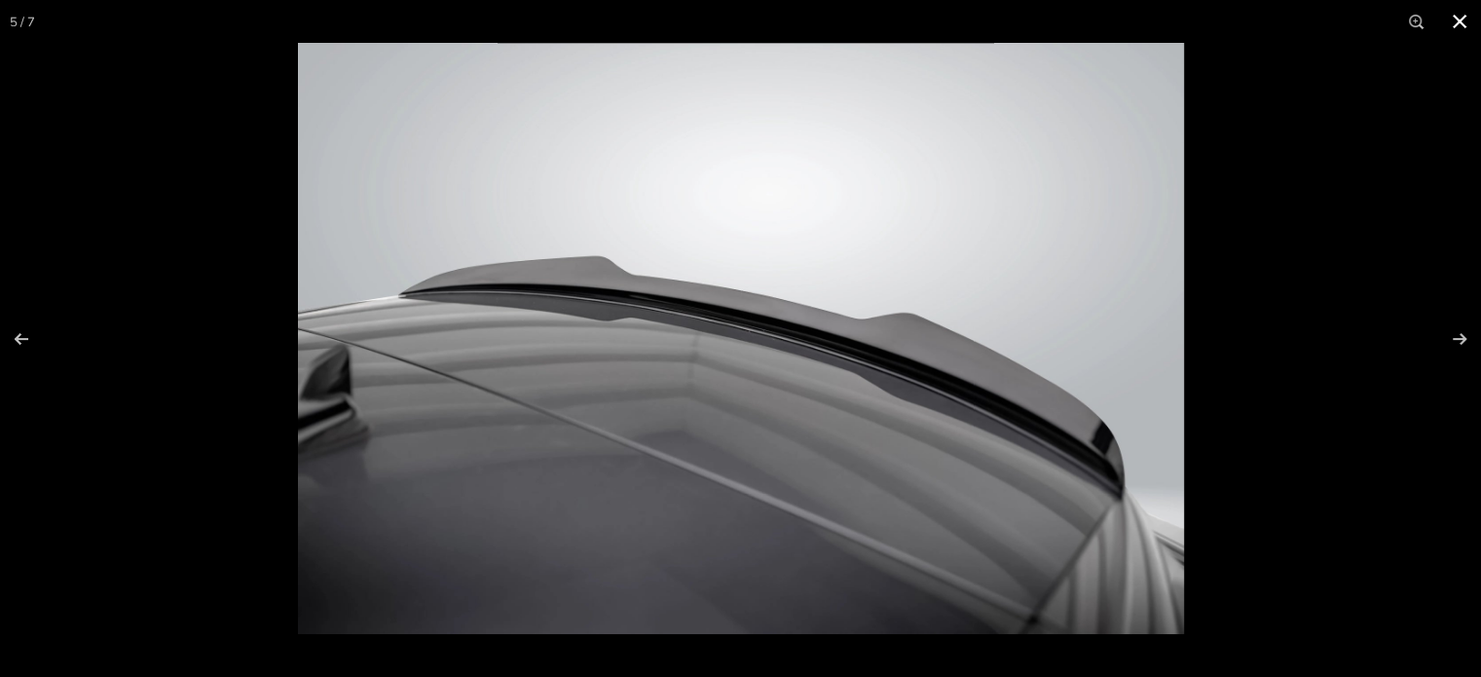
click at [1464, 17] on button at bounding box center [1459, 21] width 43 height 43
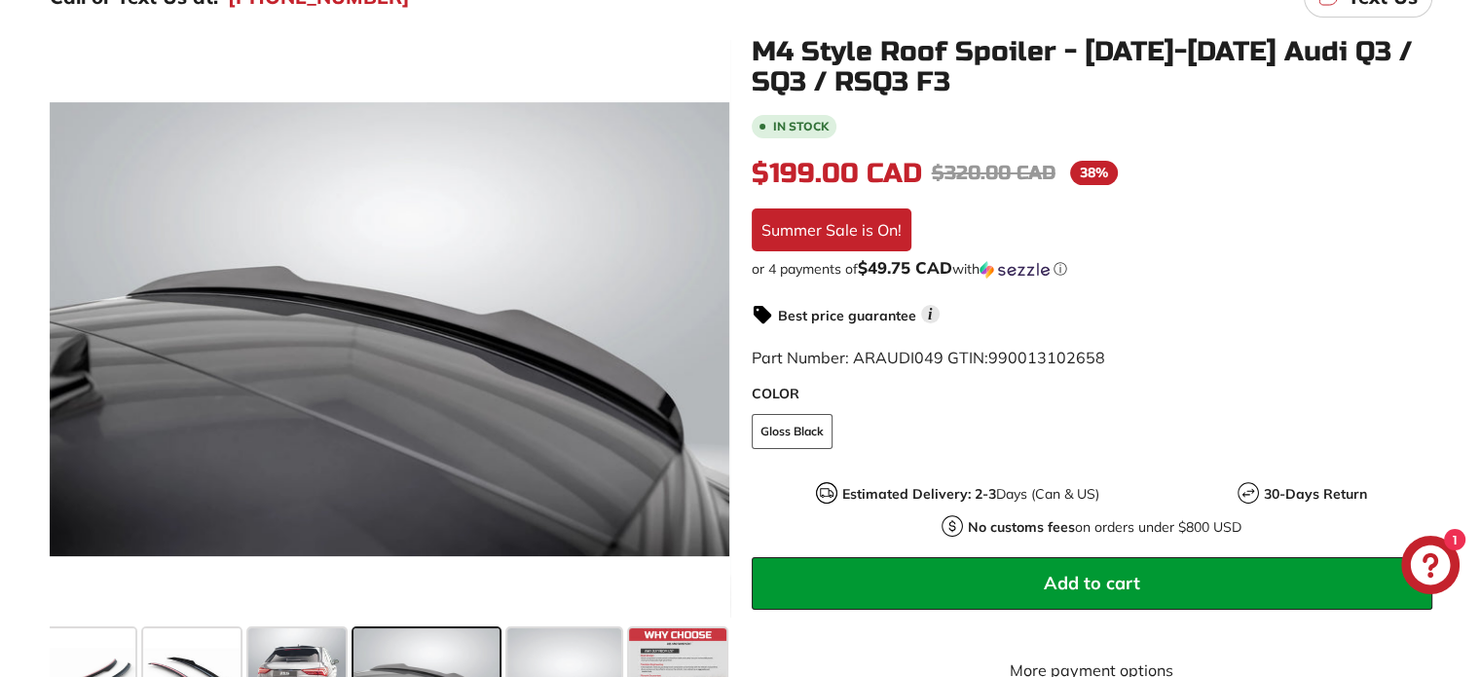
scroll to position [292, 0]
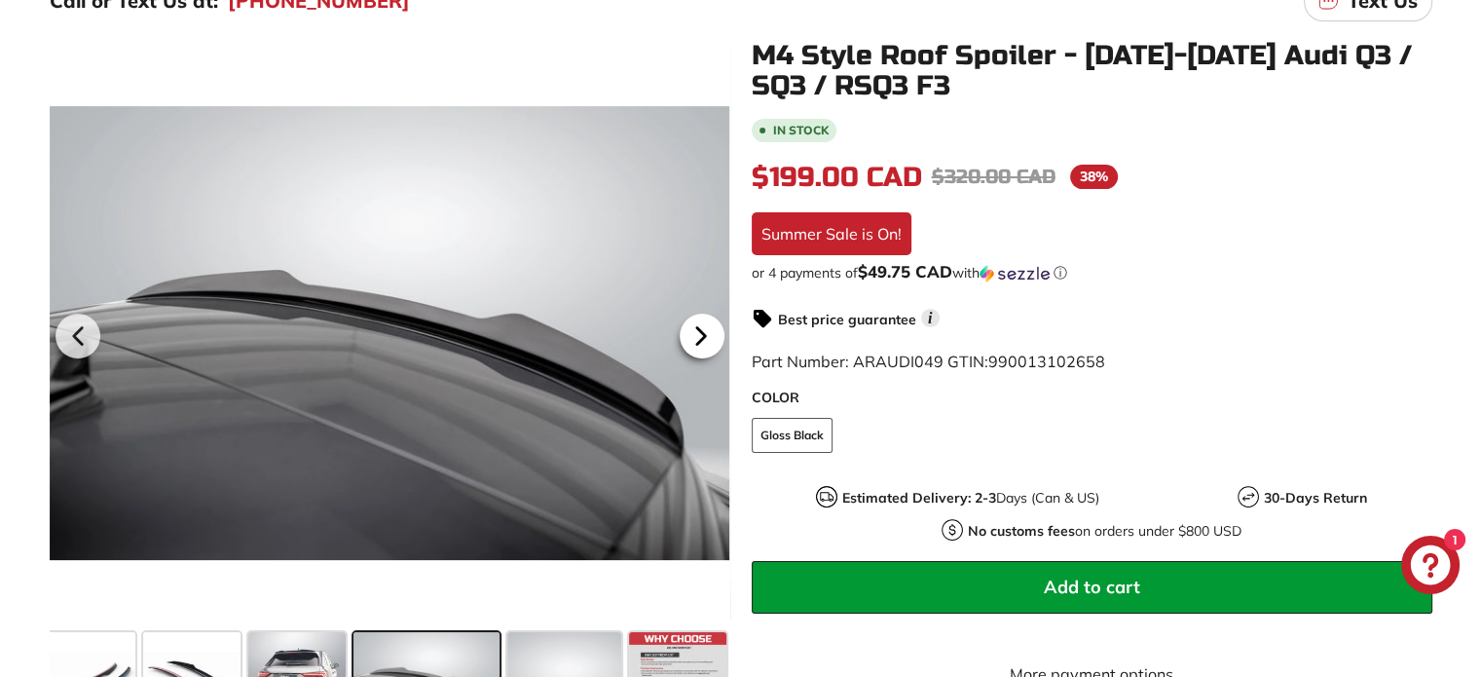
click at [692, 334] on icon at bounding box center [701, 335] width 45 height 45
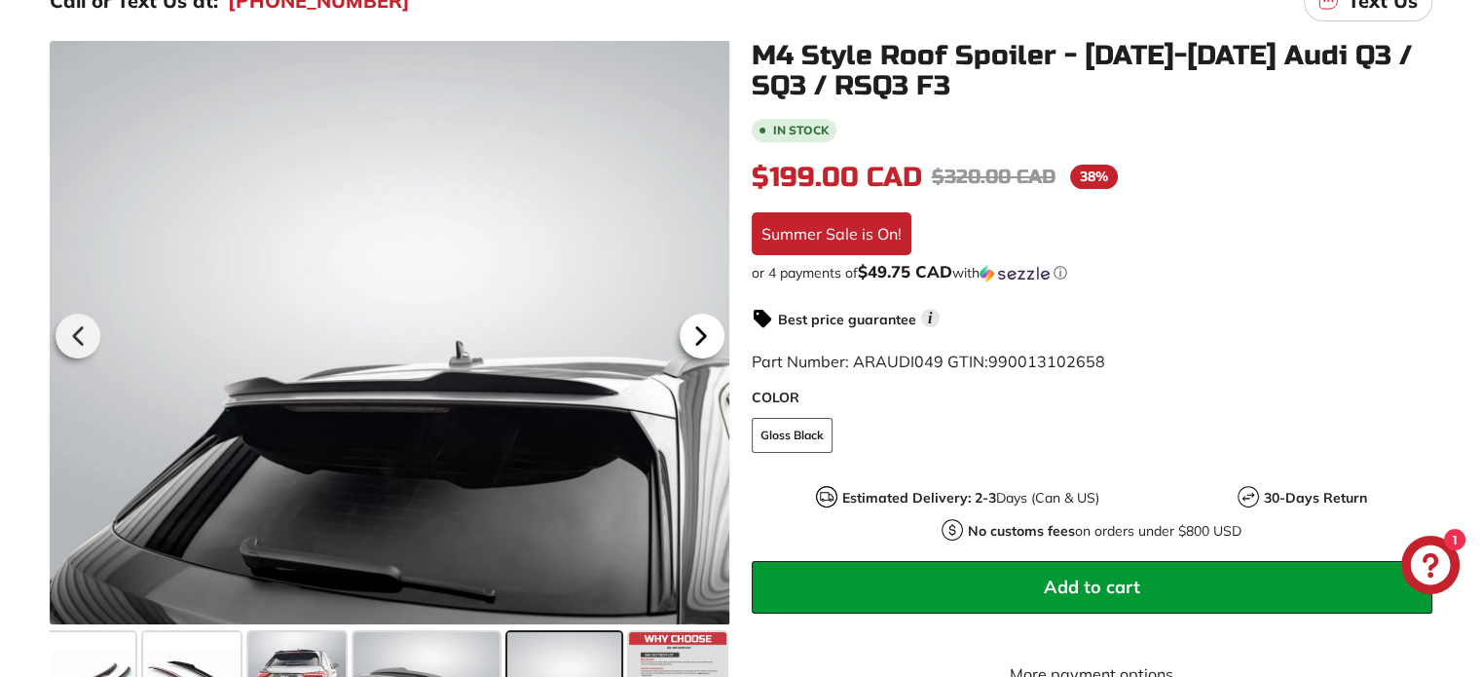
click at [692, 334] on icon at bounding box center [701, 335] width 45 height 45
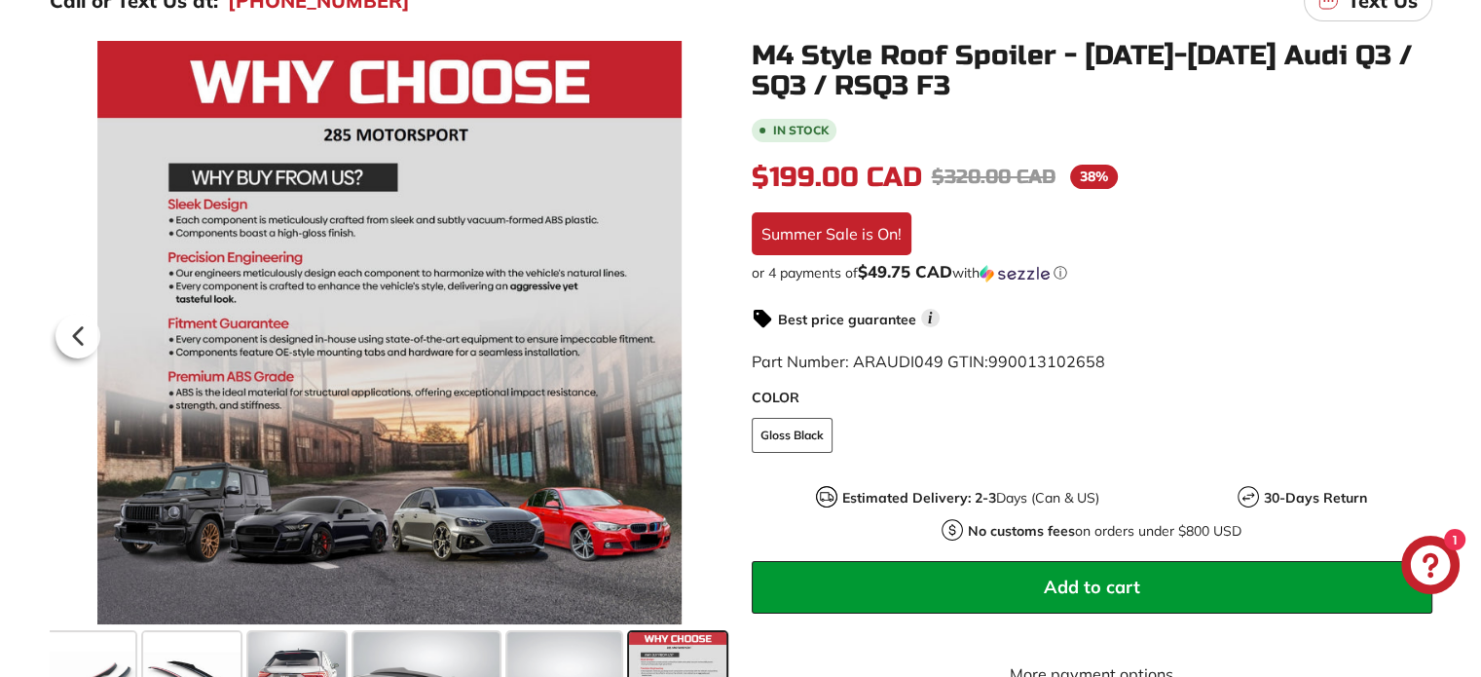
click at [692, 334] on div at bounding box center [389, 332] width 680 height 583
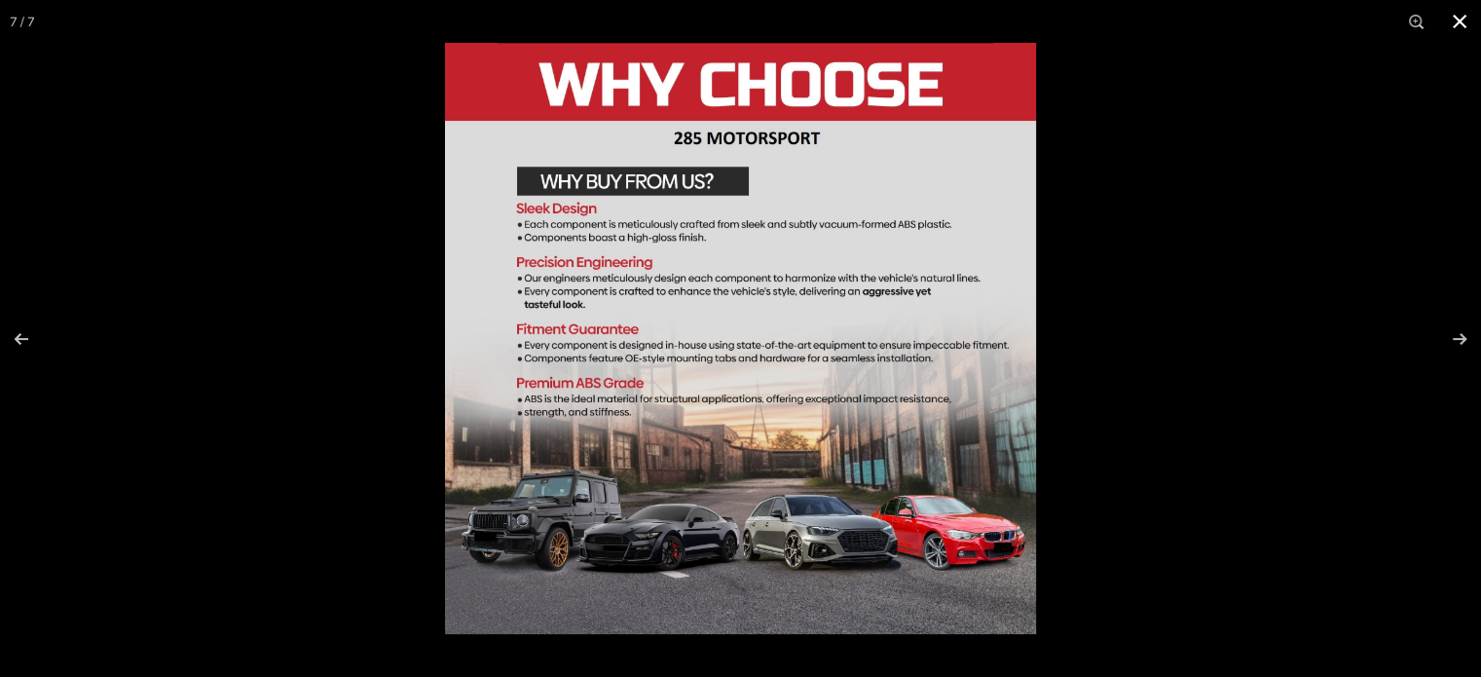
click at [1117, 291] on div at bounding box center [1185, 381] width 1481 height 677
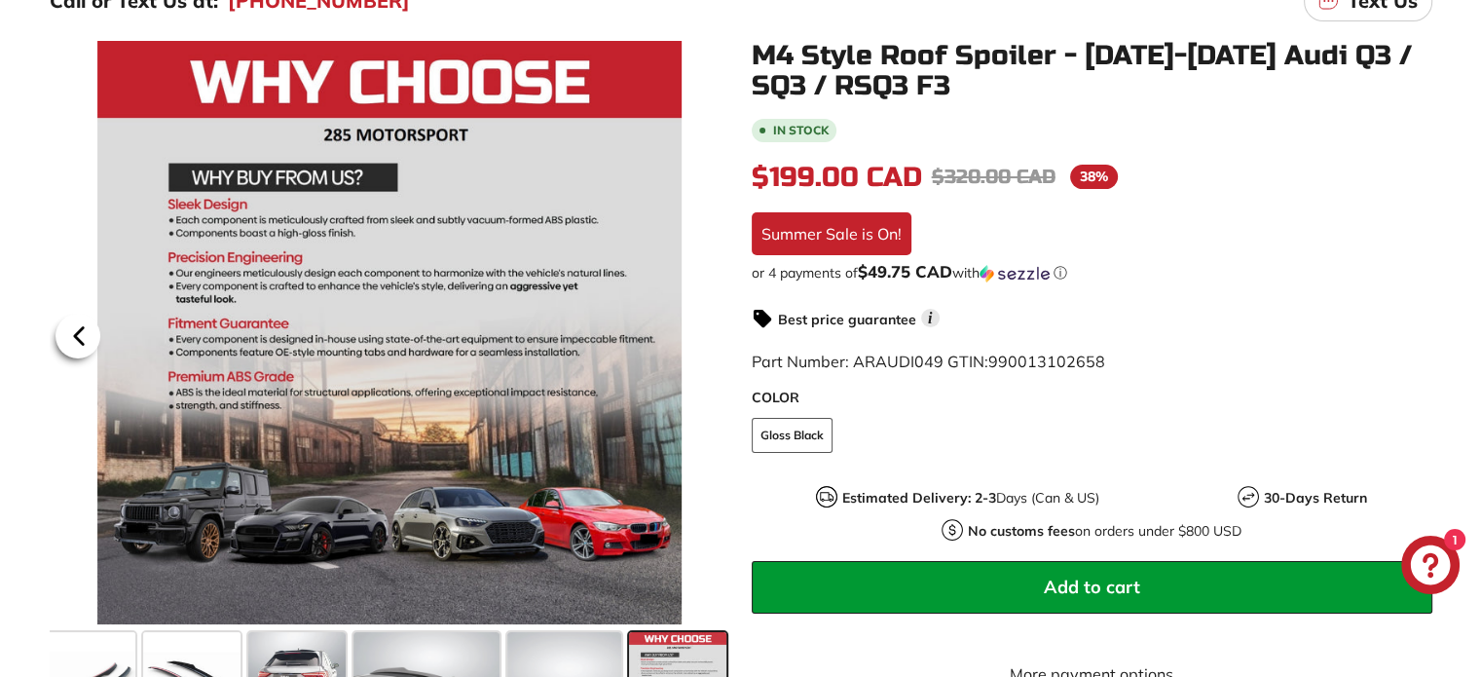
click at [86, 330] on icon at bounding box center [78, 335] width 45 height 45
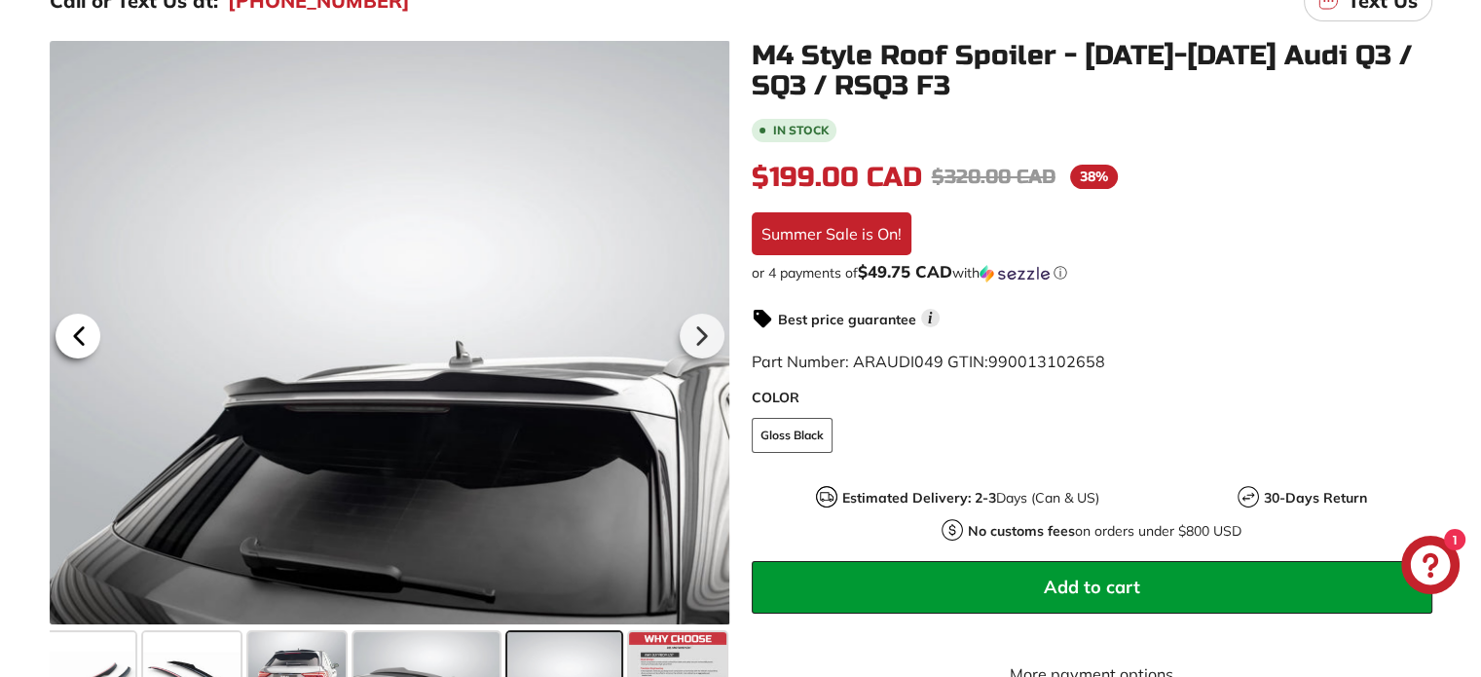
click at [86, 330] on icon at bounding box center [78, 335] width 45 height 45
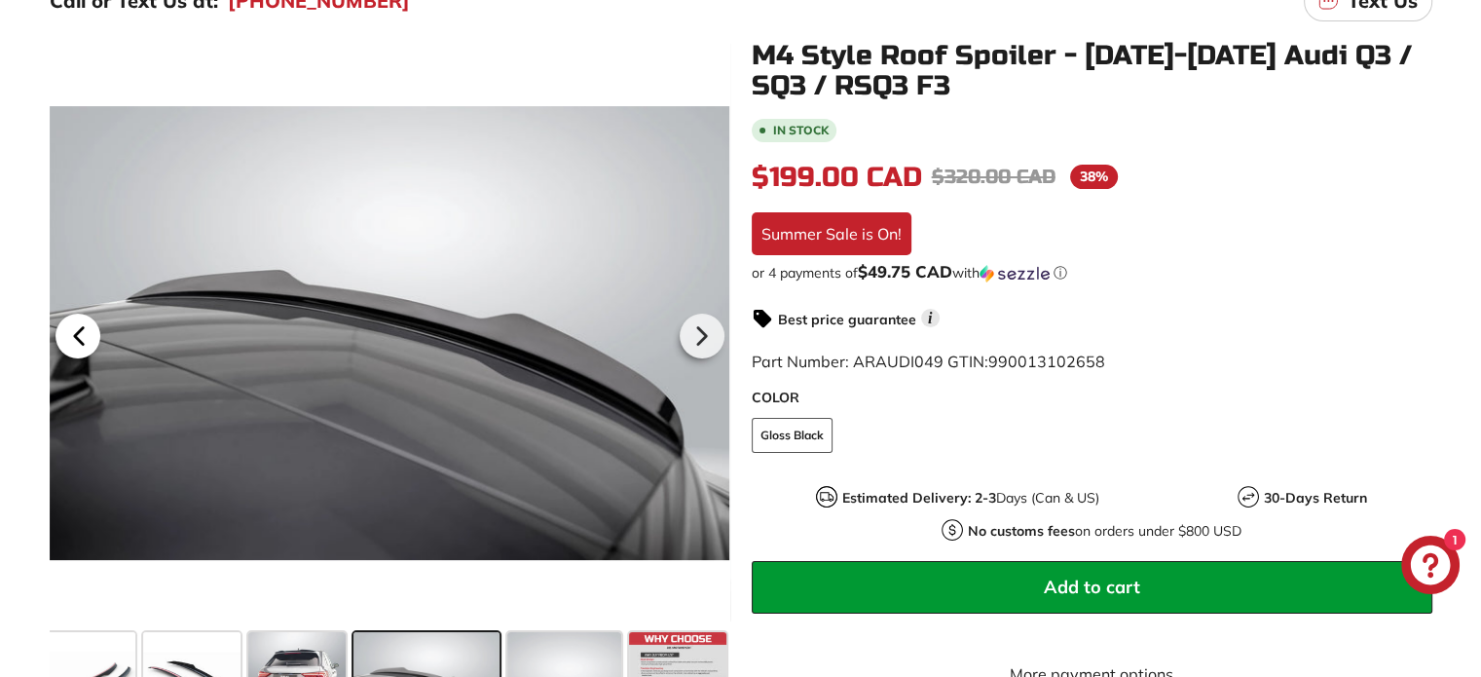
click at [86, 330] on icon at bounding box center [78, 335] width 45 height 45
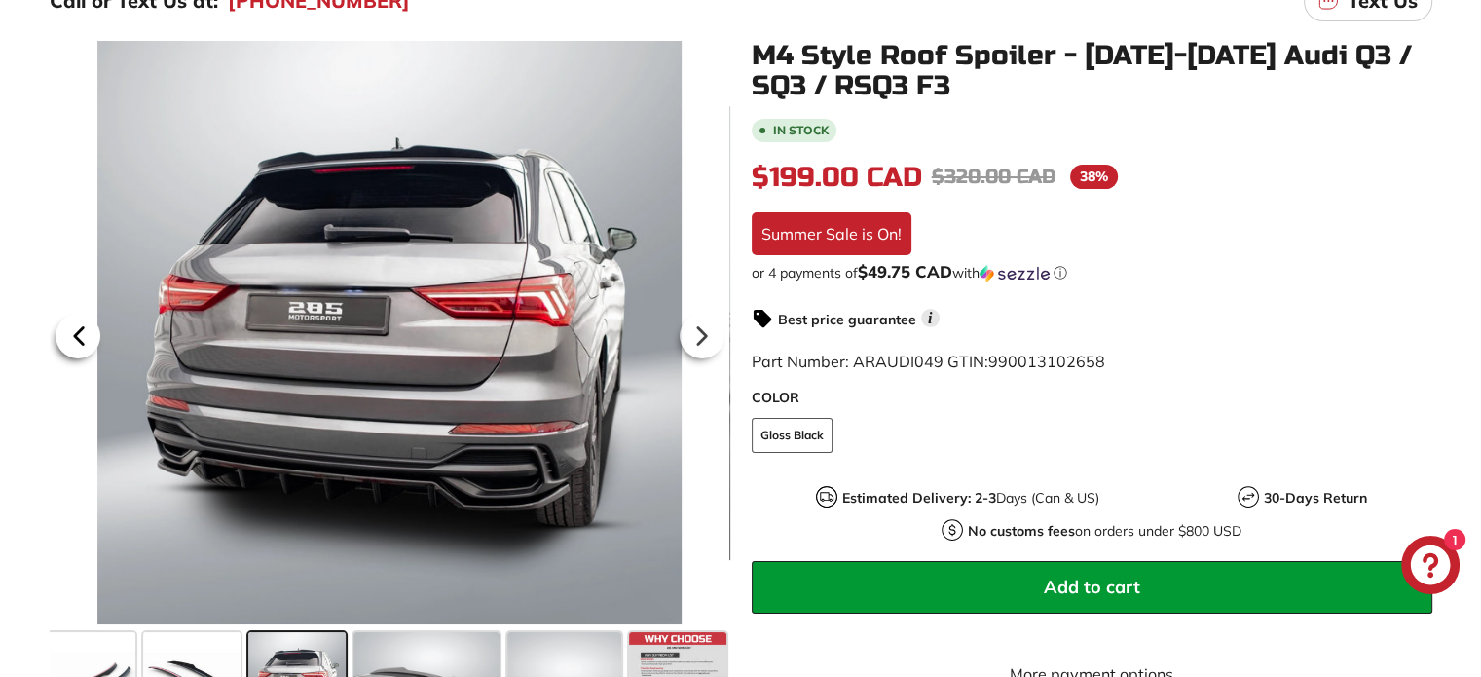
click at [71, 326] on icon at bounding box center [78, 335] width 45 height 45
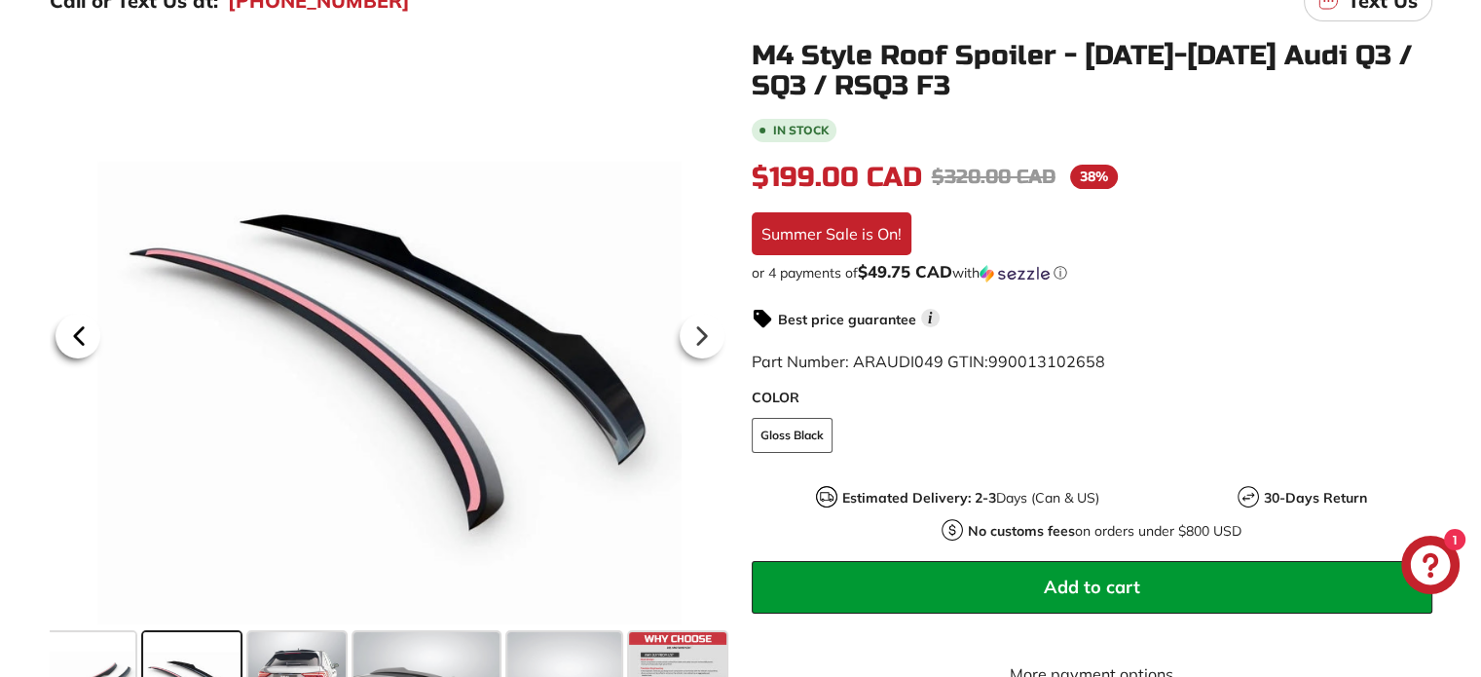
click at [71, 326] on icon at bounding box center [78, 335] width 45 height 45
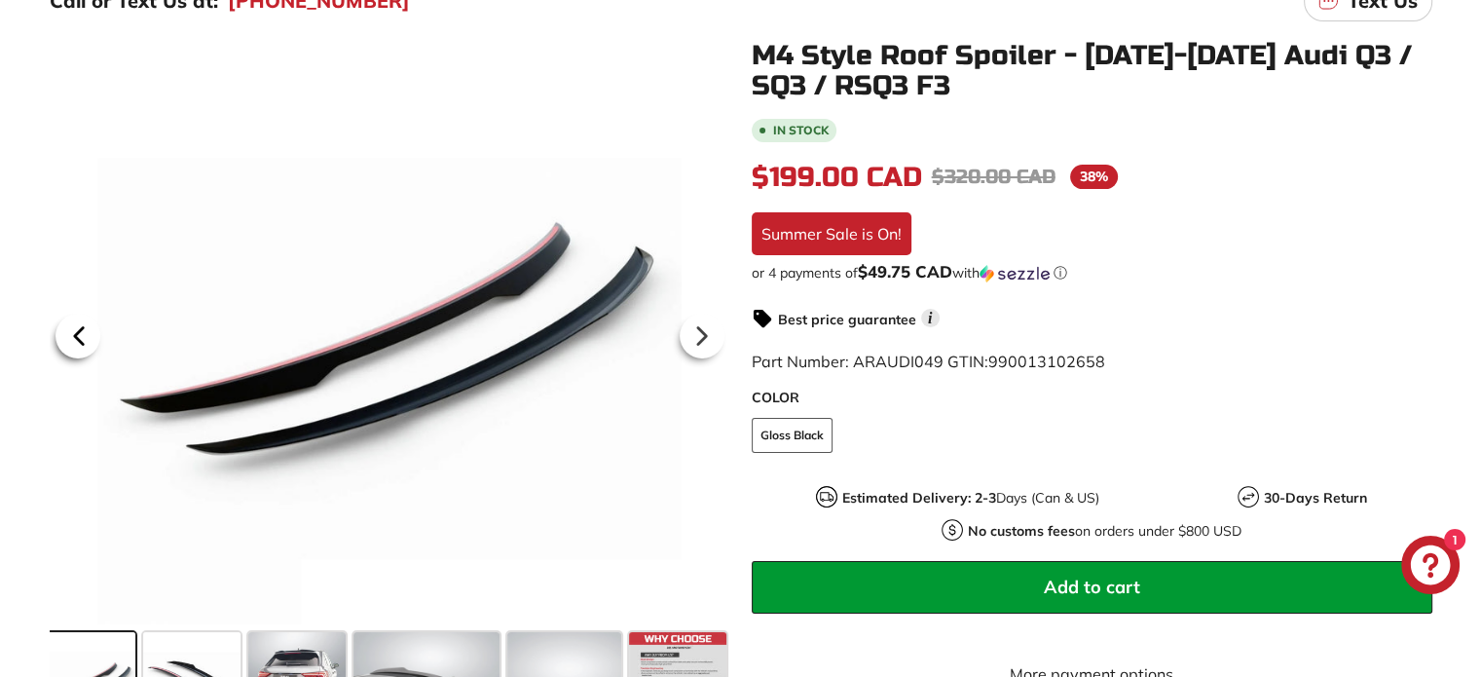
scroll to position [0, 0]
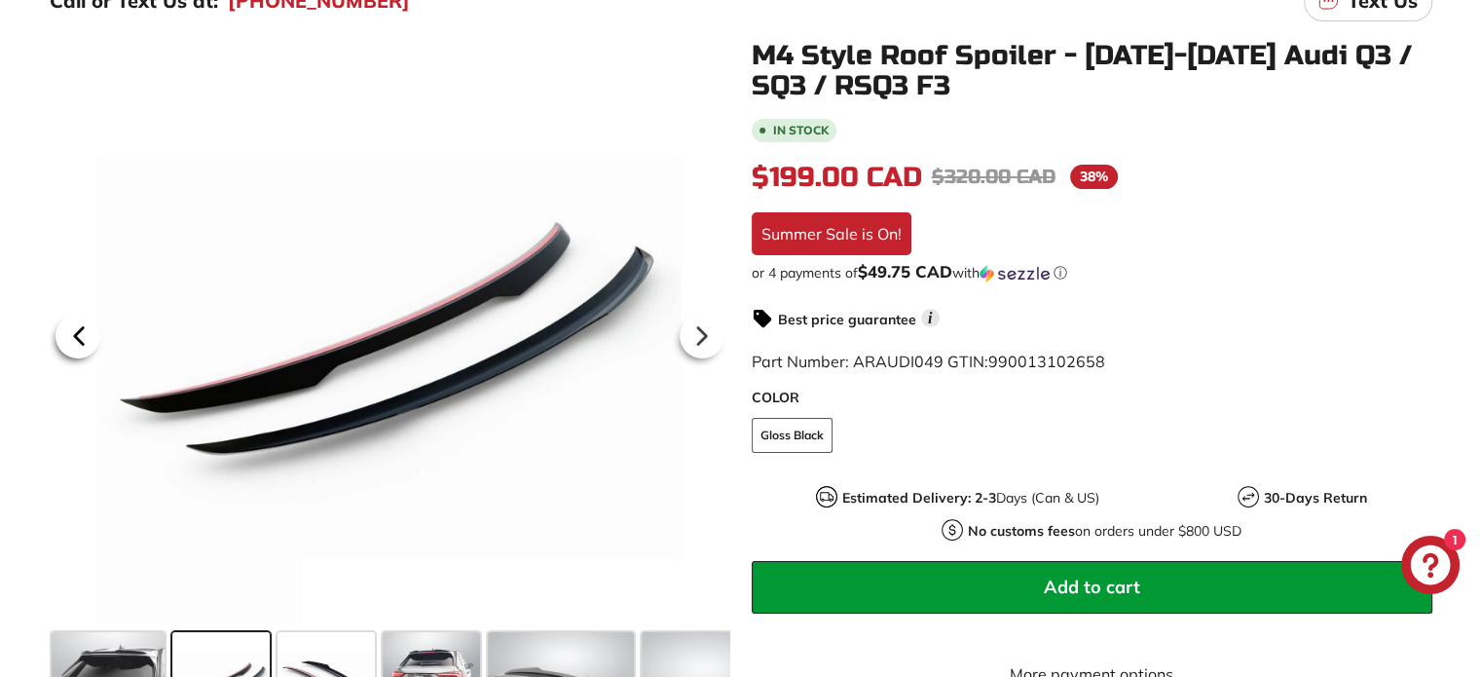
click at [71, 326] on icon at bounding box center [78, 335] width 45 height 45
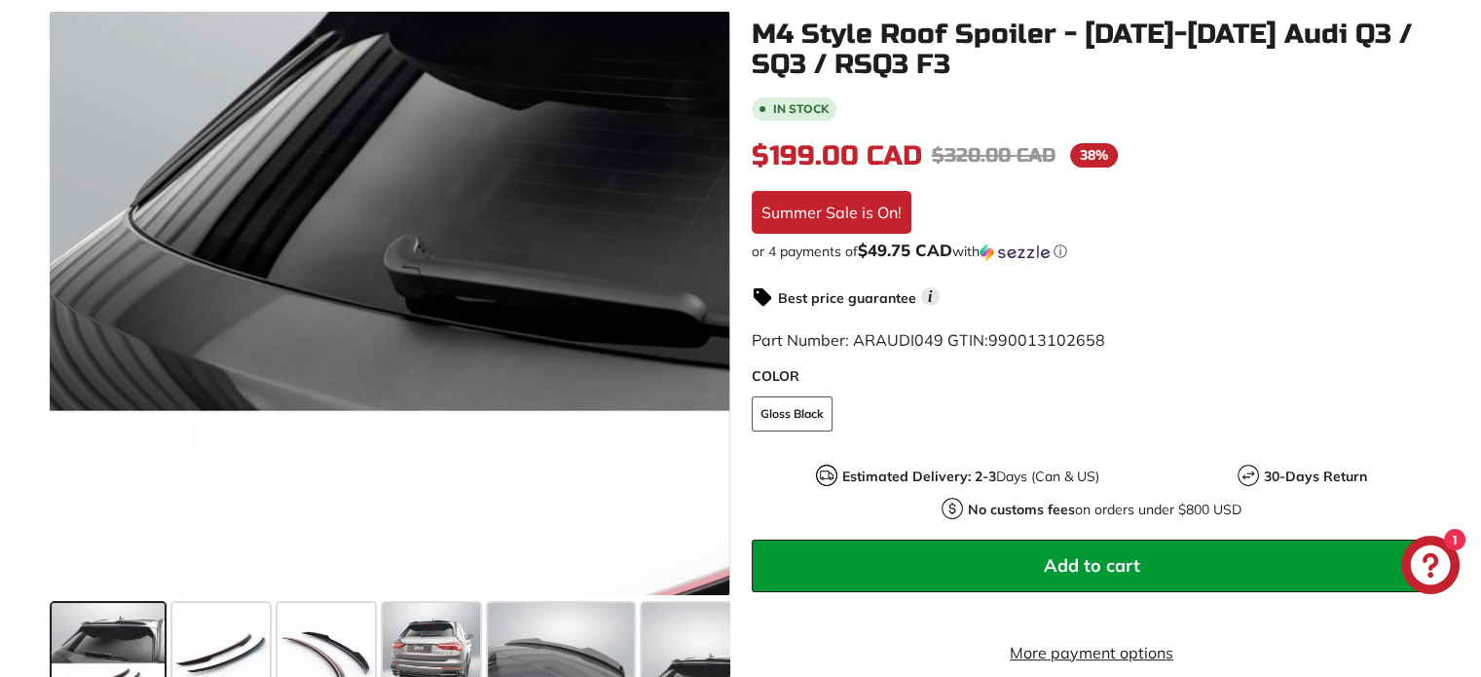
scroll to position [292, 0]
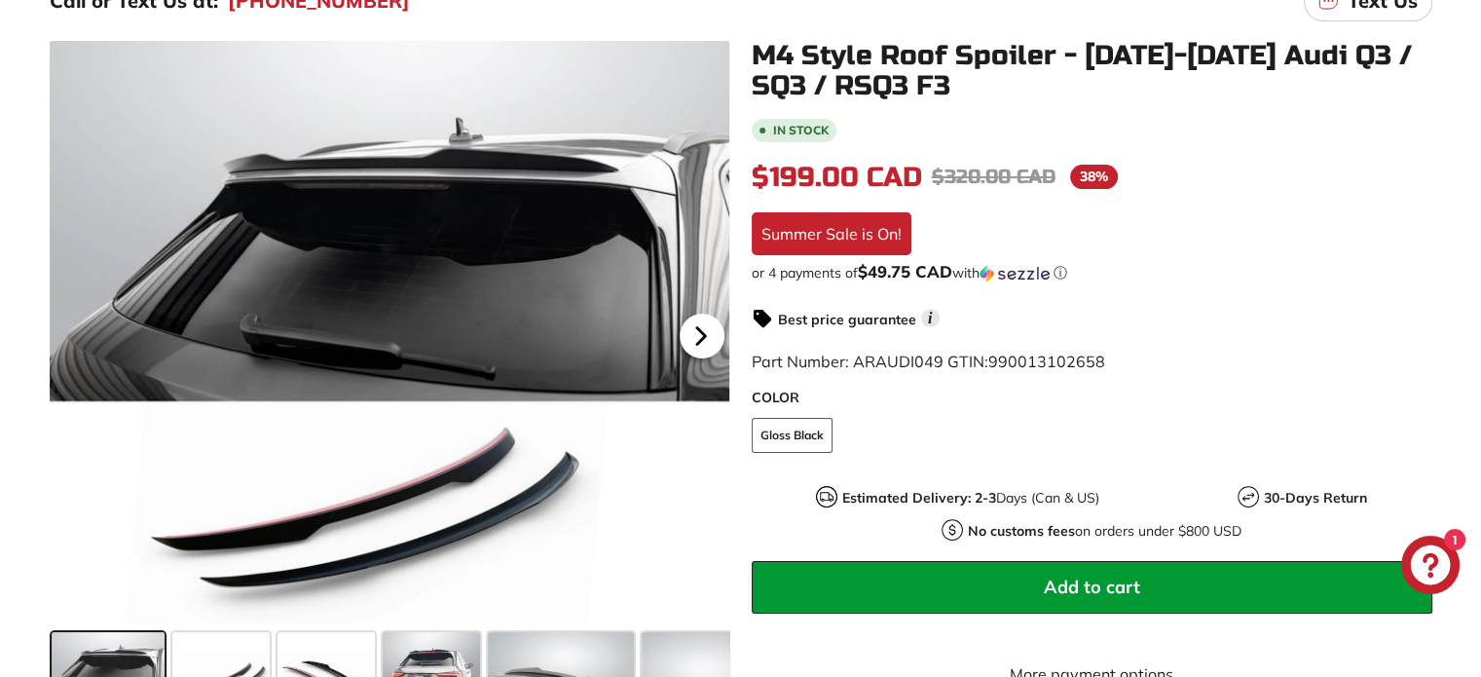
click at [703, 338] on icon at bounding box center [701, 335] width 45 height 45
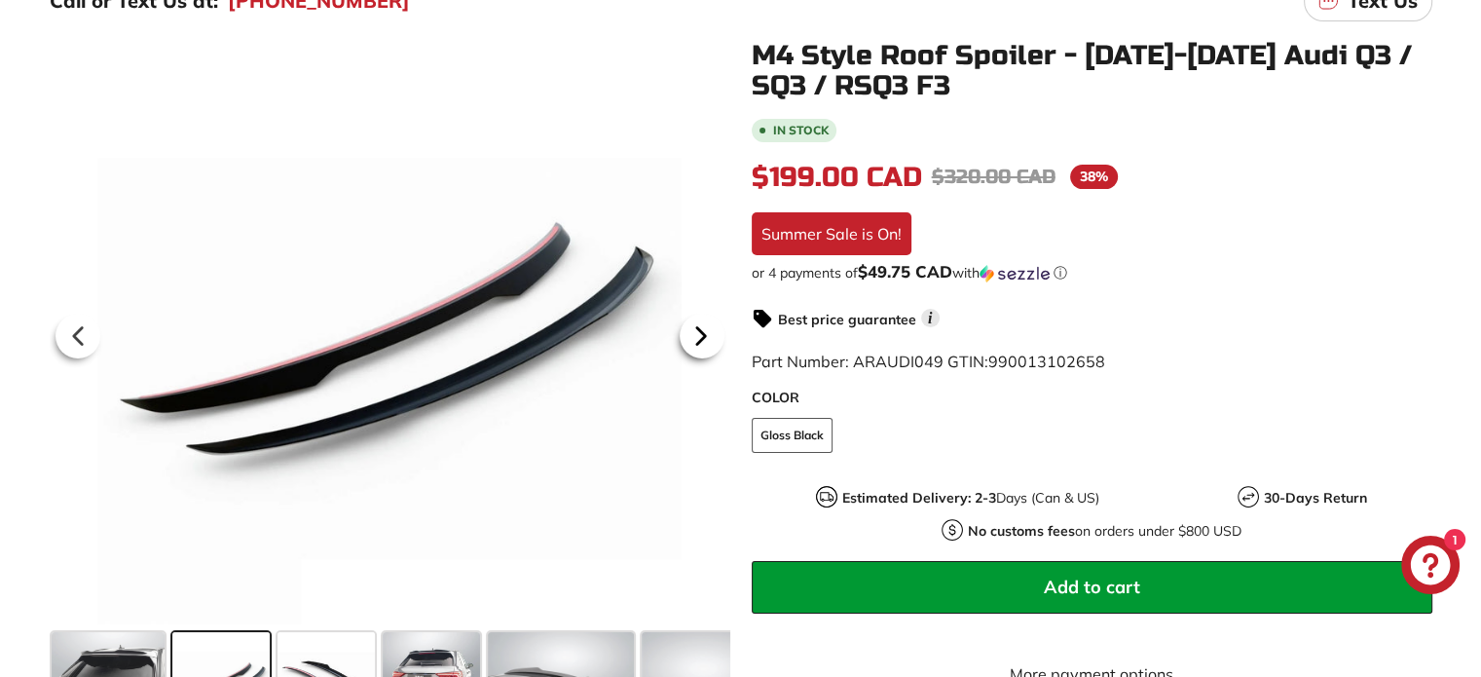
click at [703, 338] on icon at bounding box center [701, 335] width 45 height 45
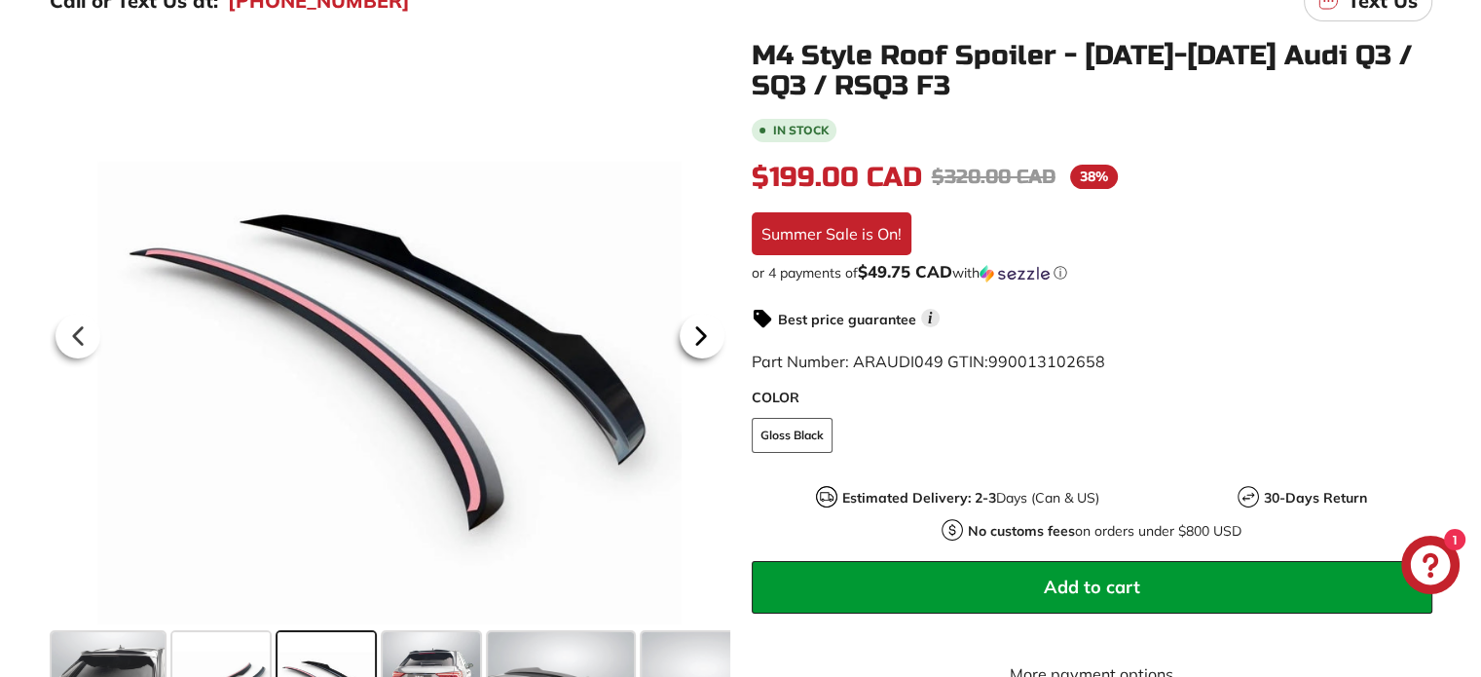
click at [703, 338] on icon at bounding box center [701, 335] width 45 height 45
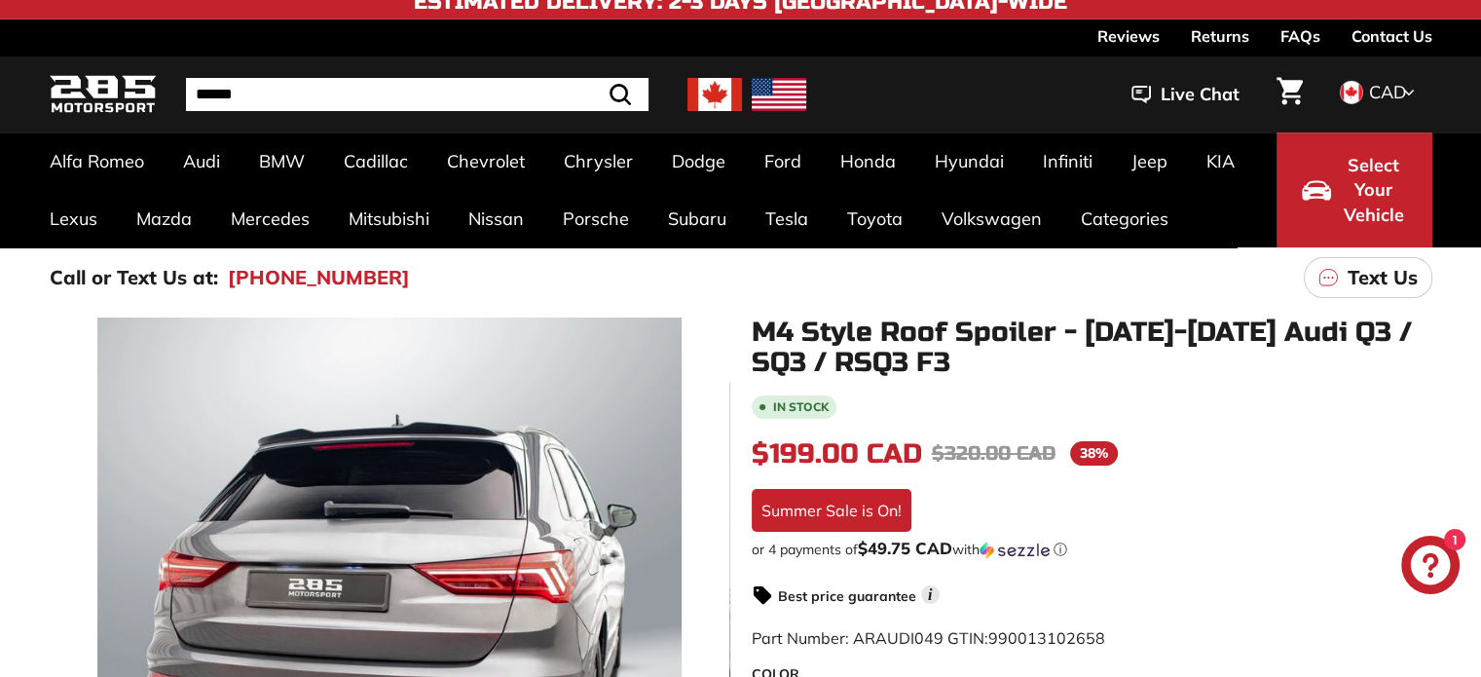
scroll to position [0, 0]
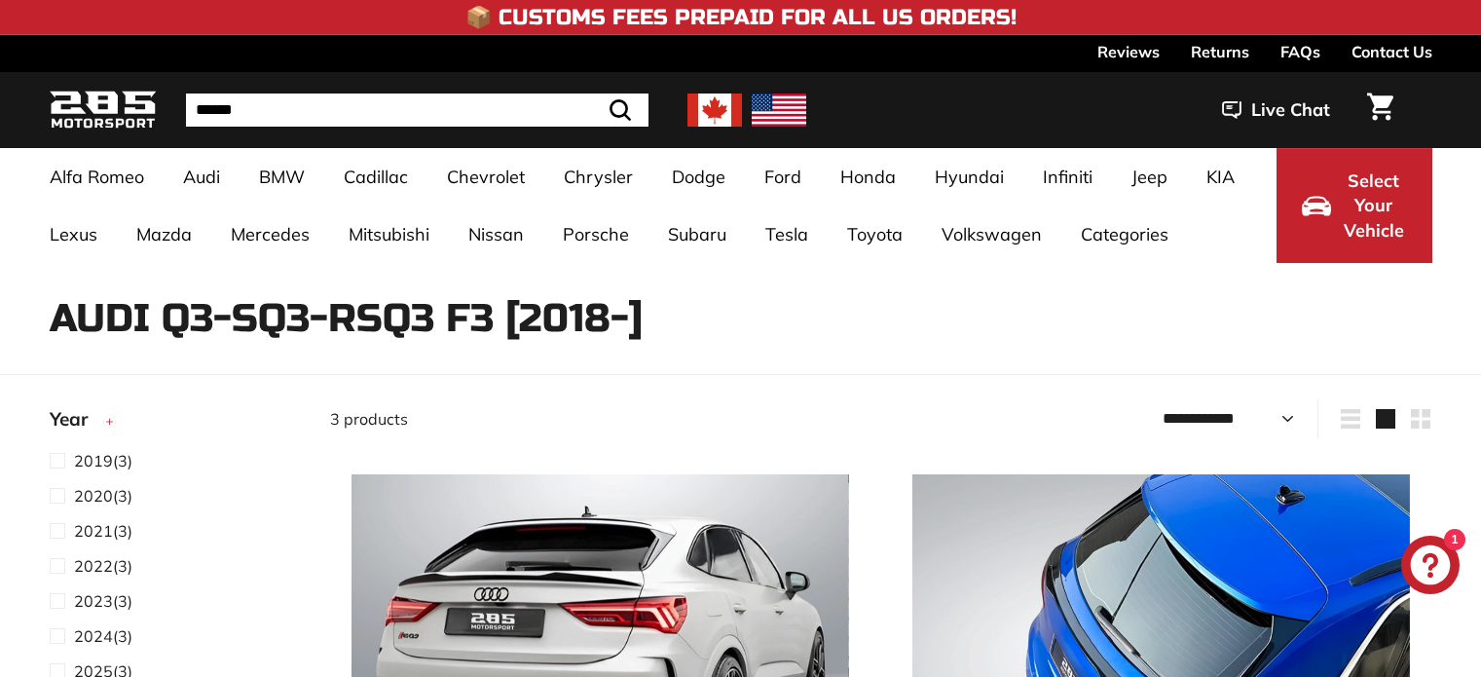
select select "**********"
